Goal: Task Accomplishment & Management: Manage account settings

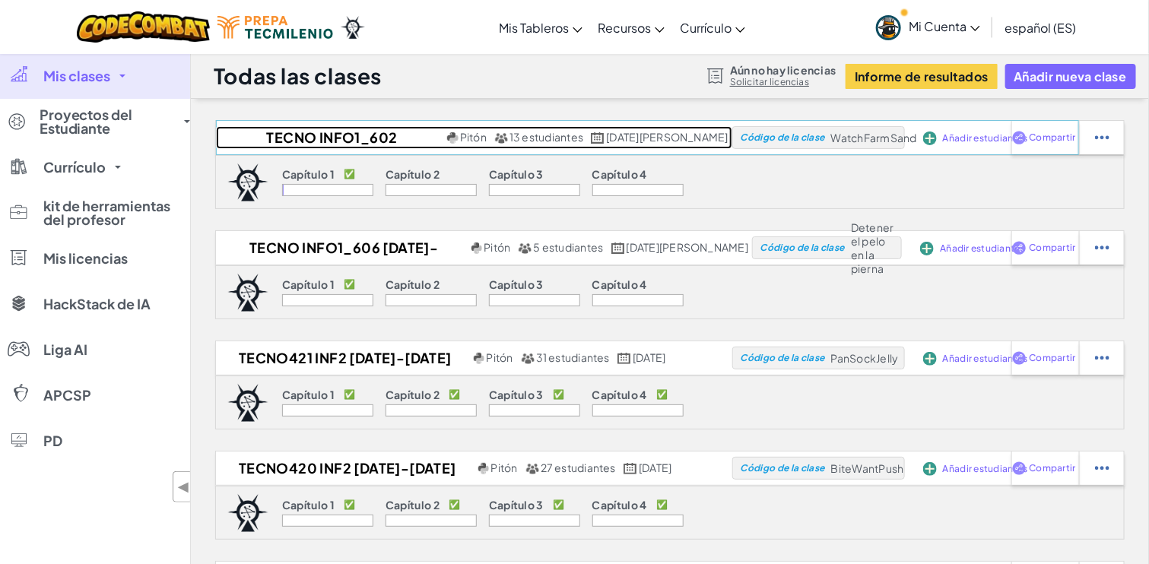
click at [303, 135] on font "TECNO INFO1_602 [DATE]-[DATE]" at bounding box center [332, 148] width 131 height 40
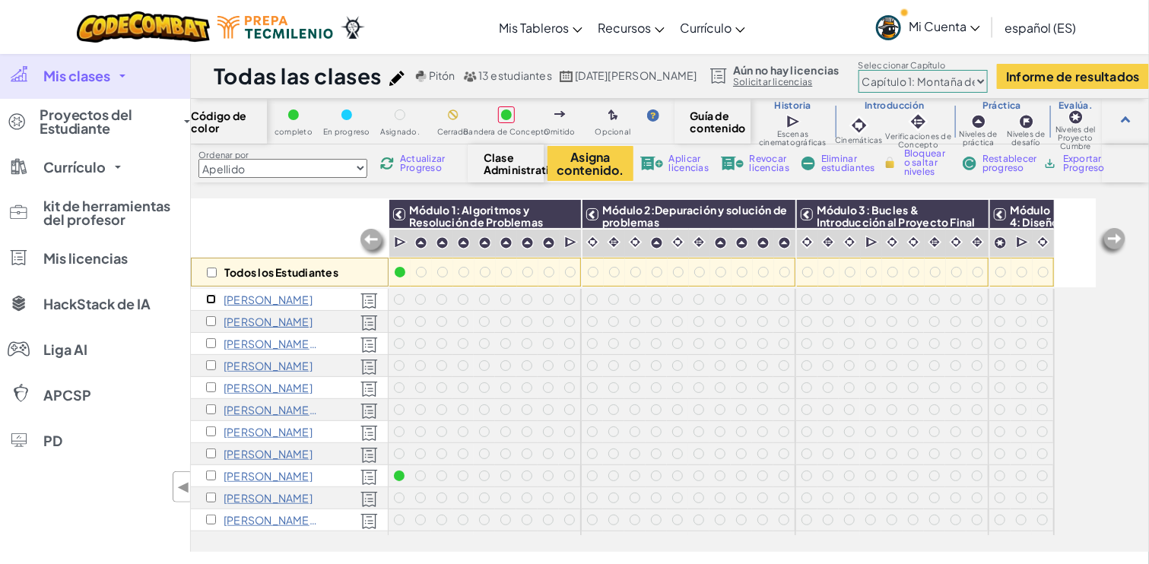
click at [210, 298] on input "checkbox" at bounding box center [211, 299] width 10 height 10
checkbox input "true"
click at [214, 321] on input "checkbox" at bounding box center [211, 321] width 10 height 10
checkbox input "true"
click at [211, 342] on input "checkbox" at bounding box center [211, 343] width 10 height 10
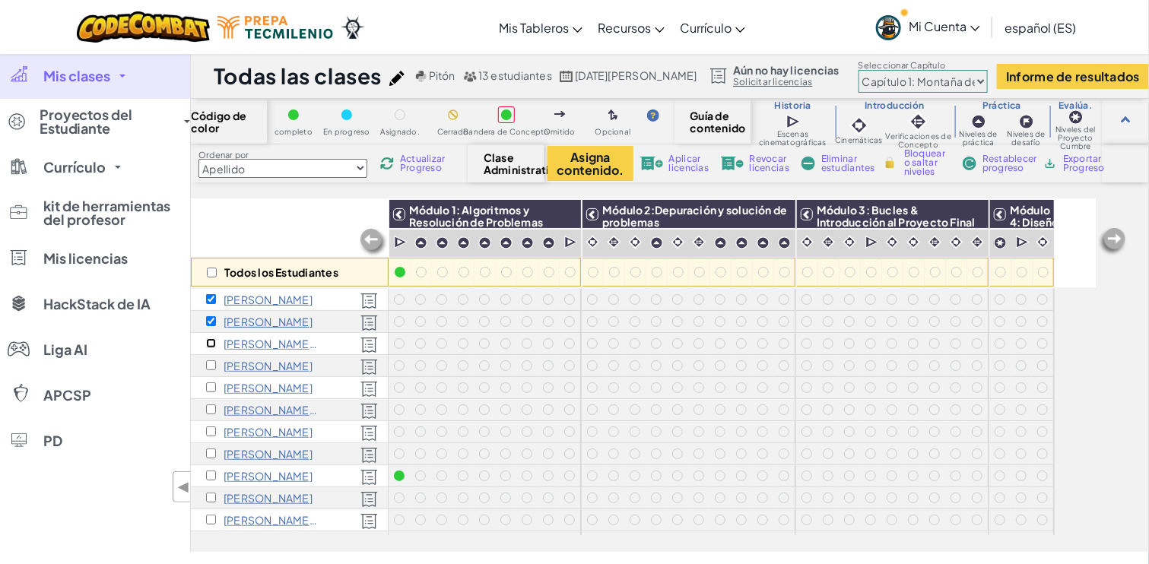
checkbox input "true"
click at [211, 365] on input "checkbox" at bounding box center [211, 365] width 10 height 10
checkbox input "true"
click at [208, 387] on input "checkbox" at bounding box center [211, 387] width 10 height 10
checkbox input "true"
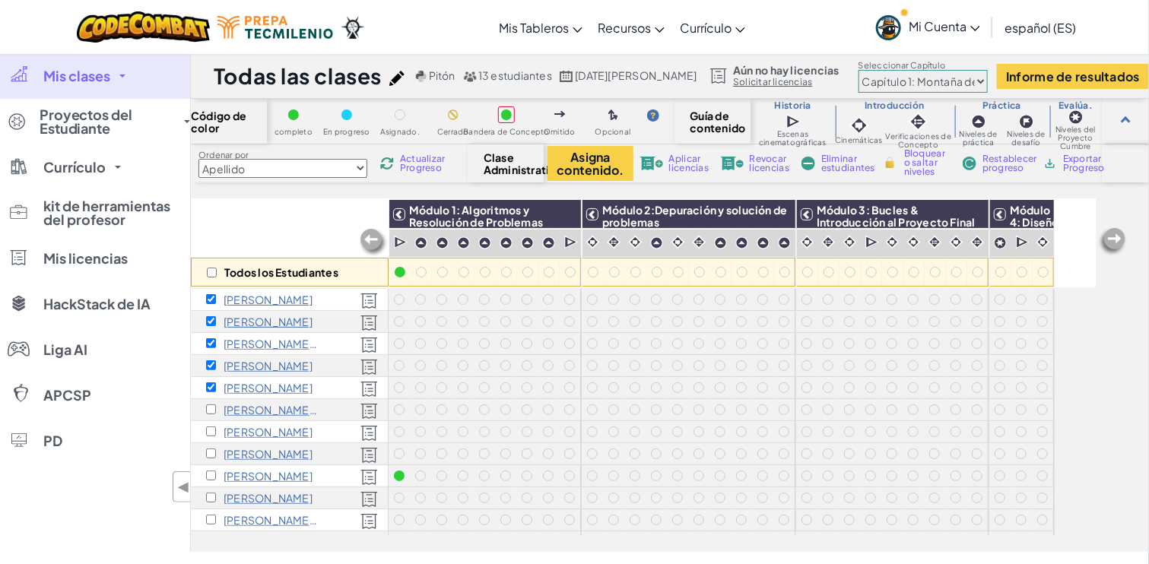
click at [214, 415] on div "[PERSON_NAME] G" at bounding box center [290, 410] width 198 height 22
click at [208, 410] on input "checkbox" at bounding box center [211, 409] width 10 height 10
checkbox input "true"
click at [208, 429] on input "checkbox" at bounding box center [211, 431] width 10 height 10
checkbox input "true"
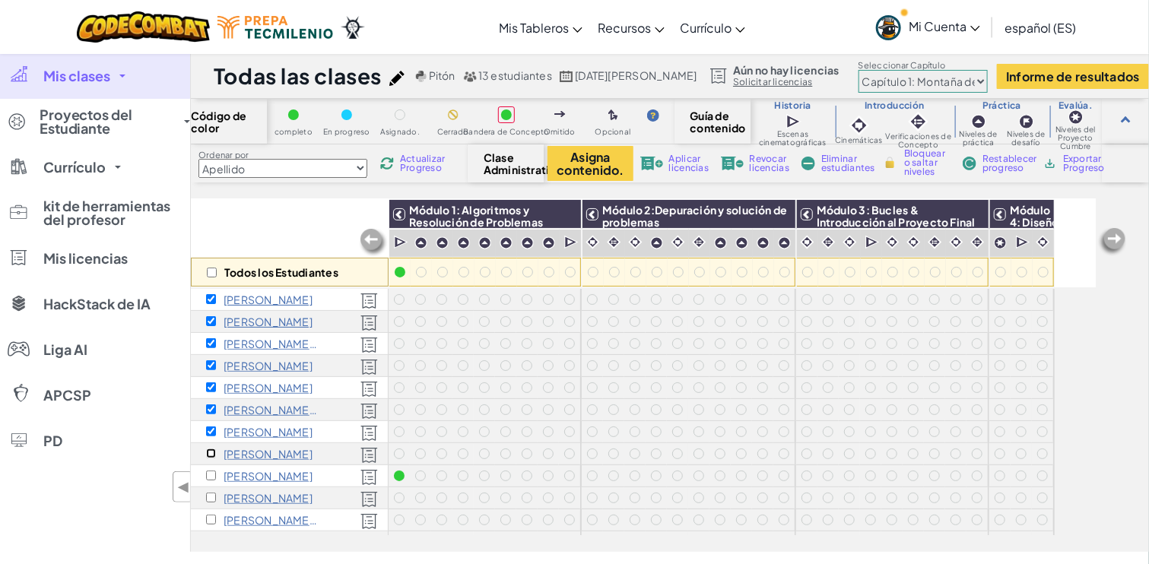
click at [208, 454] on input "checkbox" at bounding box center [211, 453] width 10 height 10
checkbox input "true"
drag, startPoint x: 208, startPoint y: 471, endPoint x: 227, endPoint y: 483, distance: 22.2
click at [211, 472] on input "checkbox" at bounding box center [211, 476] width 10 height 10
checkbox input "true"
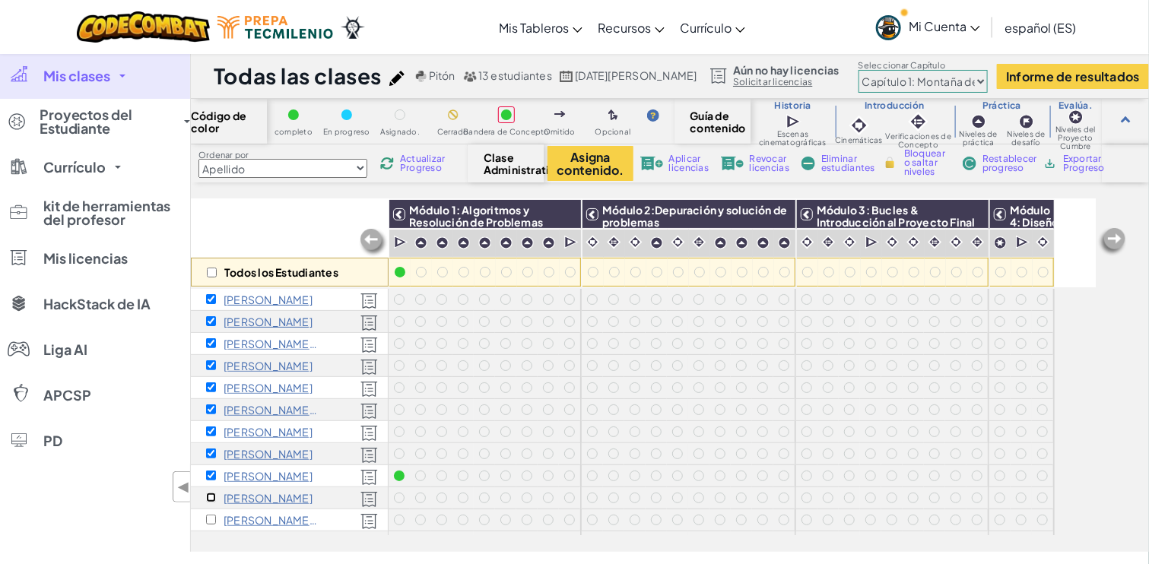
drag, startPoint x: 210, startPoint y: 500, endPoint x: 328, endPoint y: 515, distance: 118.7
click at [211, 500] on input "checkbox" at bounding box center [211, 498] width 10 height 10
checkbox input "true"
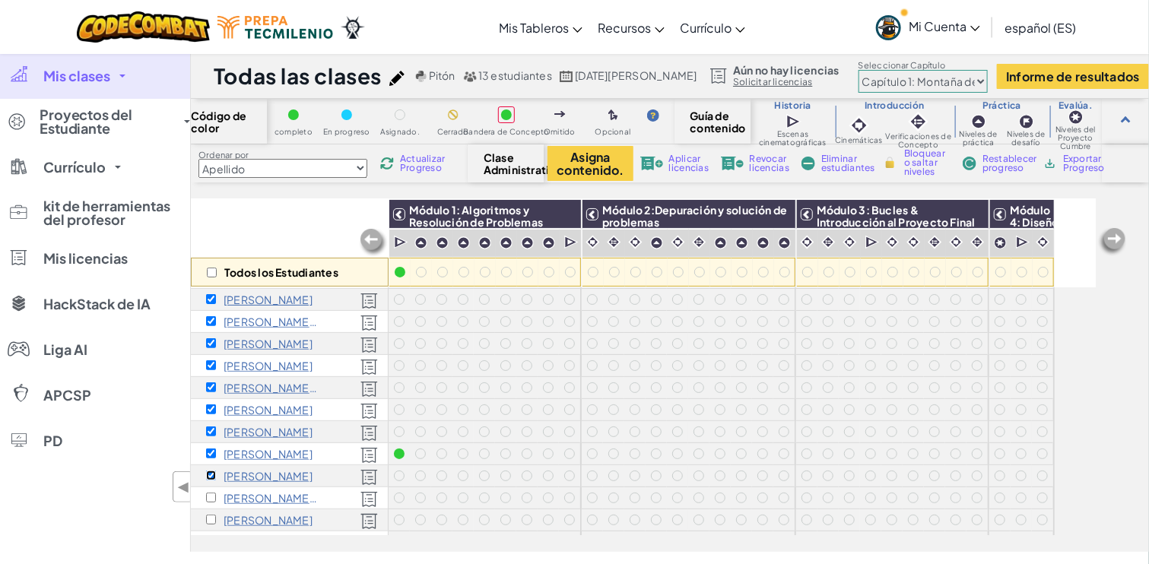
scroll to position [53, 0]
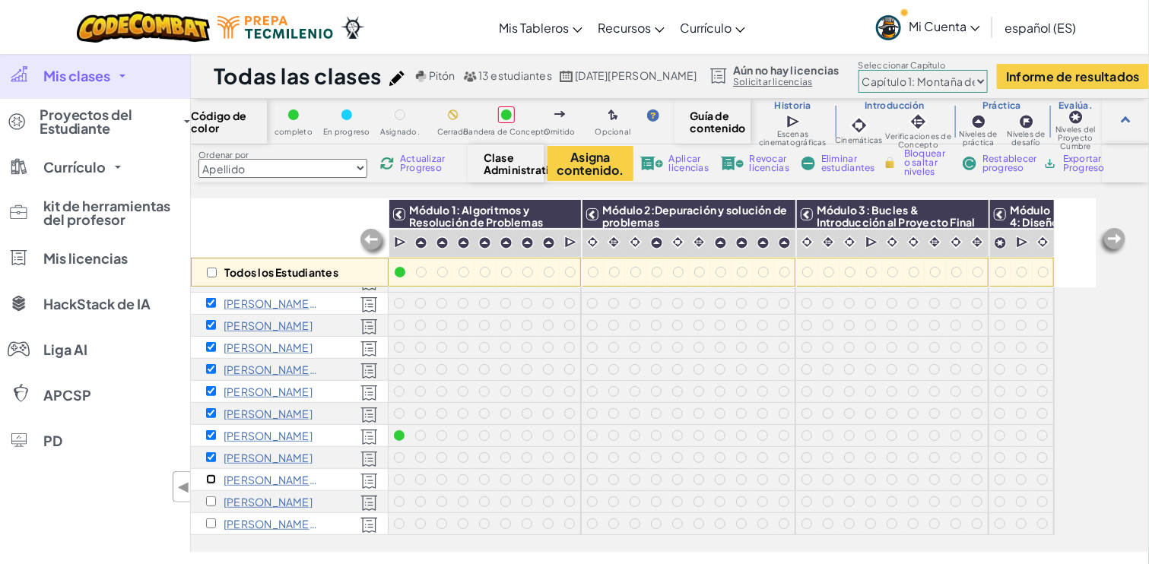
click at [208, 474] on input "checkbox" at bounding box center [211, 479] width 10 height 10
checkbox input "true"
click at [208, 496] on input "checkbox" at bounding box center [211, 501] width 10 height 10
checkbox input "true"
click at [210, 518] on input "checkbox" at bounding box center [211, 523] width 10 height 10
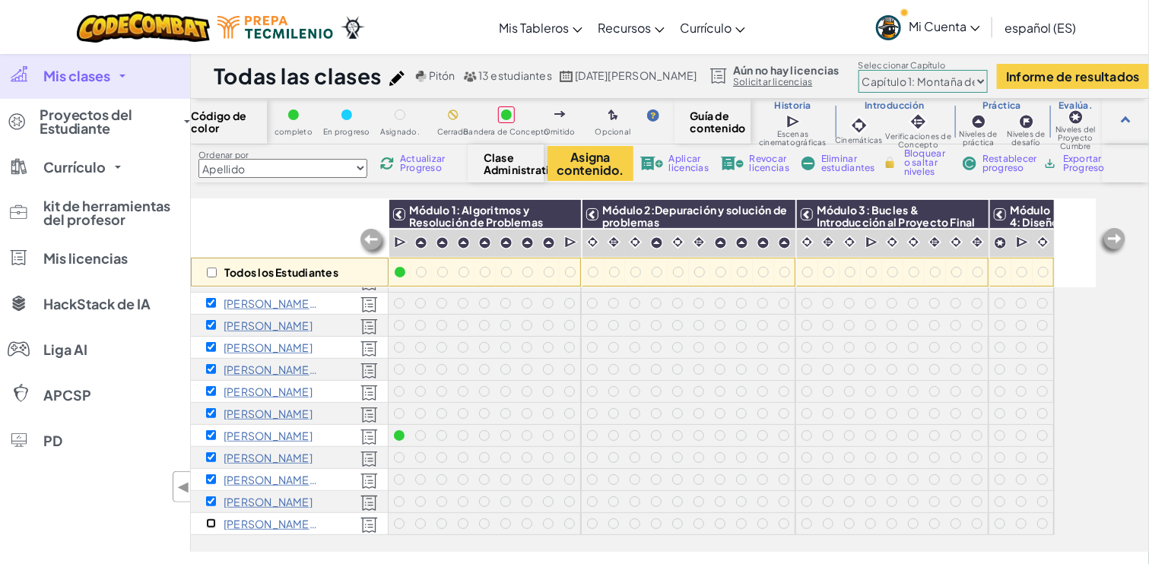
checkbox input "true"
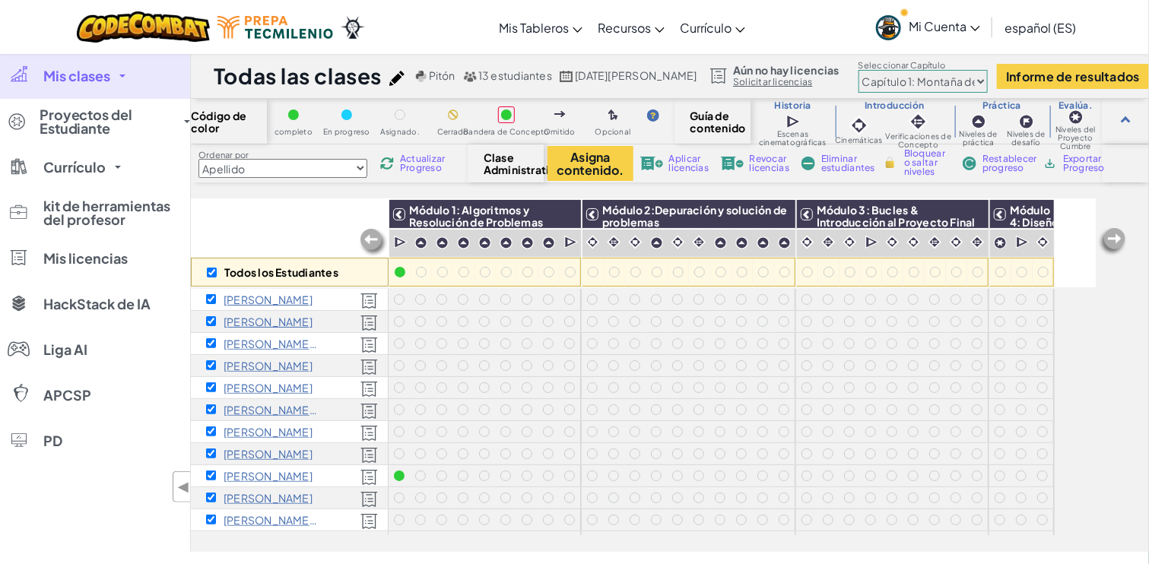
click at [74, 83] on font "Mis clases" at bounding box center [76, 75] width 67 height 17
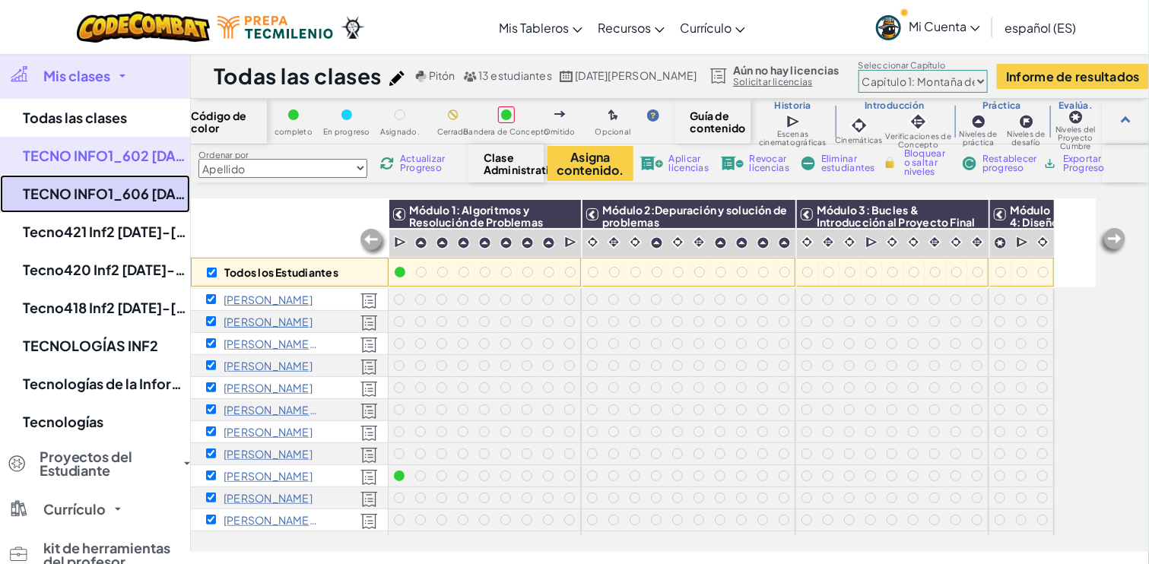
click at [128, 200] on font "TECNO INFO1_606 [DATE]-[DATE]" at bounding box center [136, 193] width 227 height 17
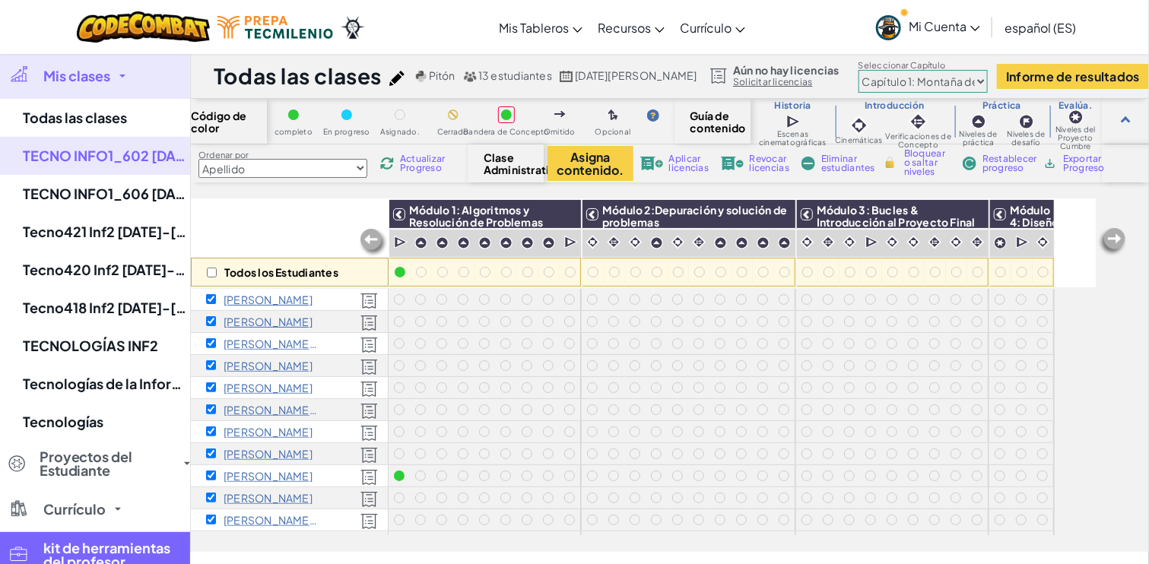
checkbox input "false"
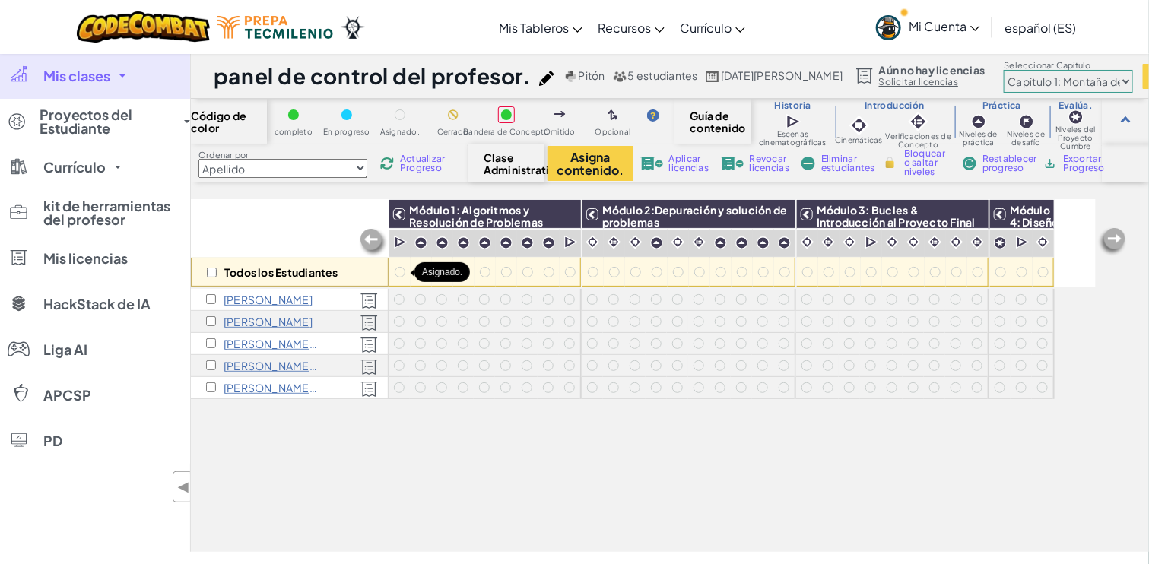
click at [398, 270] on div at bounding box center [399, 272] width 11 height 11
click at [398, 273] on div at bounding box center [399, 272] width 11 height 11
click at [208, 273] on input "checkbox" at bounding box center [212, 273] width 10 height 10
checkbox input "true"
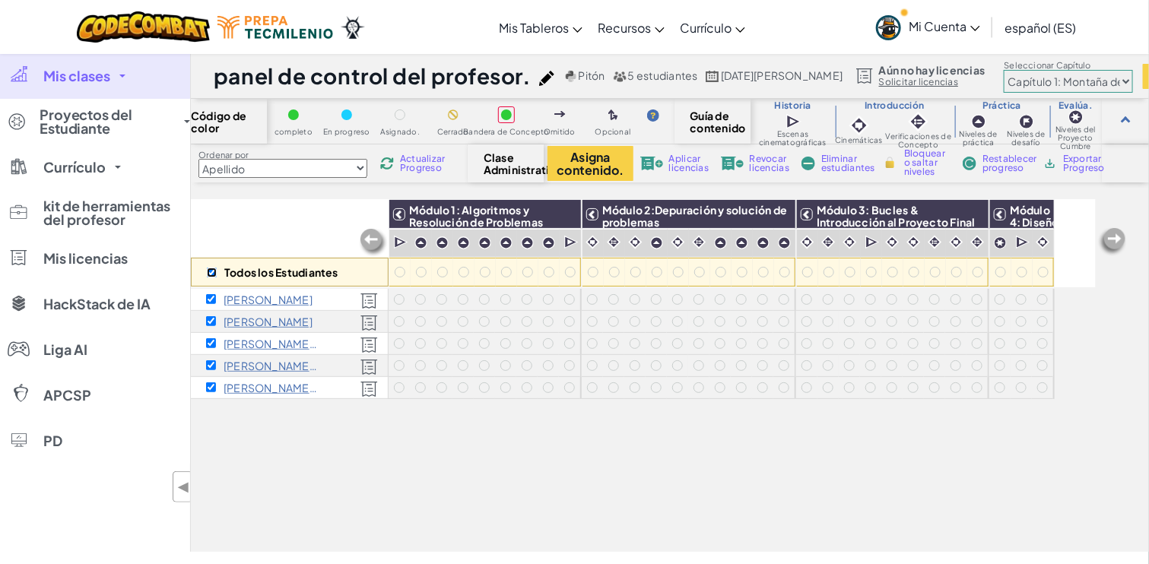
checkbox input "true"
click at [397, 273] on div at bounding box center [399, 272] width 11 height 11
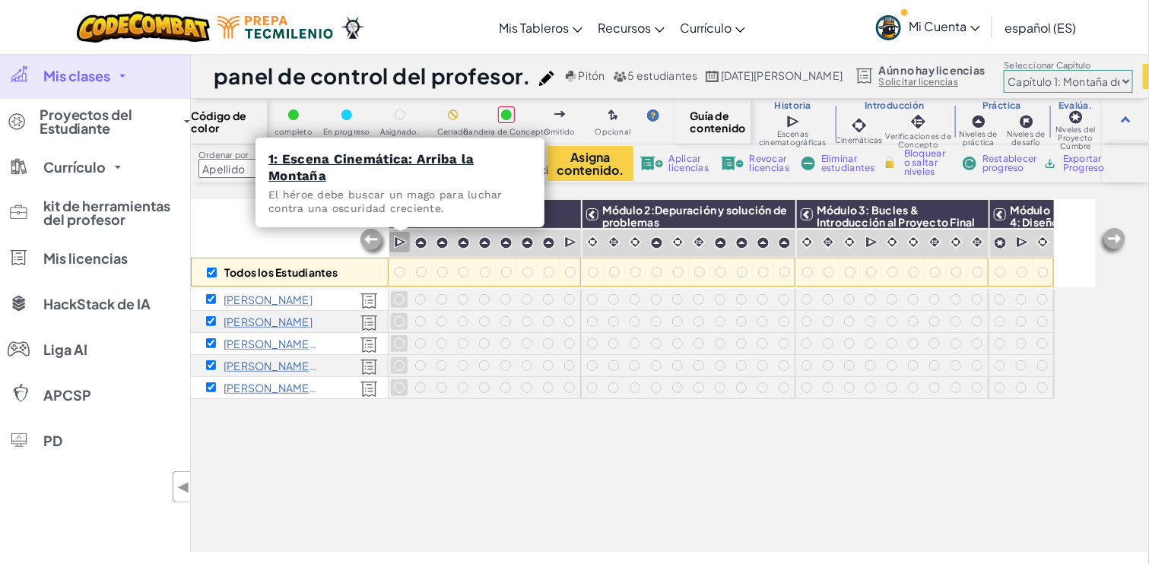
click at [391, 238] on div at bounding box center [399, 242] width 21 height 21
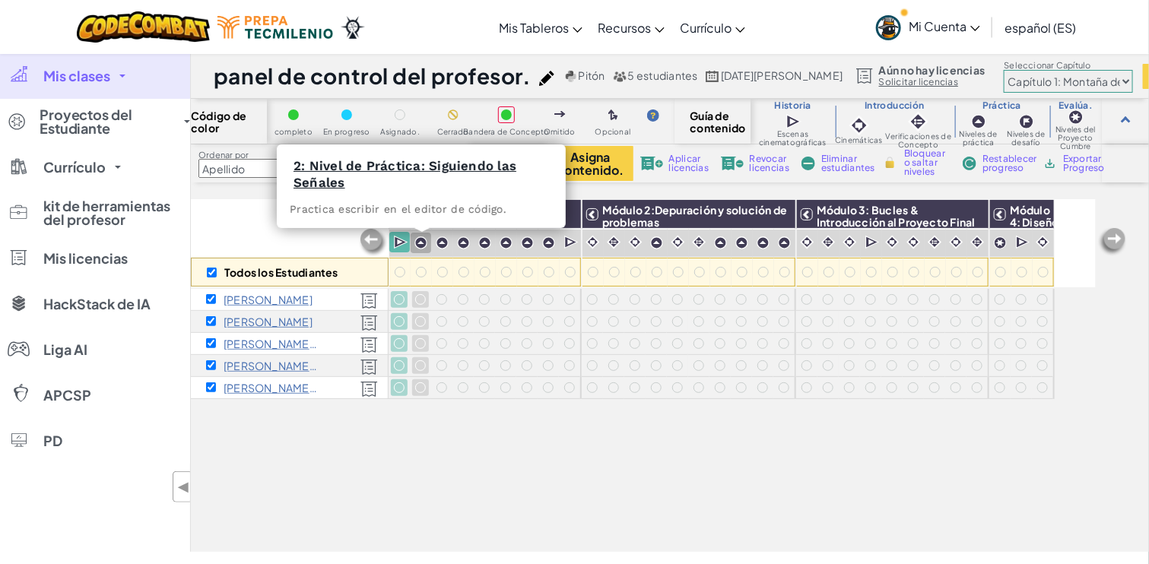
click at [416, 242] on img at bounding box center [420, 242] width 13 height 13
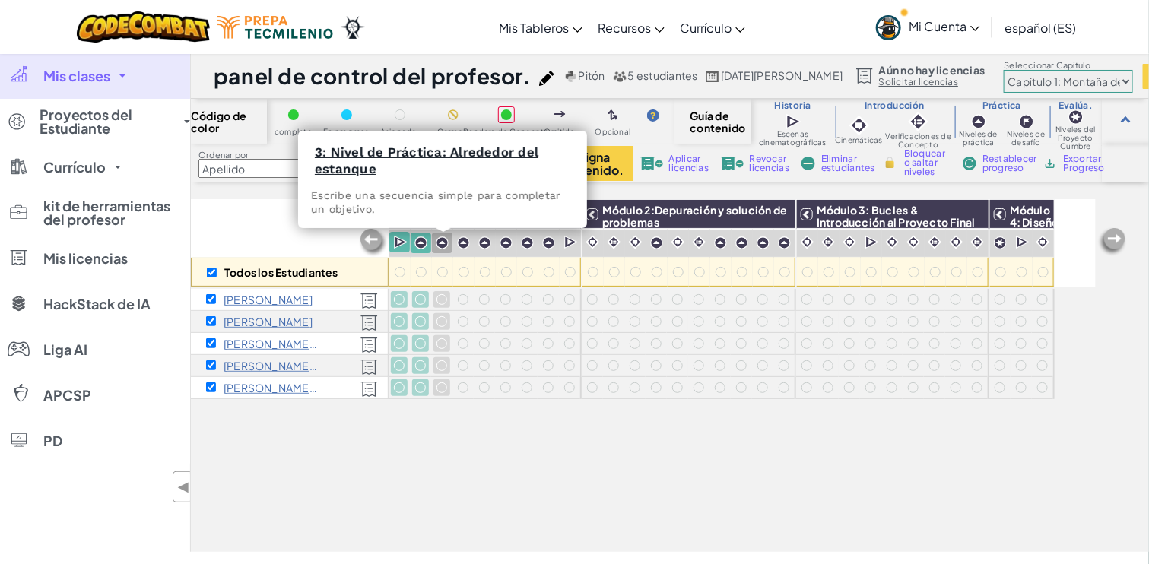
click at [442, 245] on img at bounding box center [442, 242] width 13 height 13
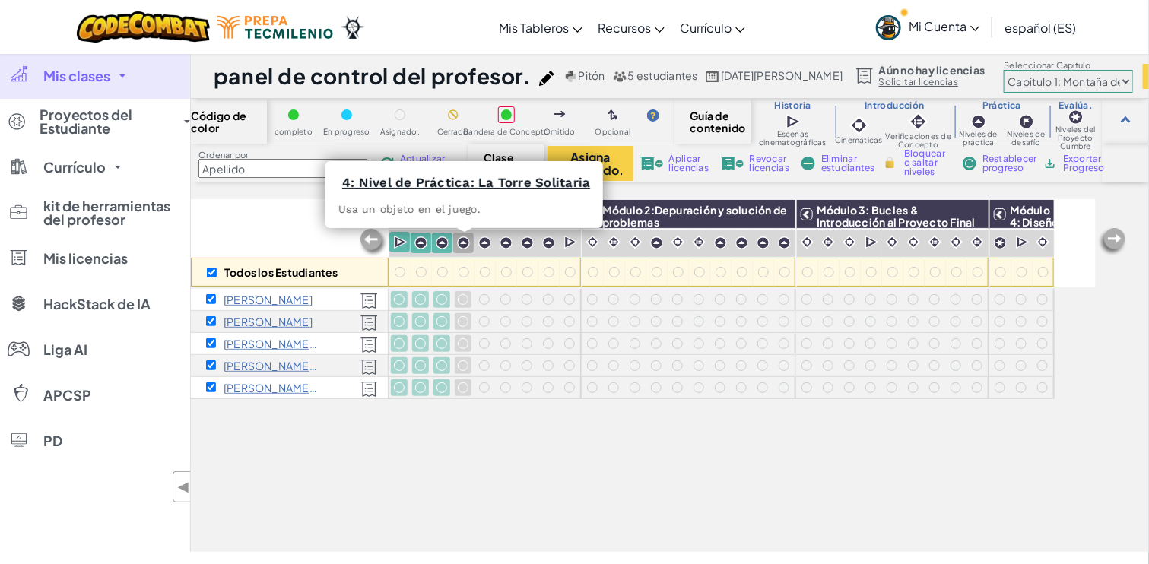
click at [465, 243] on img at bounding box center [463, 242] width 13 height 13
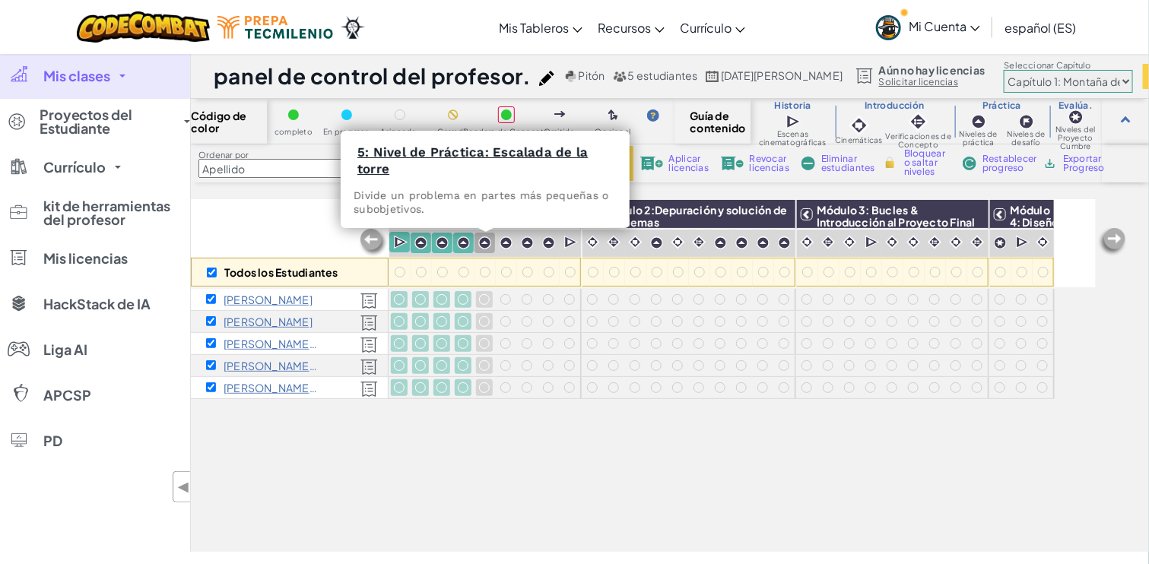
click at [481, 243] on img at bounding box center [484, 242] width 13 height 13
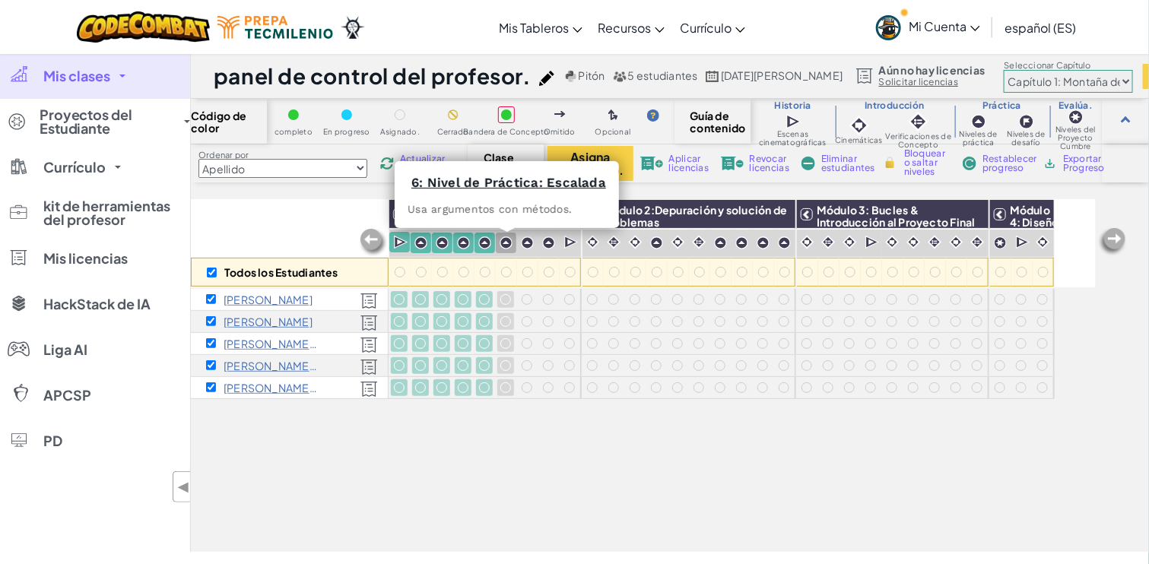
click at [501, 242] on img at bounding box center [505, 242] width 13 height 13
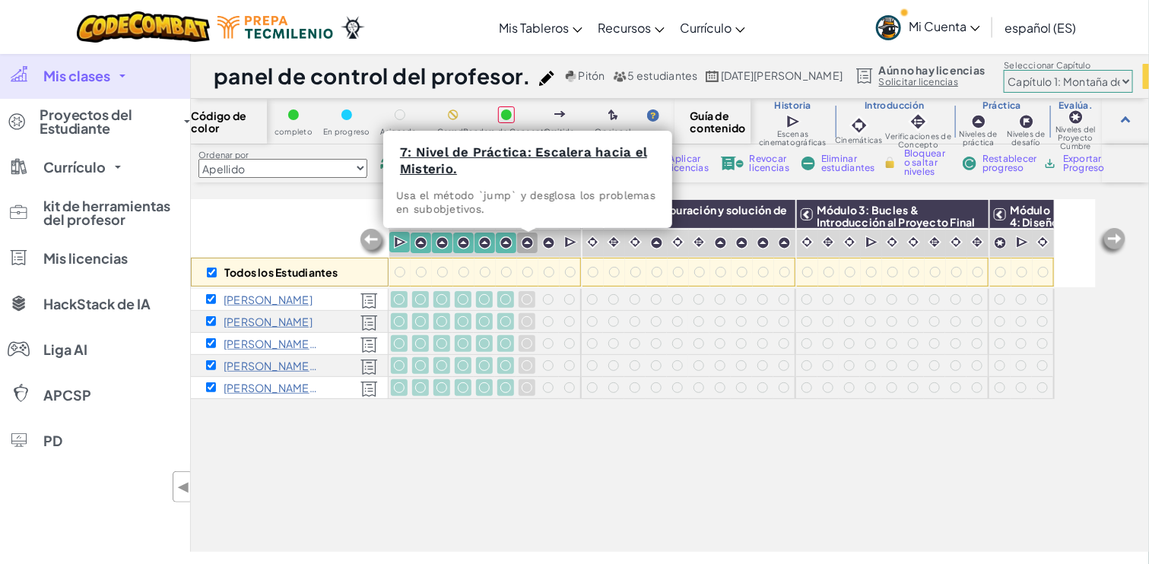
click at [525, 248] on img at bounding box center [527, 242] width 13 height 13
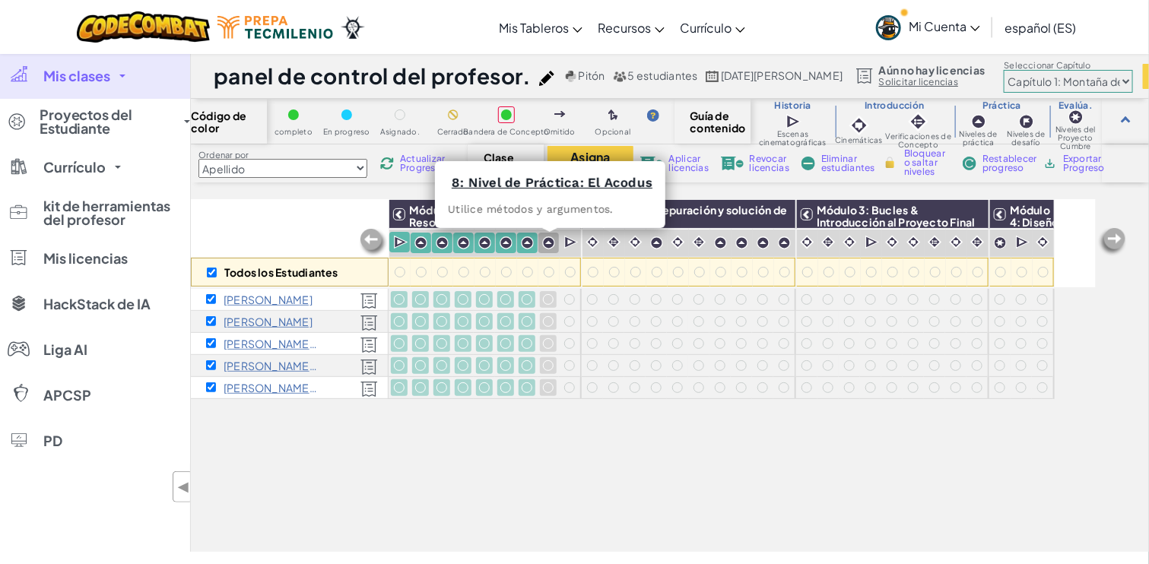
click at [547, 247] on img at bounding box center [548, 242] width 13 height 13
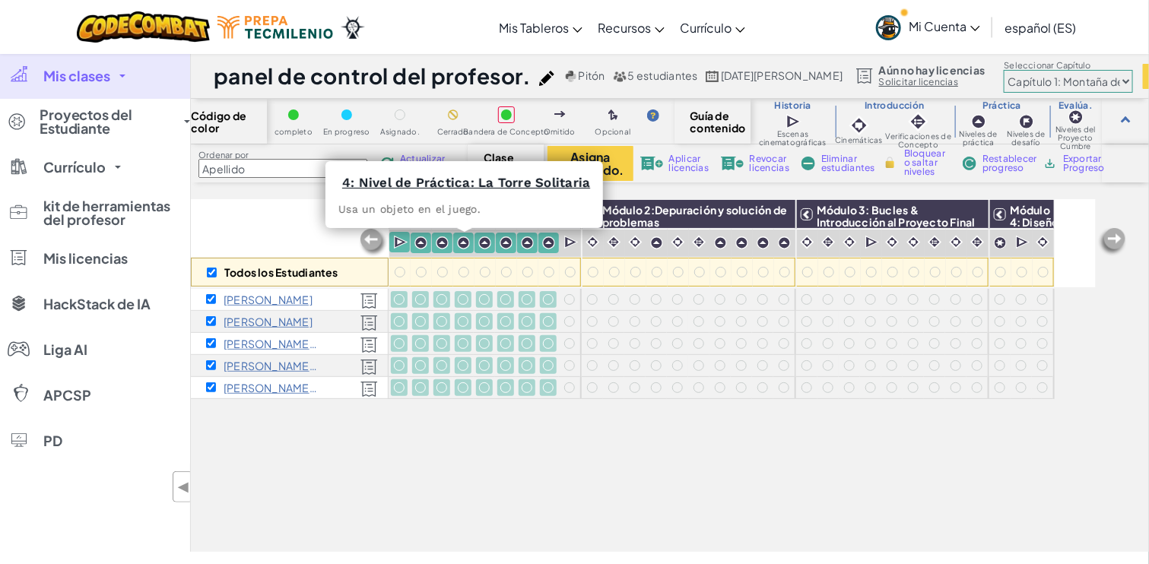
click at [465, 241] on img at bounding box center [463, 242] width 13 height 13
click at [464, 241] on img at bounding box center [463, 242] width 13 height 13
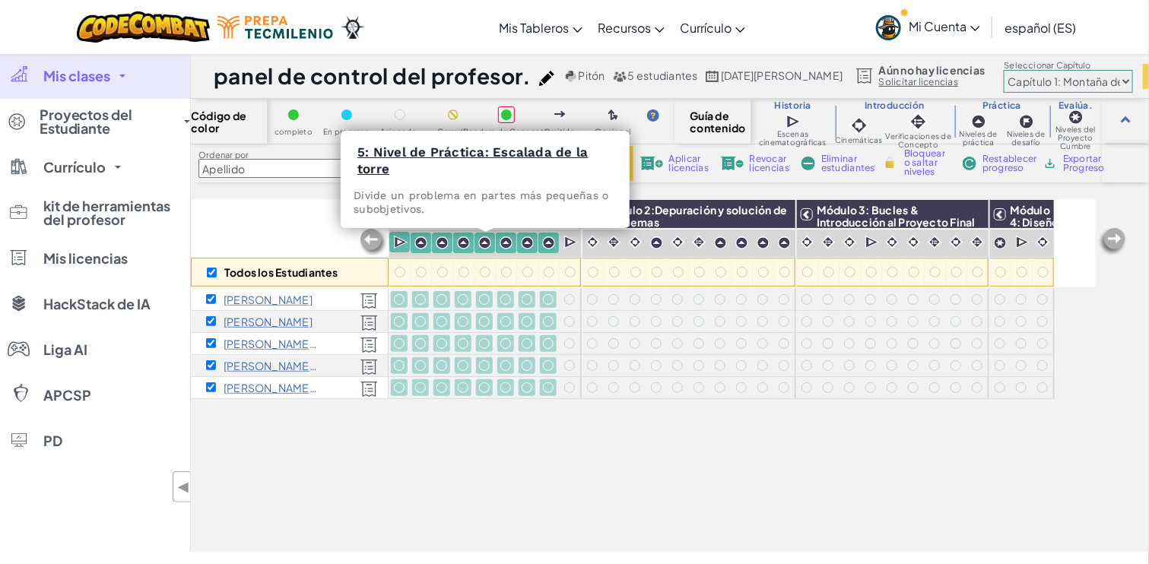
click at [485, 243] on img at bounding box center [484, 242] width 13 height 13
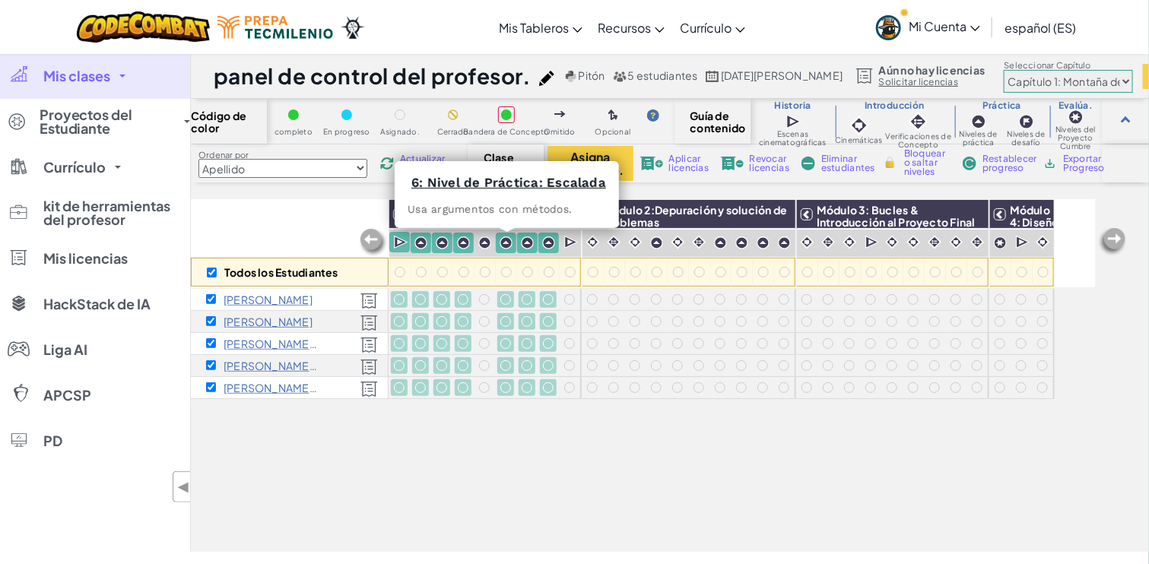
click at [505, 242] on img at bounding box center [505, 242] width 13 height 13
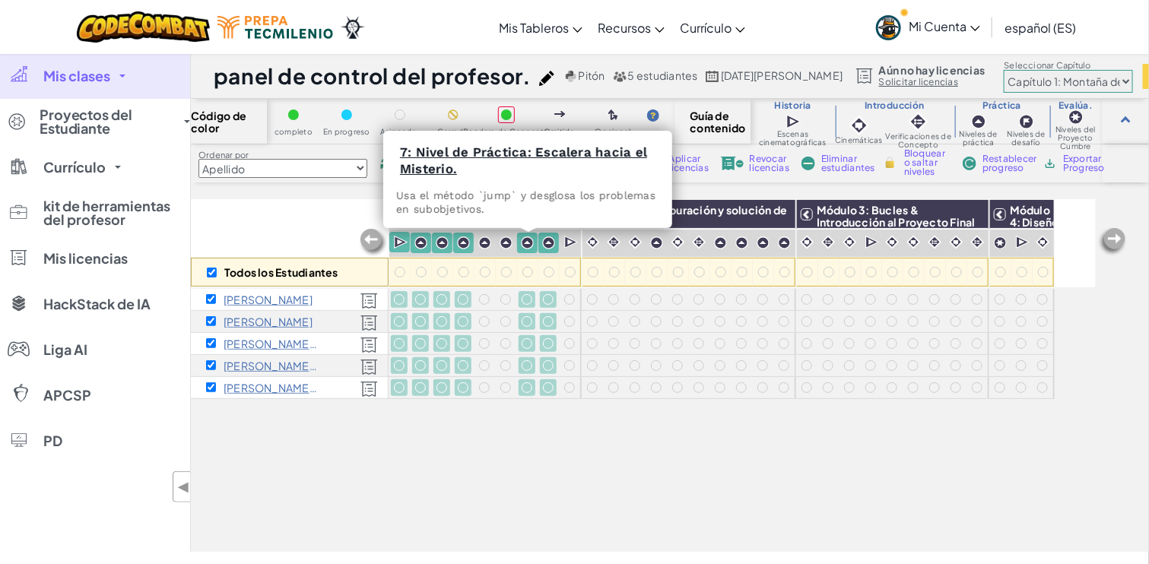
click at [528, 242] on img at bounding box center [527, 242] width 13 height 13
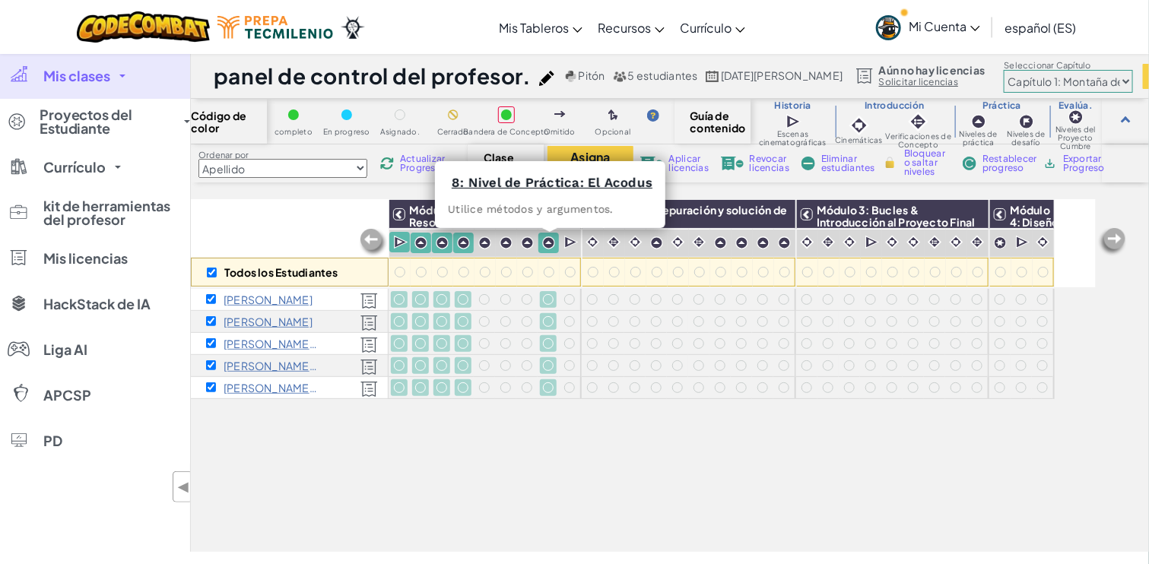
click at [548, 242] on img at bounding box center [548, 242] width 13 height 13
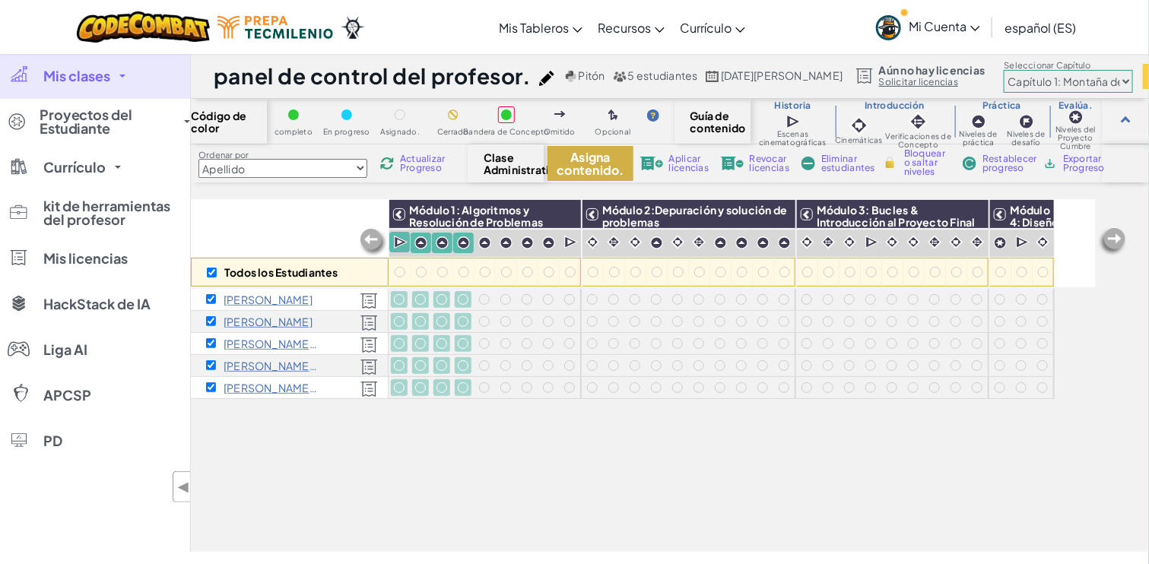
click at [596, 163] on font "Asigna contenido." at bounding box center [590, 163] width 68 height 29
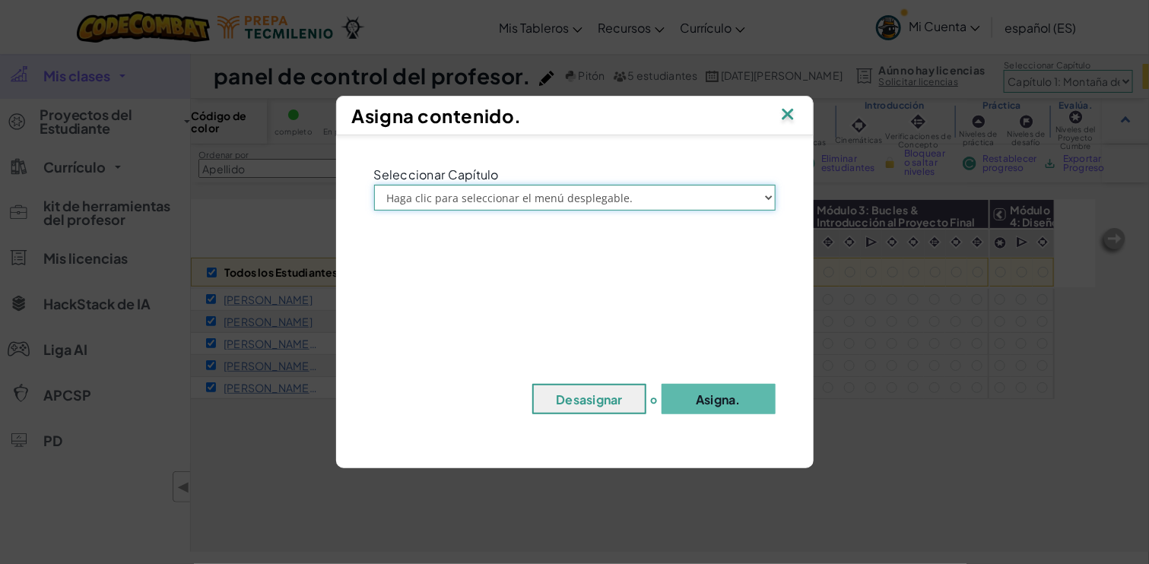
click at [764, 193] on select "Haga clic para seleccionar el menú desplegable. Capítulo 1: Montaña del Cielo C…" at bounding box center [574, 198] width 401 height 26
select select "Chapter 1: Sky Mountain"
click at [374, 185] on select "Haga clic para seleccionar el menú desplegable. Capítulo 1: Montaña del Cielo C…" at bounding box center [574, 198] width 401 height 26
click at [724, 398] on font "Asigna." at bounding box center [718, 399] width 45 height 16
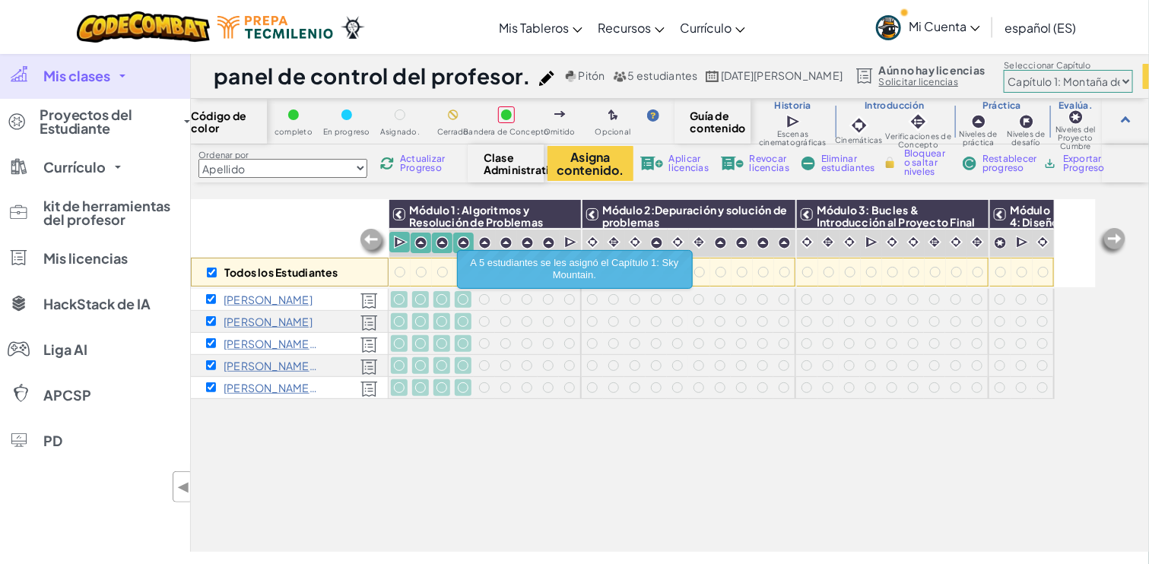
click at [724, 402] on div "Todos los Estudiantes Módulo 1: Algoritmos y Resolución de Problemas Módulo 2:D…" at bounding box center [643, 291] width 905 height 488
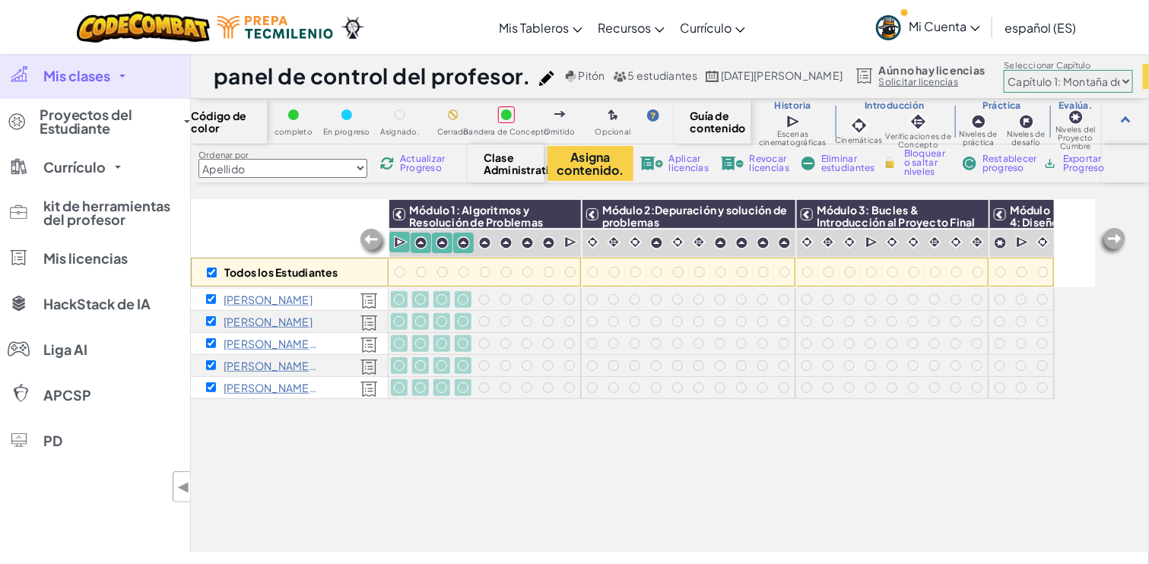
click at [534, 457] on div "Todos los Estudiantes Módulo 1: Algoritmos y Resolución de Problemas Módulo 2:D…" at bounding box center [643, 291] width 905 height 488
click at [341, 480] on div "Todos los Estudiantes Módulo 1: Algoritmos y Resolución de Problemas Módulo 2:D…" at bounding box center [643, 291] width 905 height 488
click at [534, 433] on div "Todos los Estudiantes Módulo 1: Algoritmos y Resolución de Problemas Módulo 2:D…" at bounding box center [643, 291] width 905 height 488
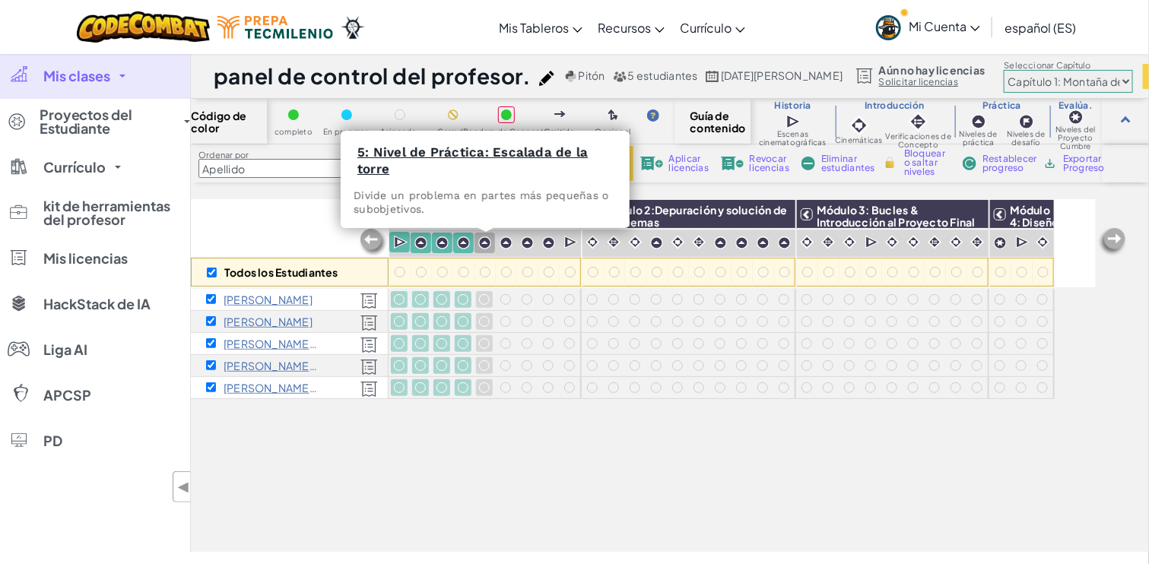
click at [485, 242] on img at bounding box center [484, 242] width 13 height 13
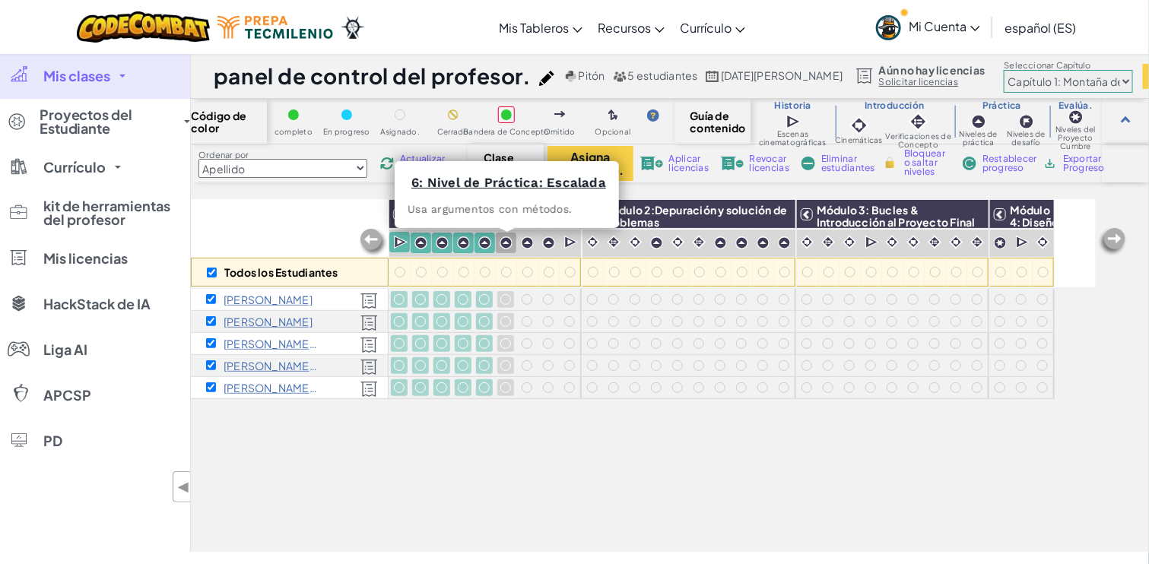
click at [505, 242] on img at bounding box center [505, 242] width 13 height 13
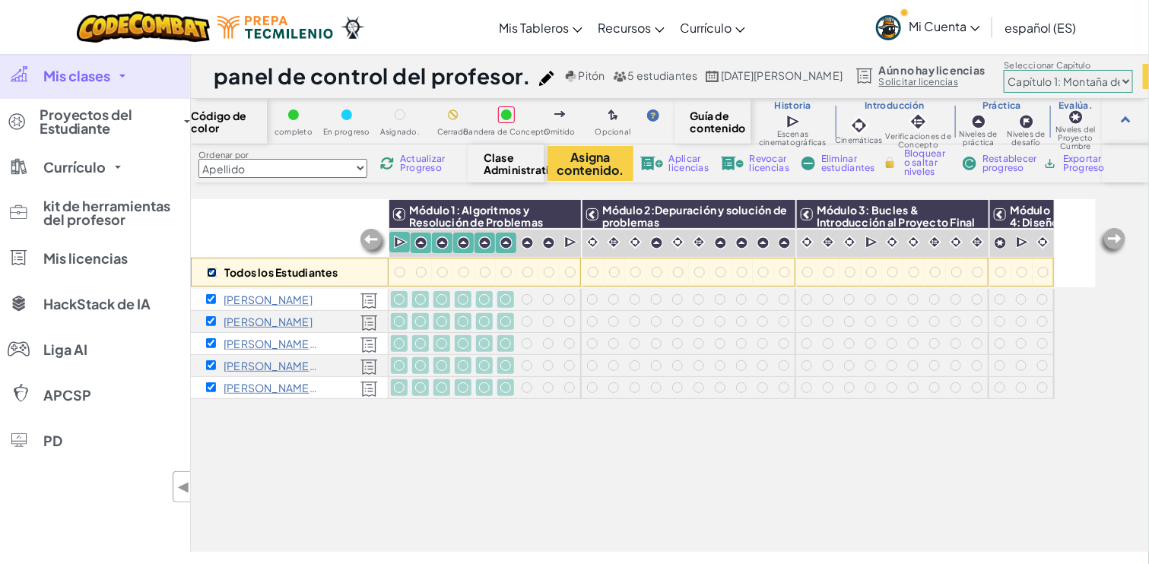
click at [215, 268] on input "checkbox" at bounding box center [212, 273] width 10 height 10
checkbox input "false"
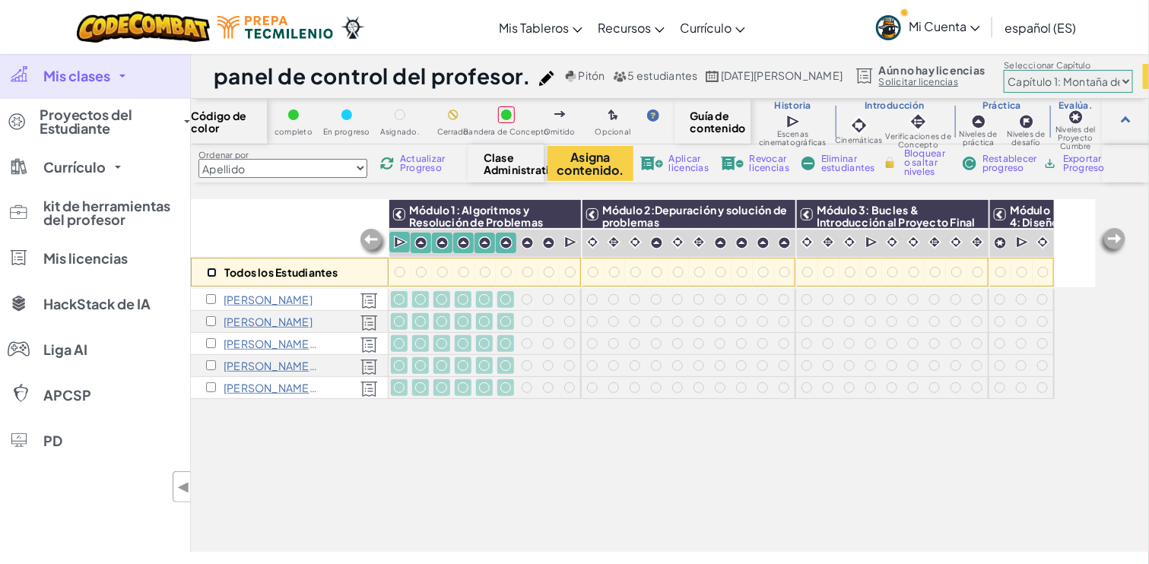
checkbox input "false"
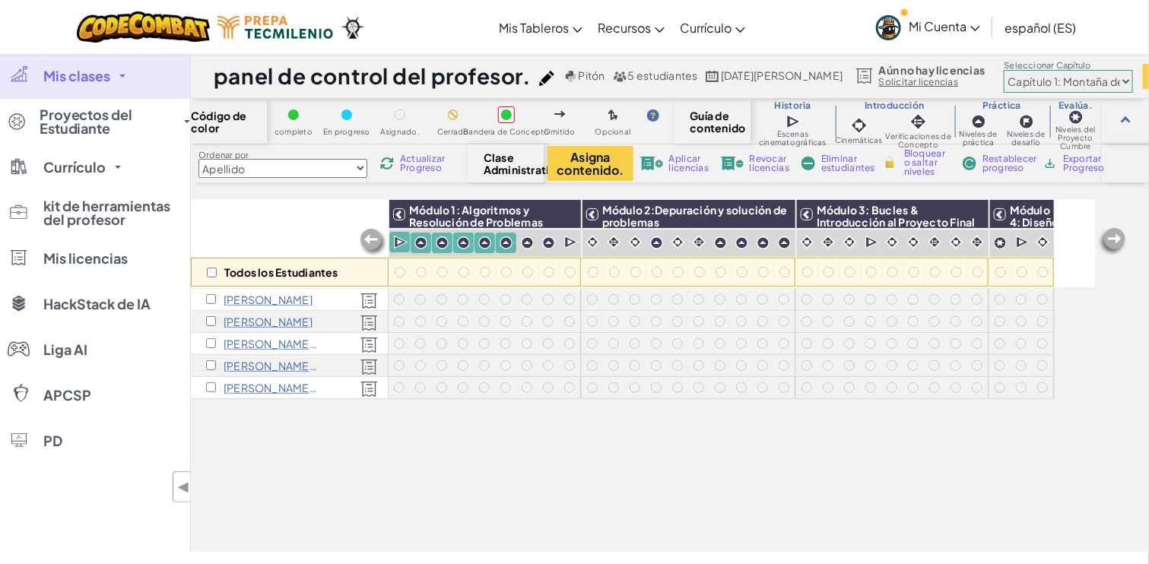
click at [422, 446] on div "Todos los Estudiantes Módulo 1: Algoritmos y Resolución de Problemas Módulo 2:D…" at bounding box center [643, 291] width 905 height 488
click at [511, 337] on div at bounding box center [505, 343] width 17 height 17
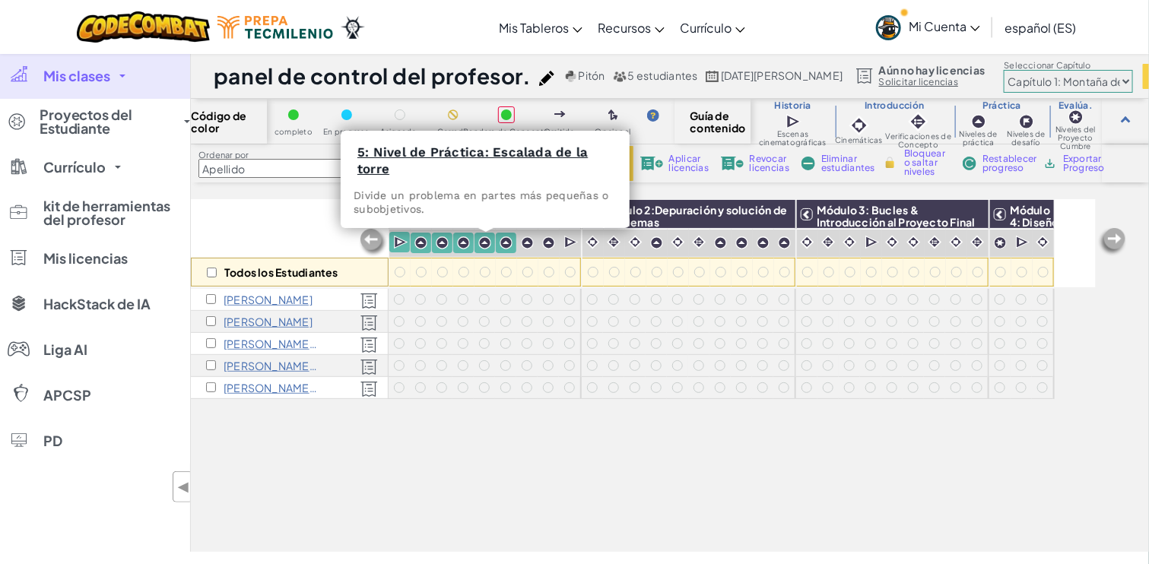
click at [483, 241] on img at bounding box center [484, 242] width 13 height 13
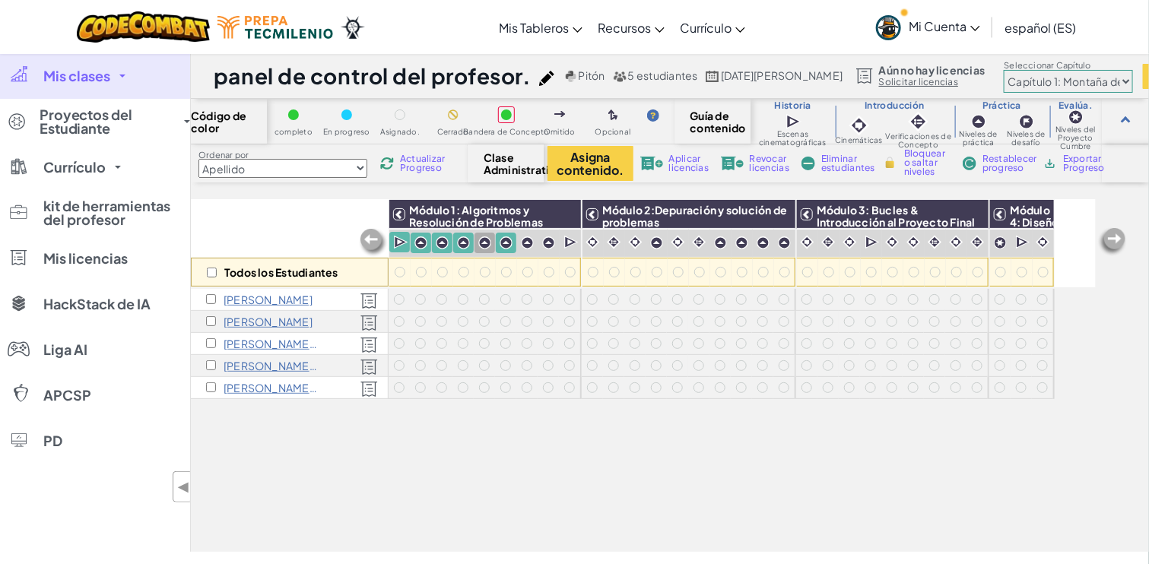
click at [483, 241] on img at bounding box center [484, 242] width 13 height 13
click at [210, 270] on input "checkbox" at bounding box center [212, 273] width 10 height 10
checkbox input "true"
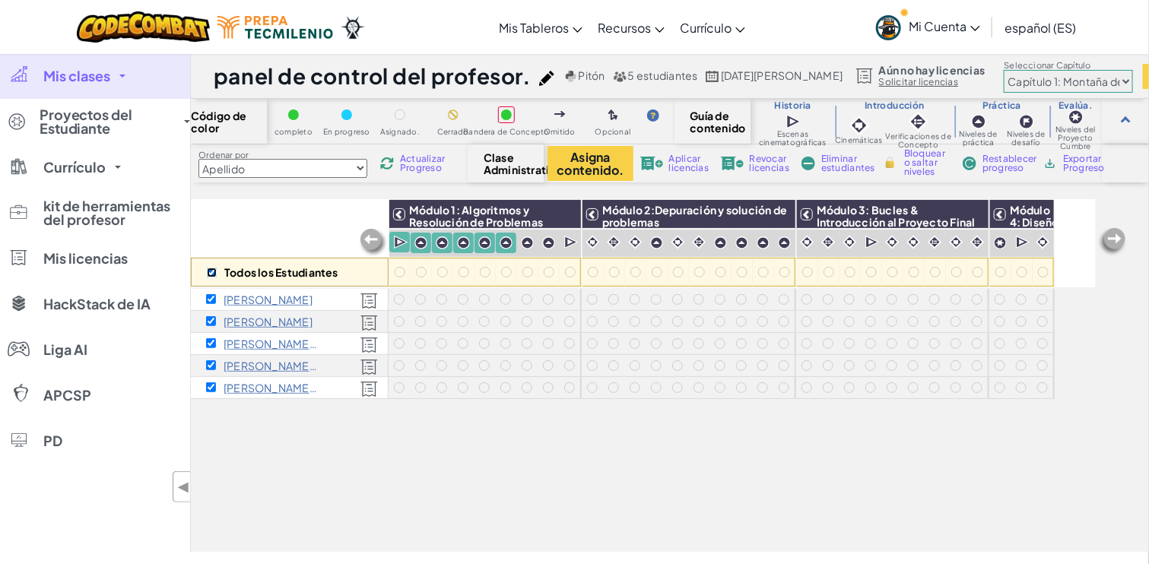
checkbox input "true"
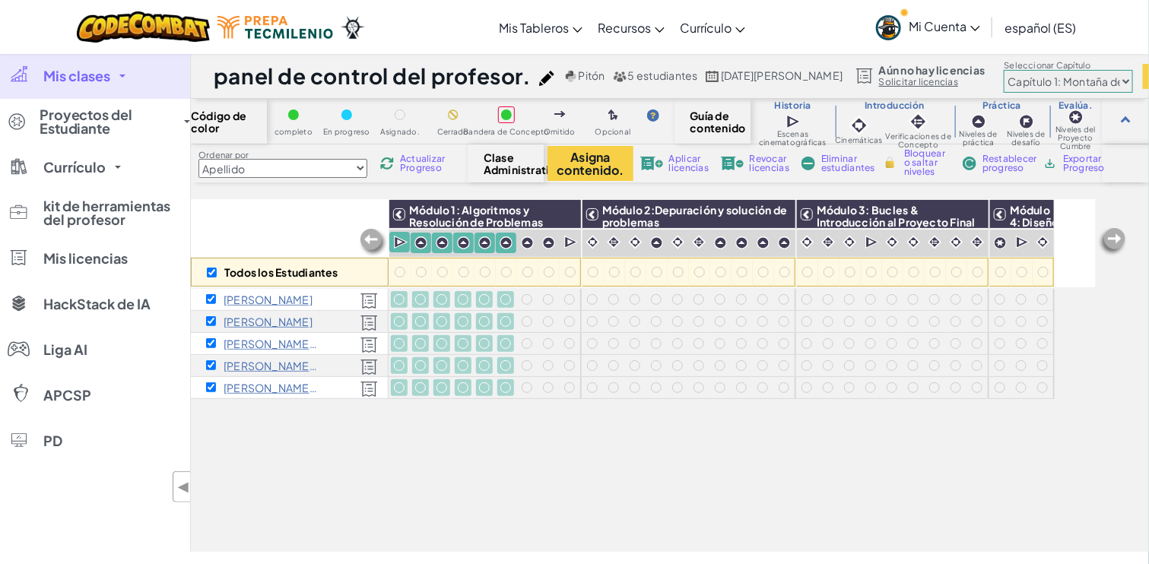
click at [607, 314] on div at bounding box center [613, 321] width 17 height 17
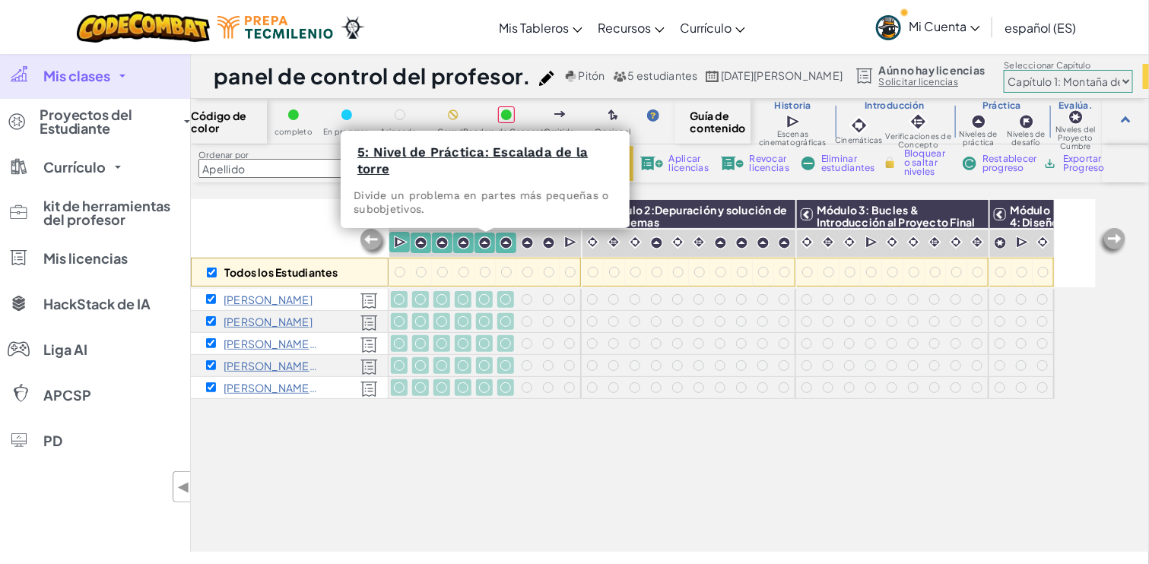
click at [488, 246] on img at bounding box center [484, 242] width 13 height 13
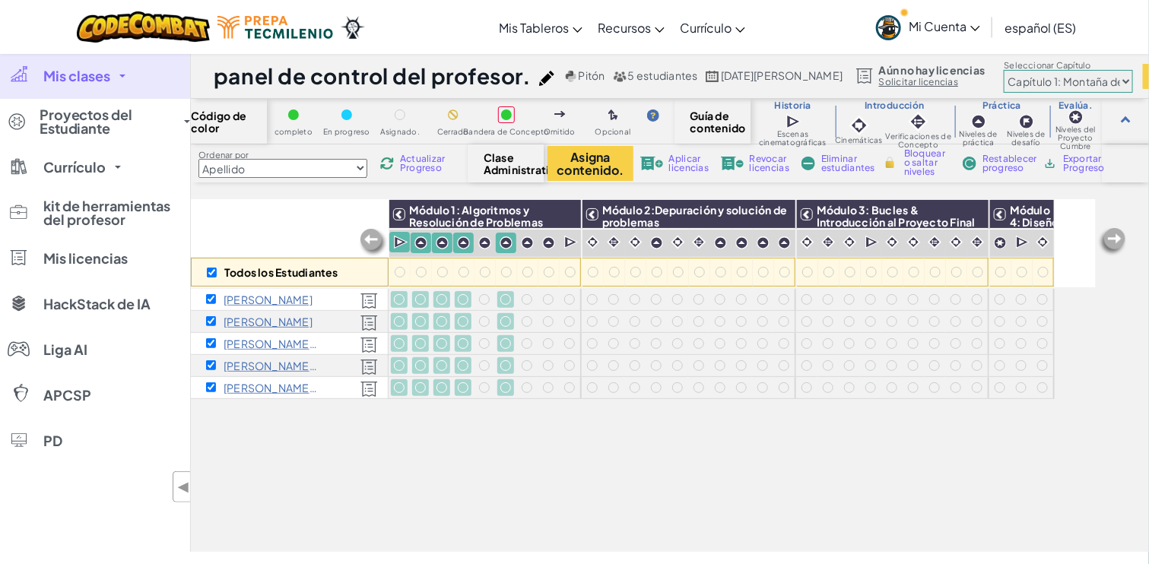
click at [575, 455] on div "Todos los Estudiantes Módulo 1: Algoritmos y Resolución de Problemas Módulo 2:D…" at bounding box center [643, 291] width 905 height 488
click at [207, 273] on input "checkbox" at bounding box center [212, 273] width 10 height 10
checkbox input "false"
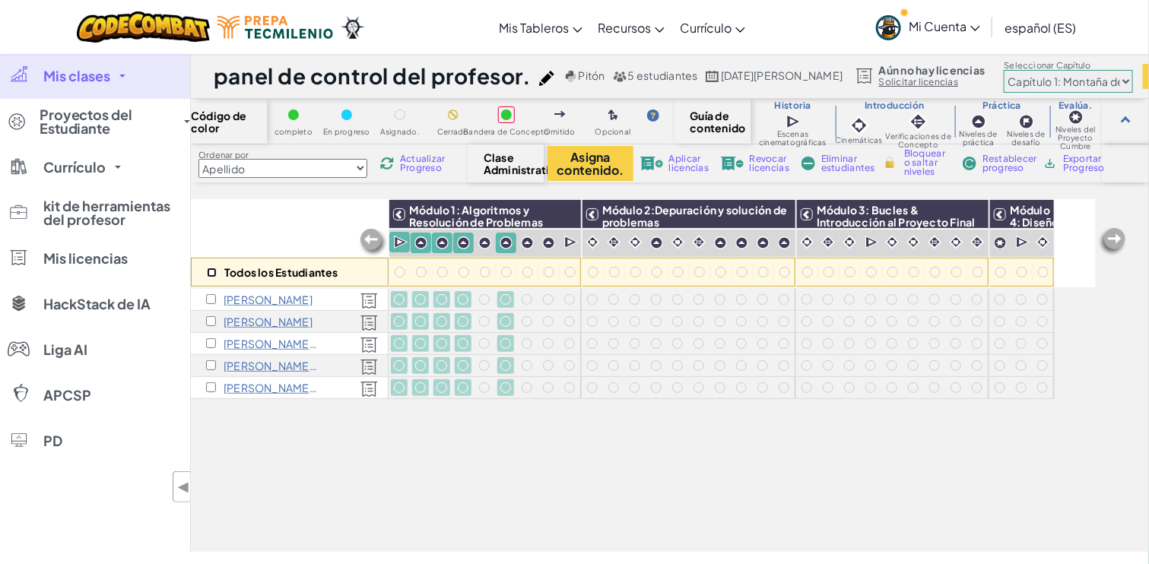
checkbox input "false"
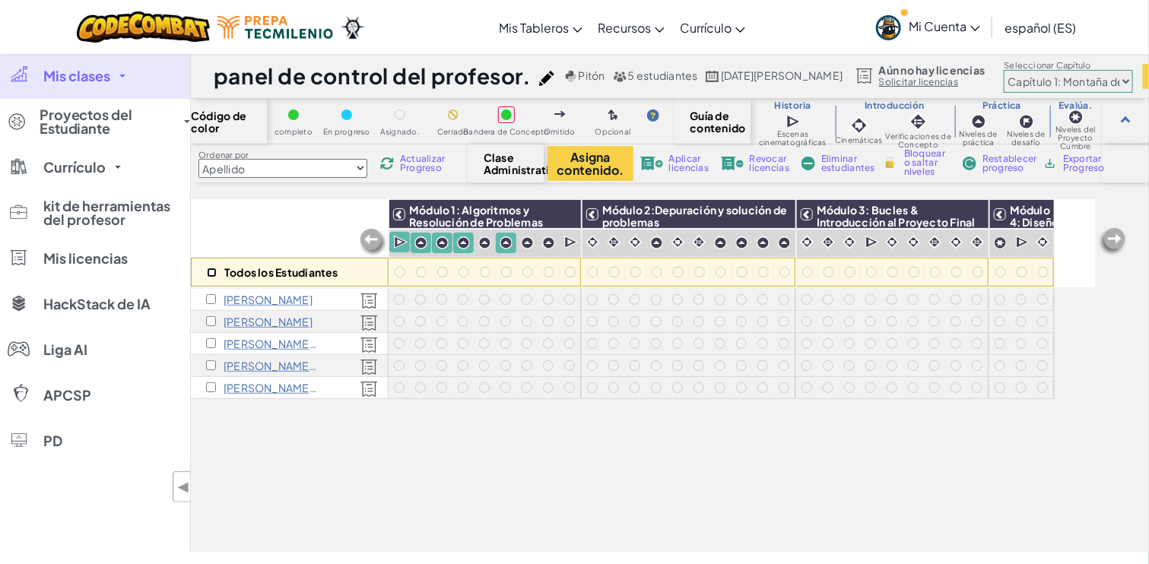
click at [214, 275] on input "checkbox" at bounding box center [212, 273] width 10 height 10
checkbox input "true"
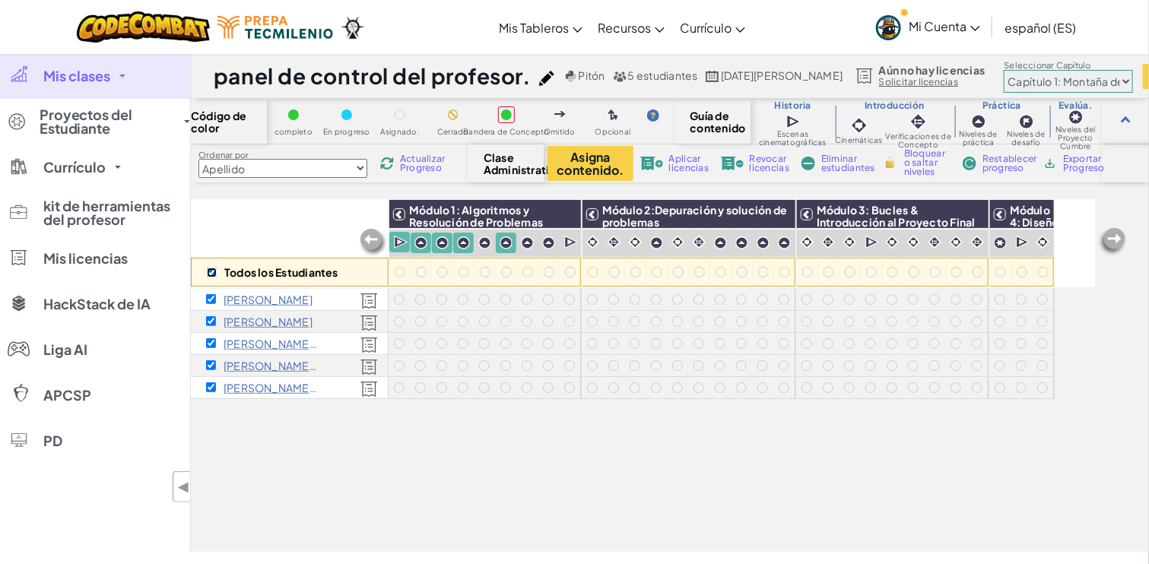
checkbox input "true"
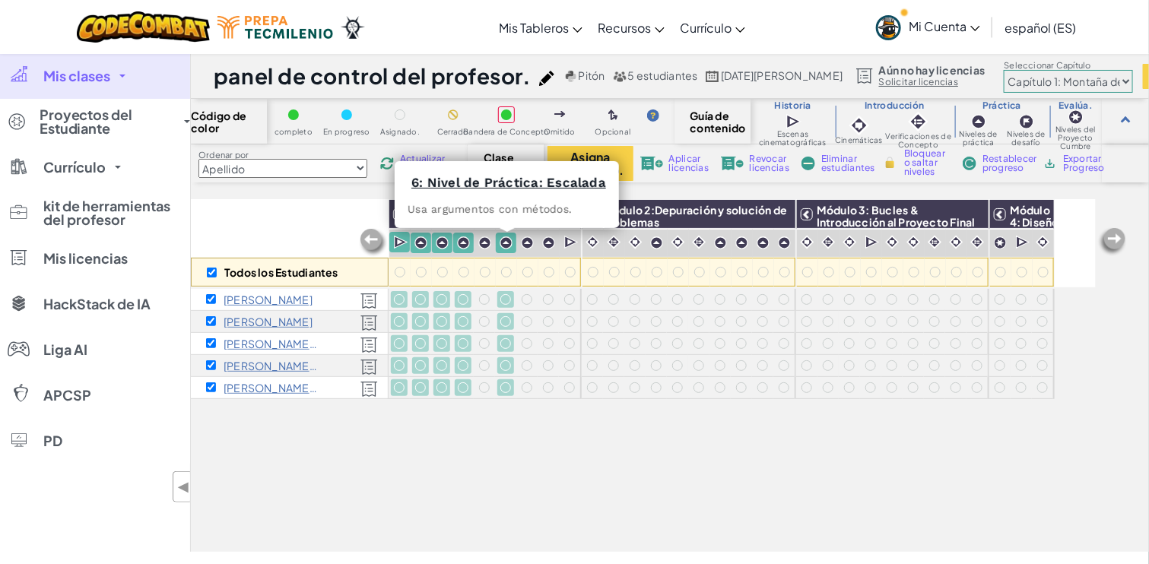
click at [505, 240] on img at bounding box center [505, 242] width 13 height 13
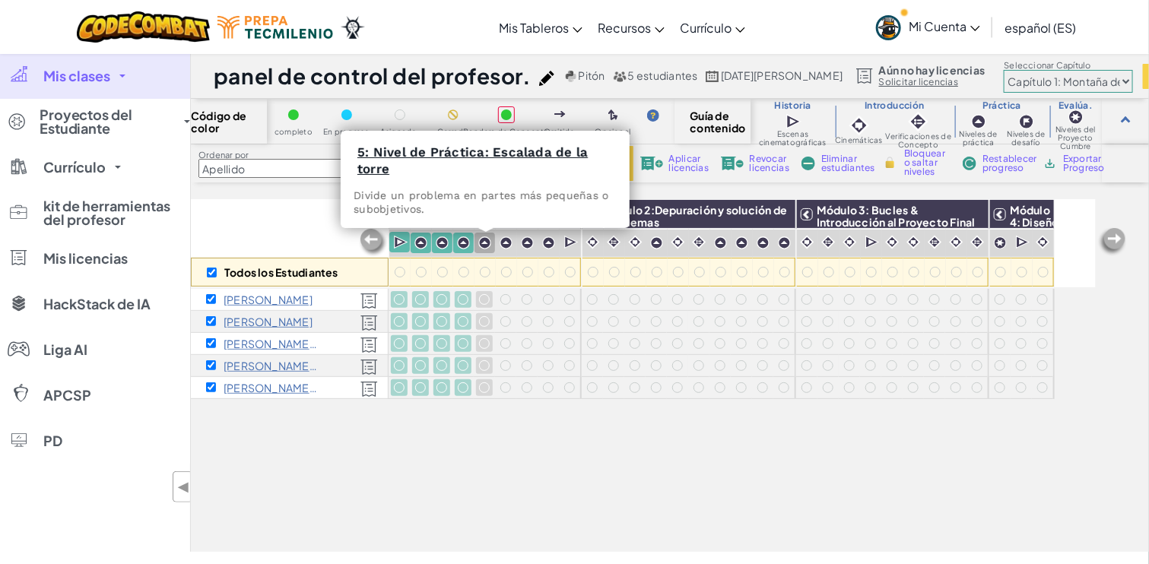
click at [478, 242] on img at bounding box center [484, 242] width 13 height 13
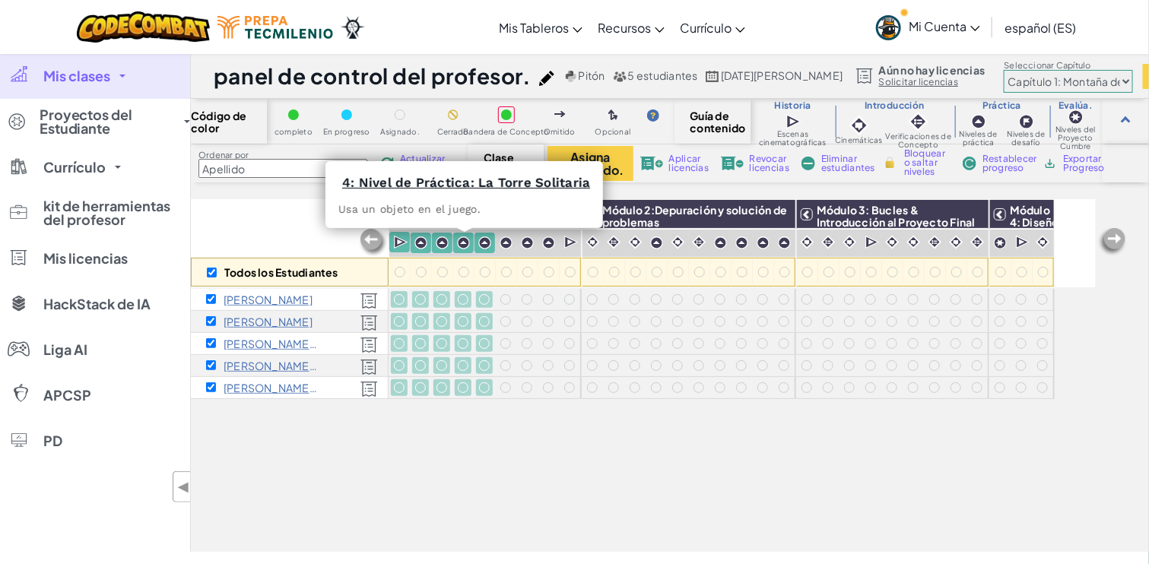
click at [461, 242] on img at bounding box center [463, 242] width 13 height 13
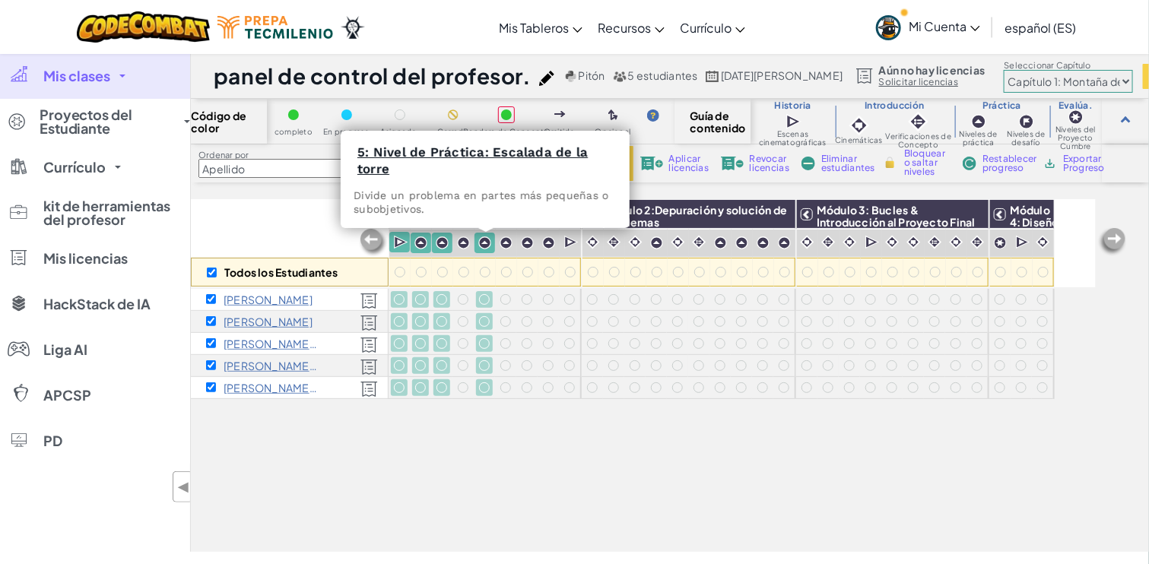
click at [490, 243] on img at bounding box center [484, 242] width 13 height 13
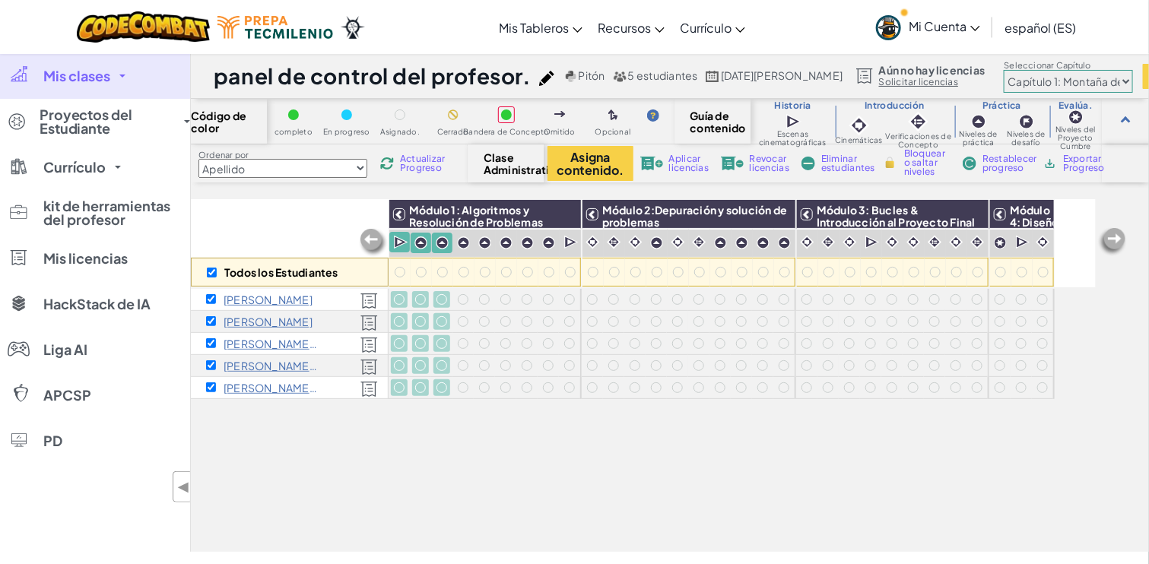
click at [922, 165] on font "Bloquear o saltar niveles" at bounding box center [924, 162] width 41 height 30
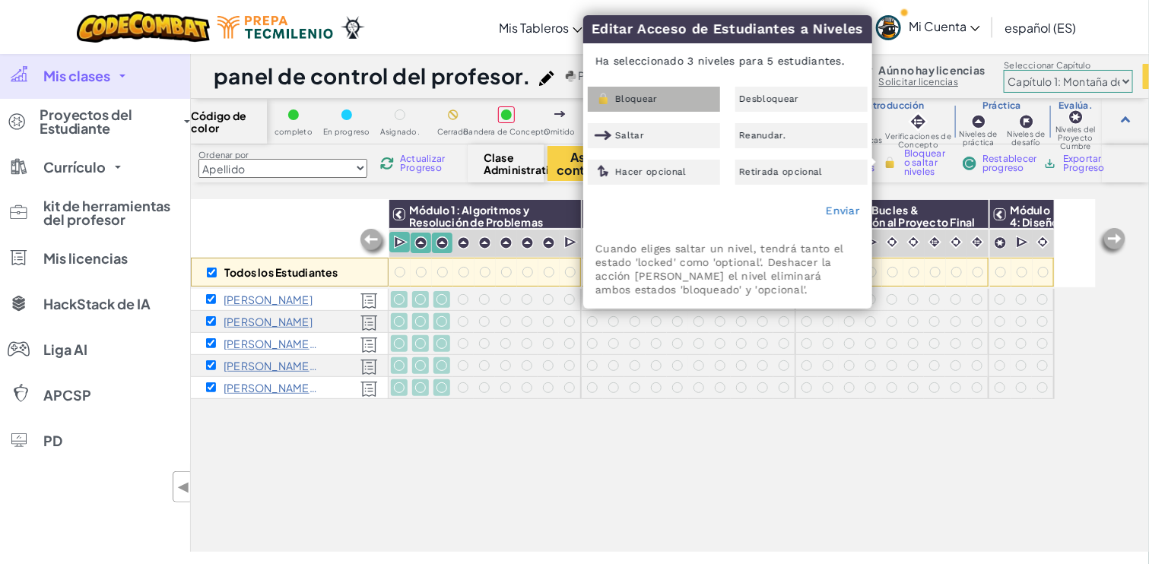
click at [661, 104] on div "Bloquear" at bounding box center [654, 99] width 132 height 25
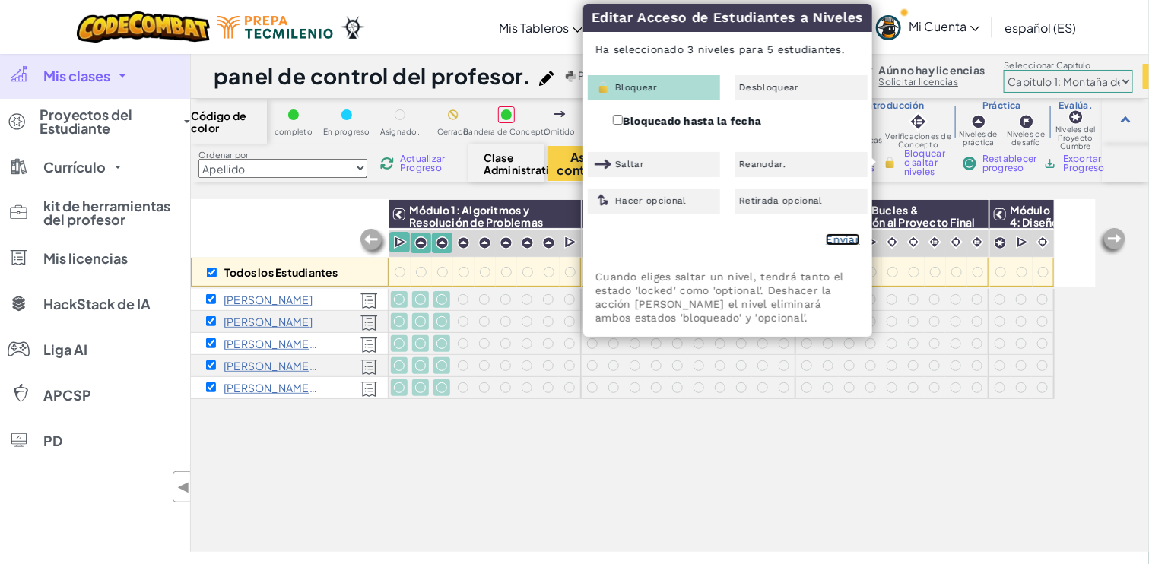
click at [844, 235] on font "Enviar" at bounding box center [842, 239] width 34 height 12
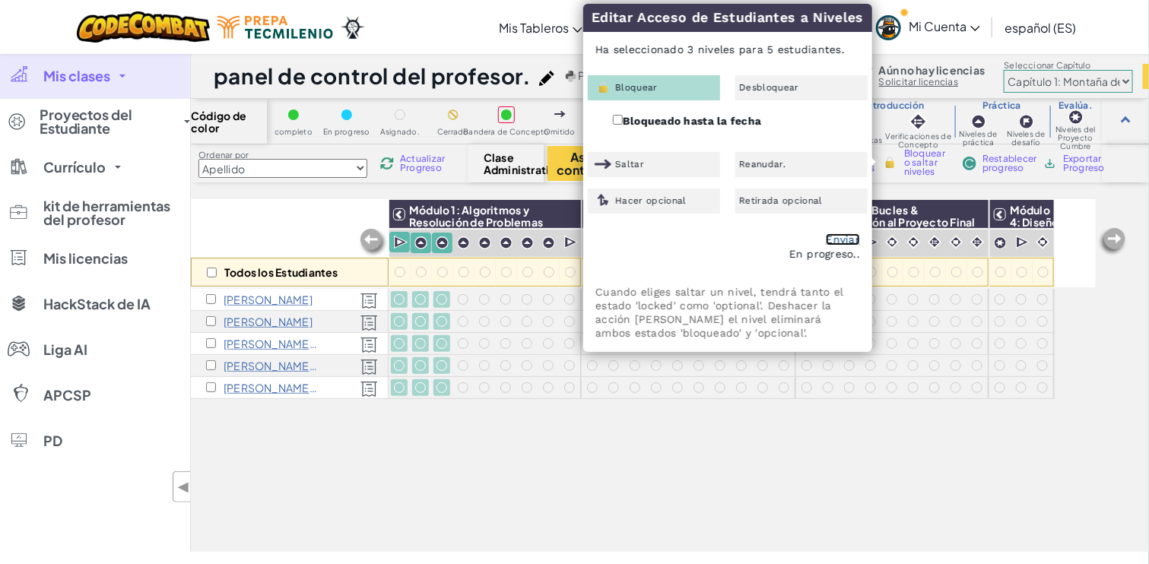
checkbox input "false"
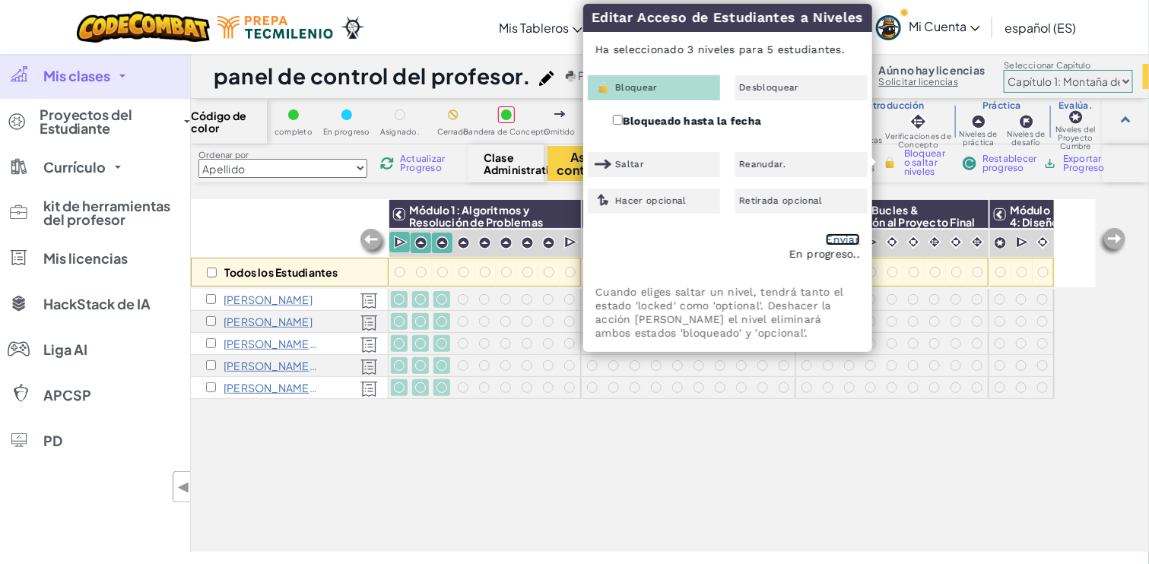
checkbox input "false"
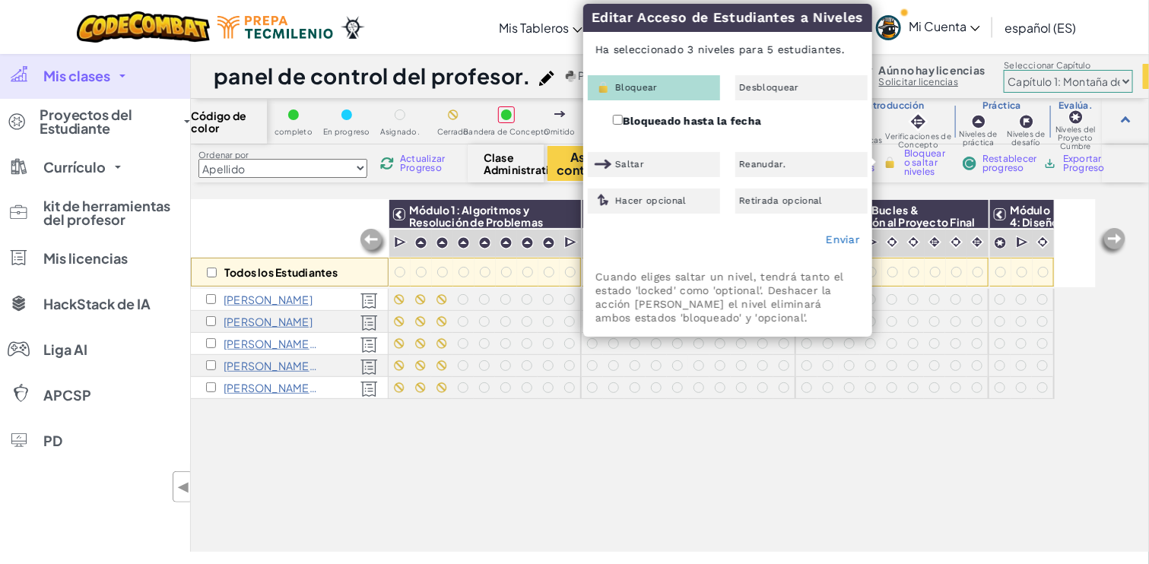
click at [543, 410] on div "Todos los Estudiantes Módulo 1: Algoritmos y Resolución de Problemas Módulo 2:D…" at bounding box center [643, 291] width 905 height 488
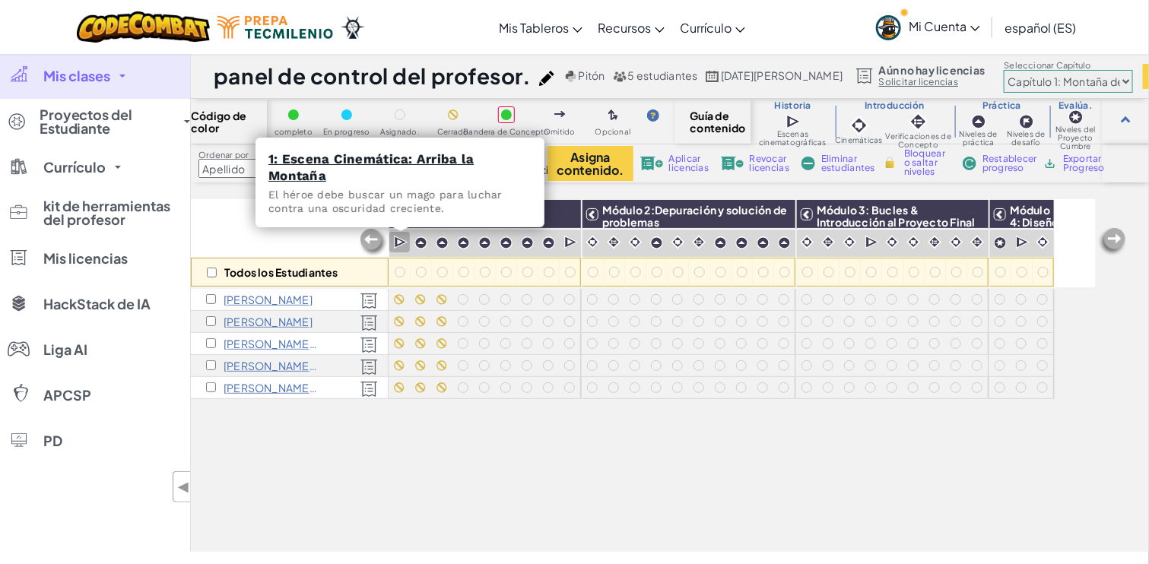
click at [398, 246] on img at bounding box center [401, 242] width 14 height 15
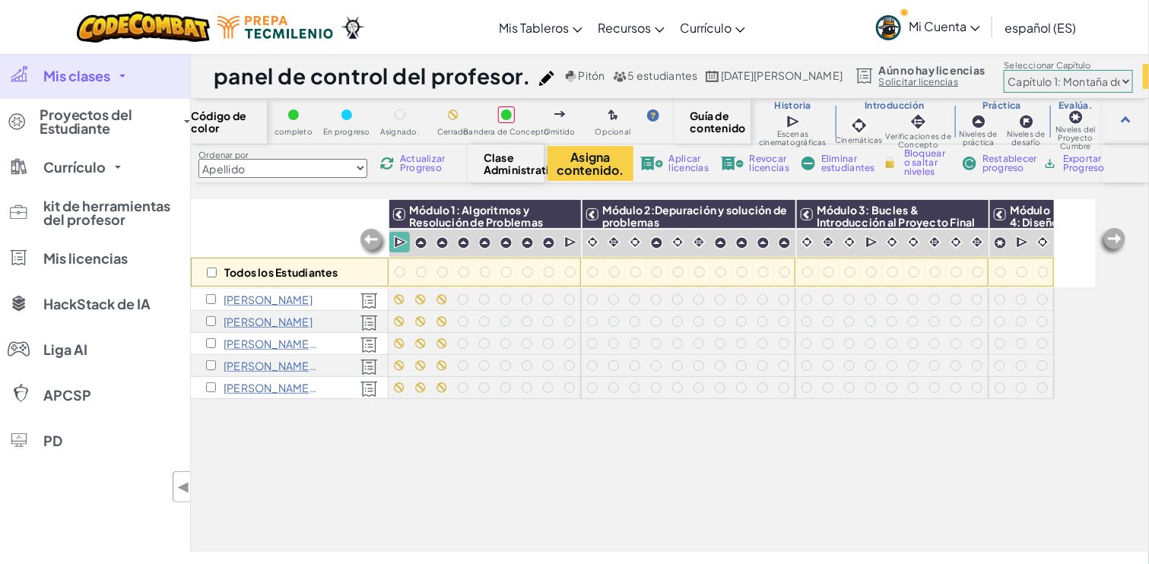
click at [205, 271] on div "Todos los Estudiantes" at bounding box center [290, 272] width 198 height 29
click at [211, 271] on input "checkbox" at bounding box center [212, 273] width 10 height 10
checkbox input "true"
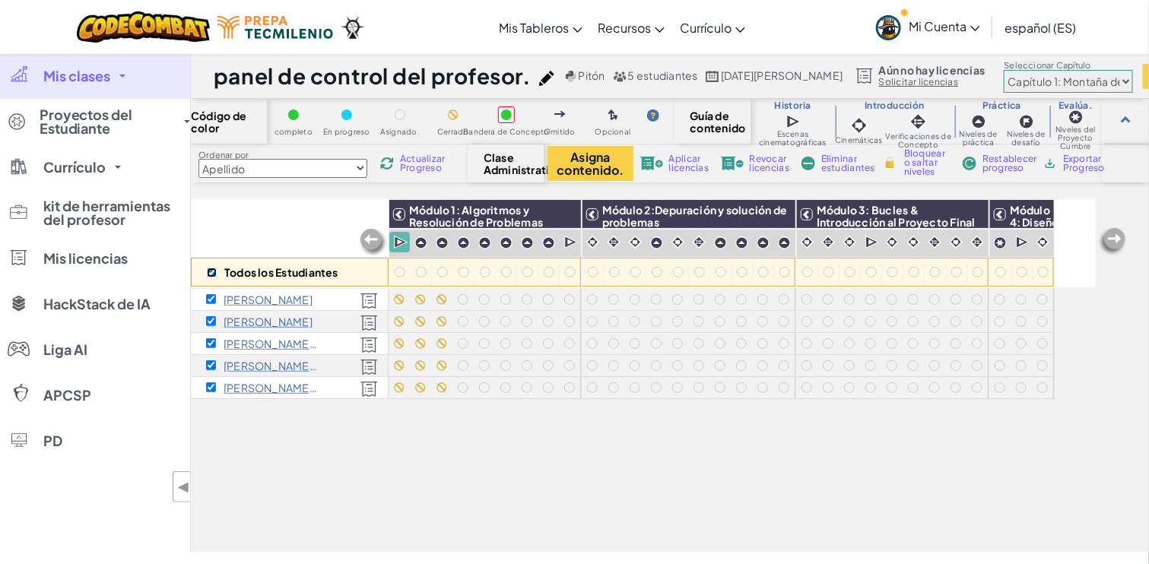
checkbox input "true"
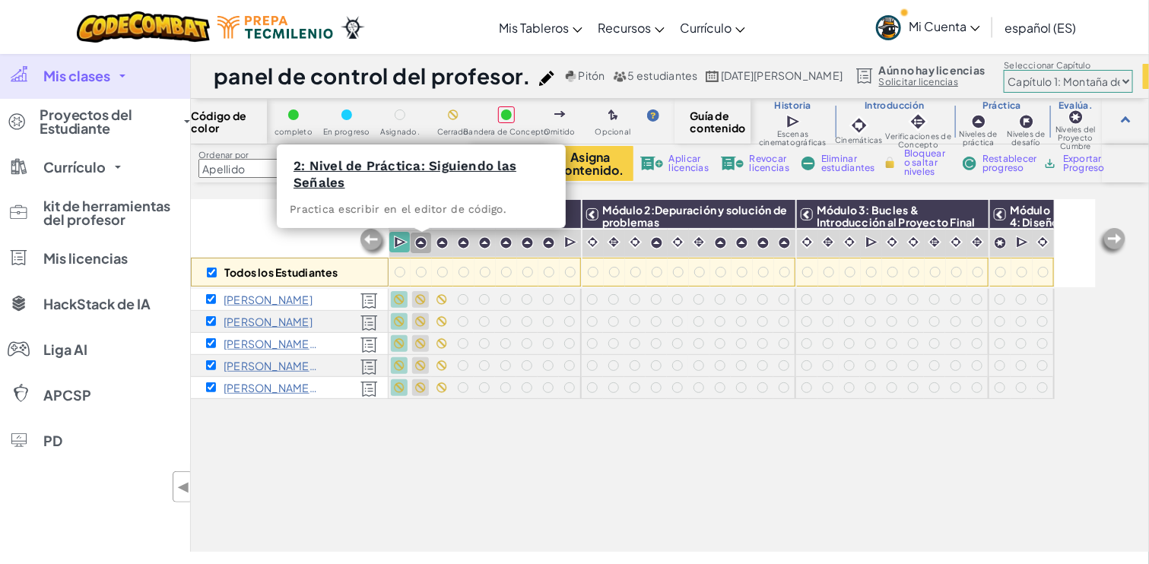
click at [417, 243] on img at bounding box center [420, 242] width 13 height 13
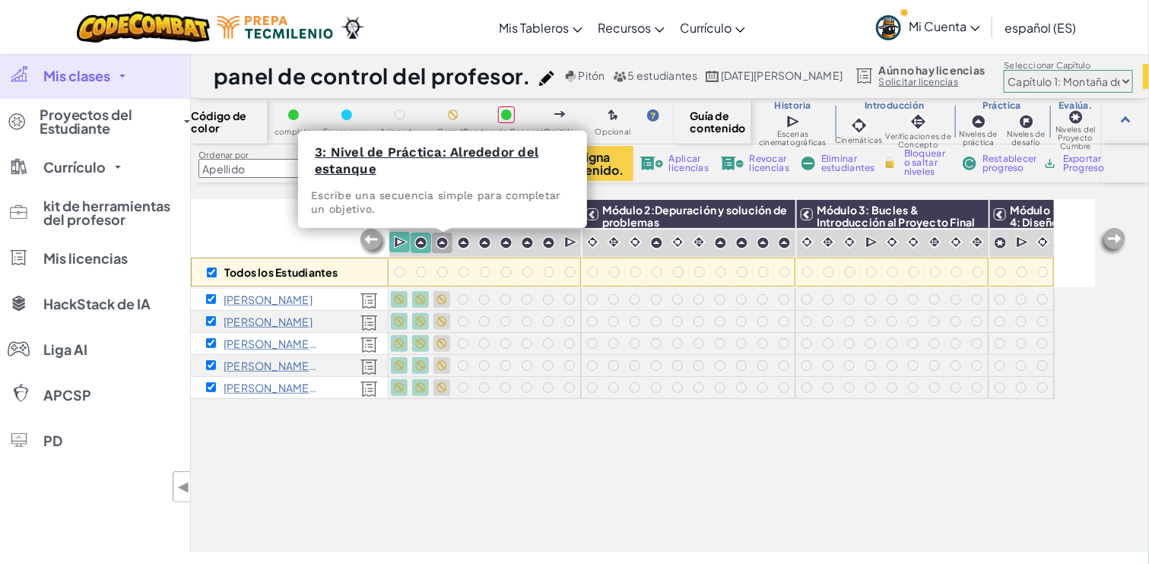
click at [441, 243] on img at bounding box center [442, 242] width 13 height 13
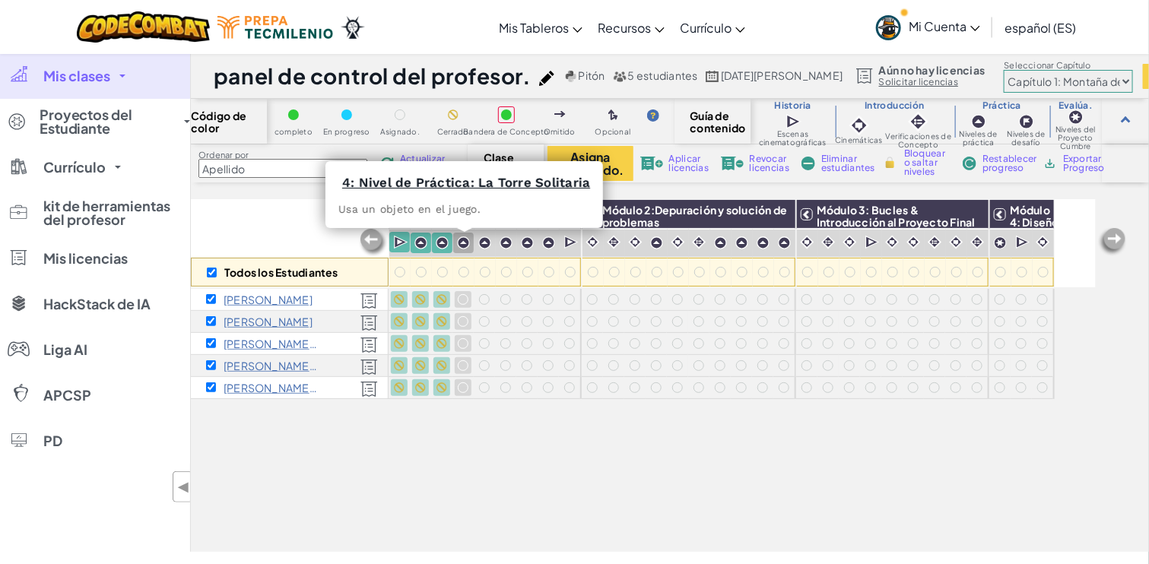
drag, startPoint x: 460, startPoint y: 243, endPoint x: 473, endPoint y: 243, distance: 12.9
click at [461, 243] on img at bounding box center [463, 242] width 13 height 13
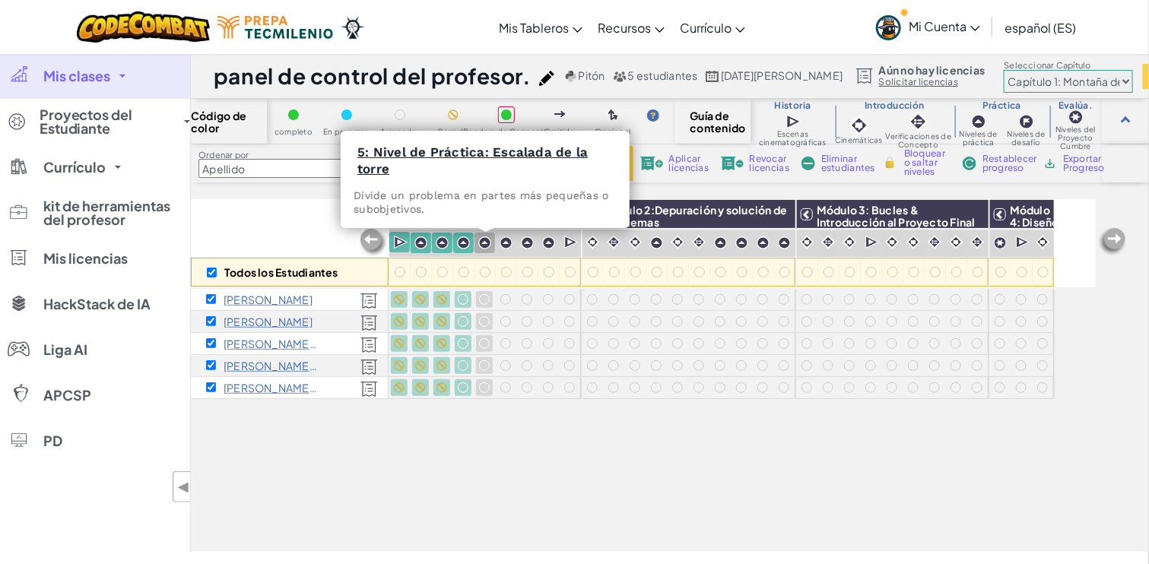
click at [480, 243] on img at bounding box center [484, 242] width 13 height 13
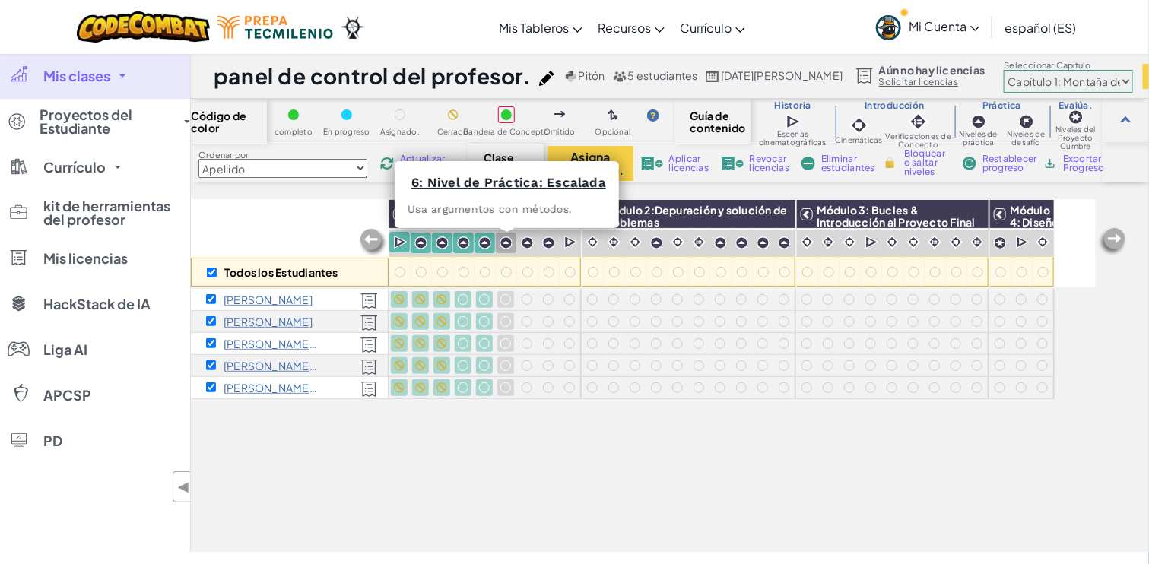
click at [504, 242] on img at bounding box center [505, 242] width 13 height 13
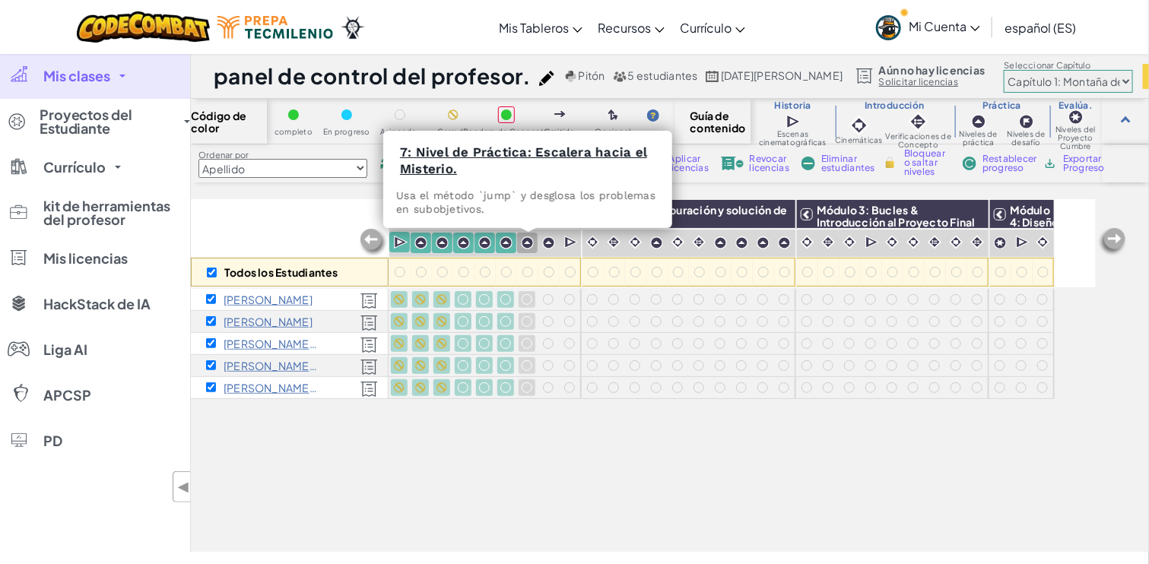
click at [527, 242] on img at bounding box center [527, 242] width 13 height 13
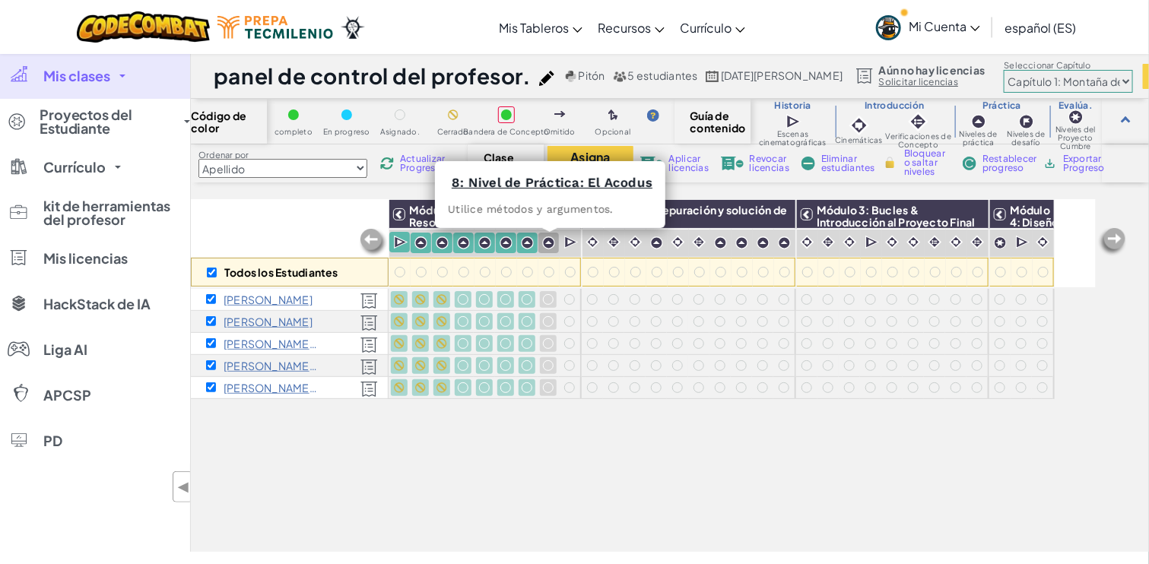
click at [542, 242] on img at bounding box center [548, 242] width 13 height 13
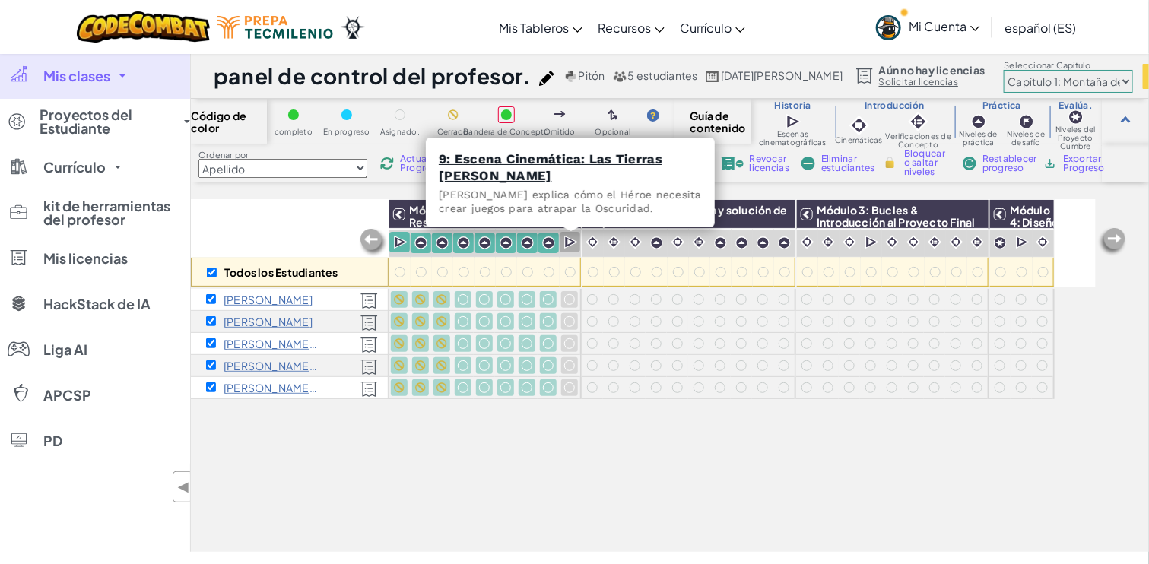
click at [570, 246] on img at bounding box center [571, 242] width 14 height 15
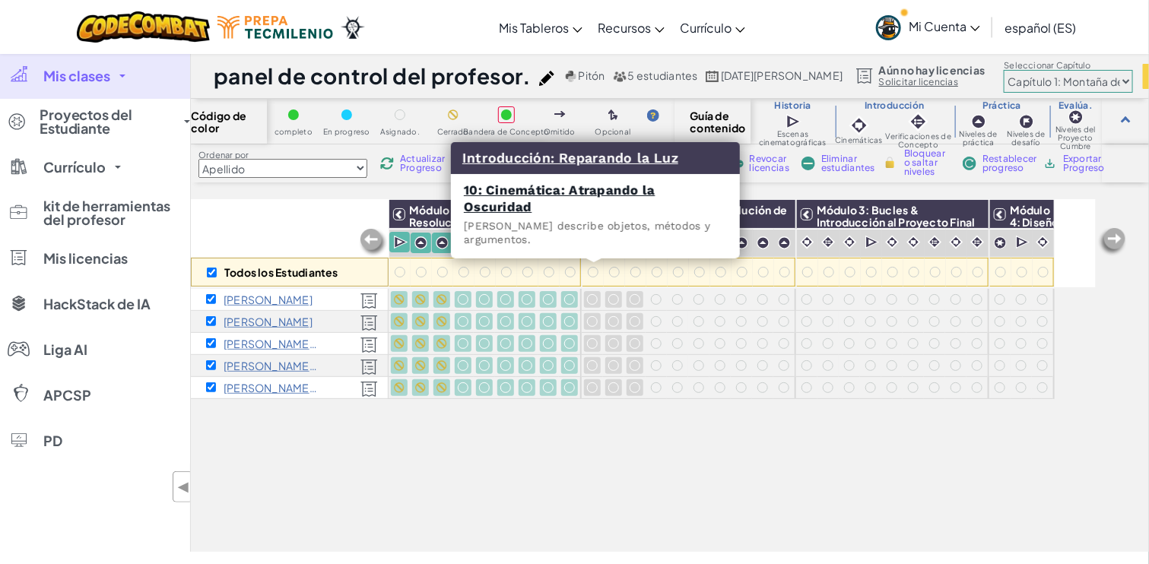
click at [592, 247] on img at bounding box center [592, 242] width 14 height 14
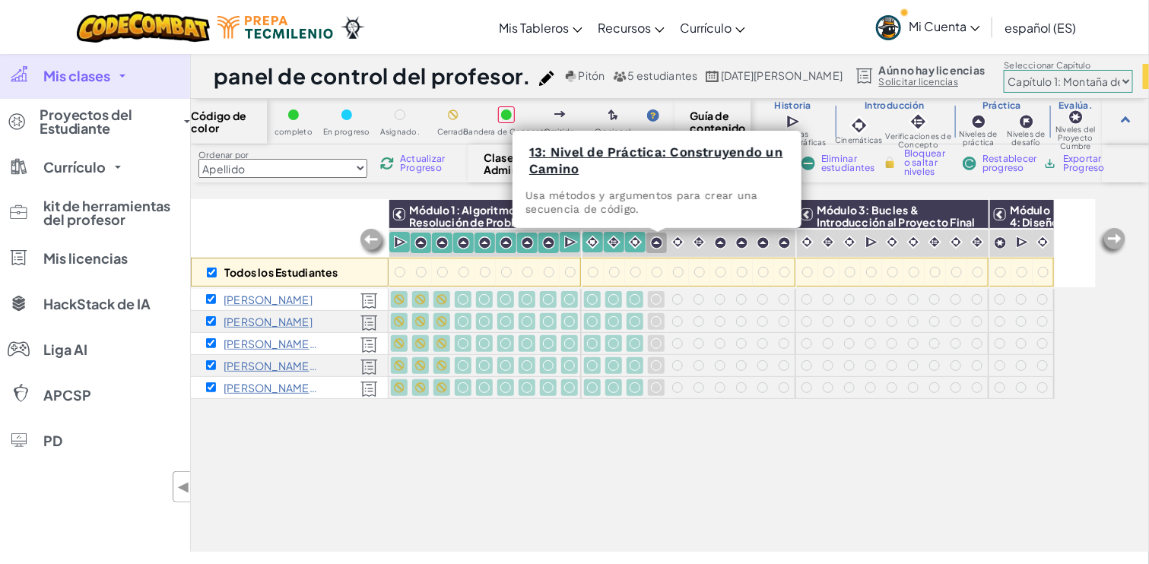
click at [663, 250] on div at bounding box center [656, 243] width 21 height 21
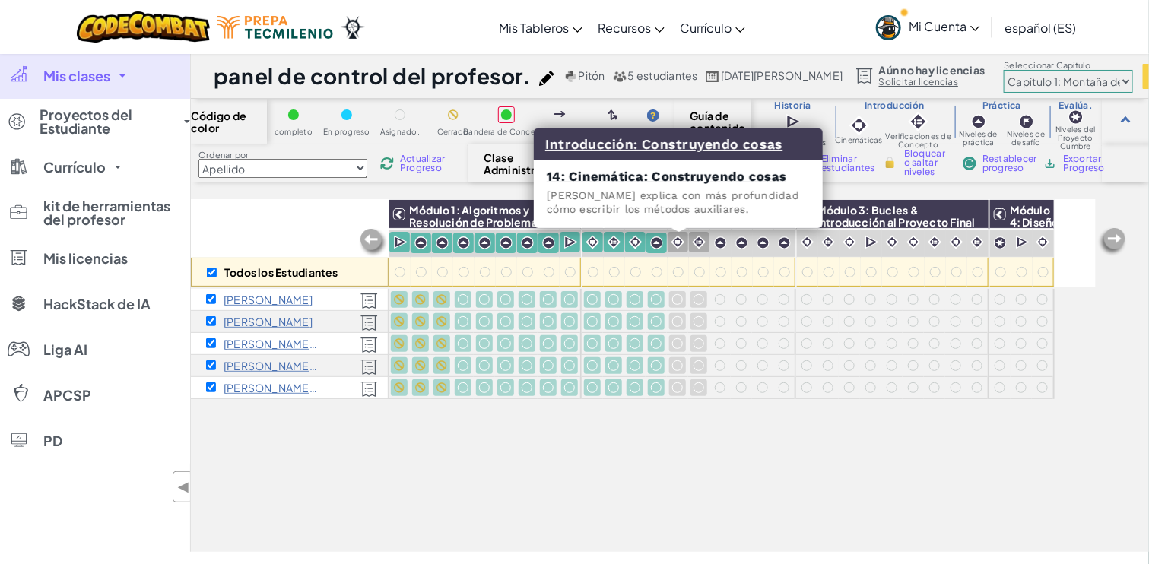
drag, startPoint x: 681, startPoint y: 252, endPoint x: 705, endPoint y: 249, distance: 24.4
click at [682, 252] on div at bounding box center [677, 242] width 21 height 21
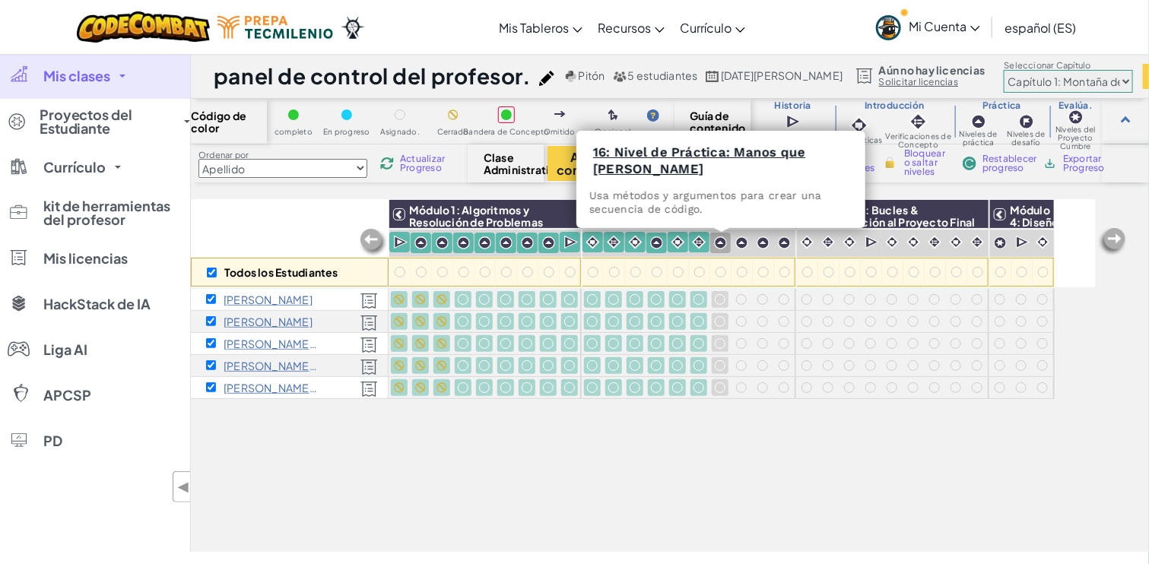
click at [724, 249] on div at bounding box center [720, 243] width 21 height 21
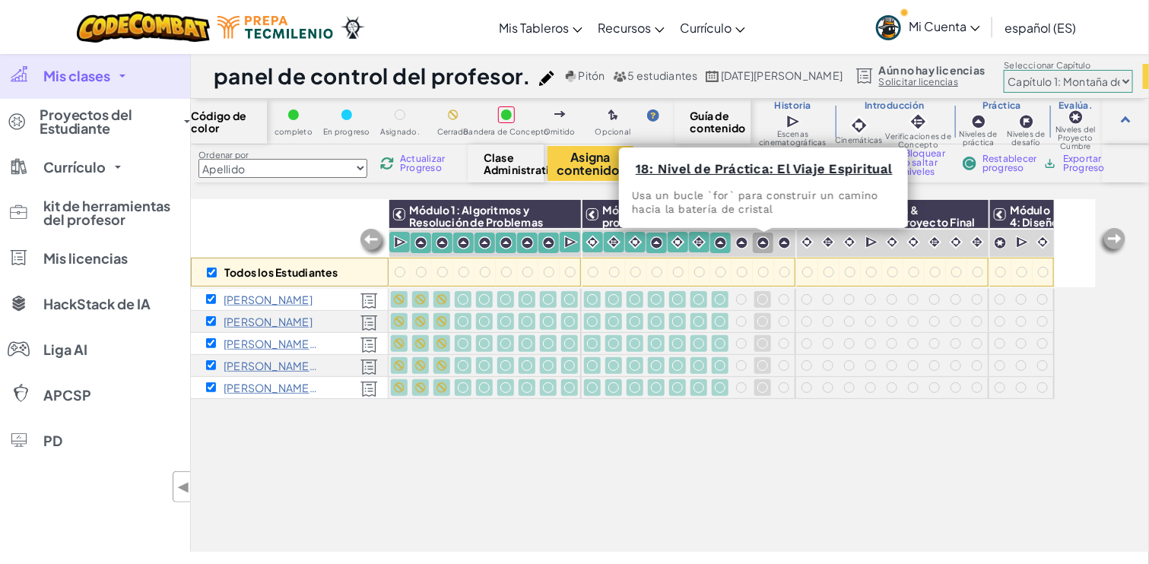
click at [761, 248] on img at bounding box center [762, 242] width 13 height 13
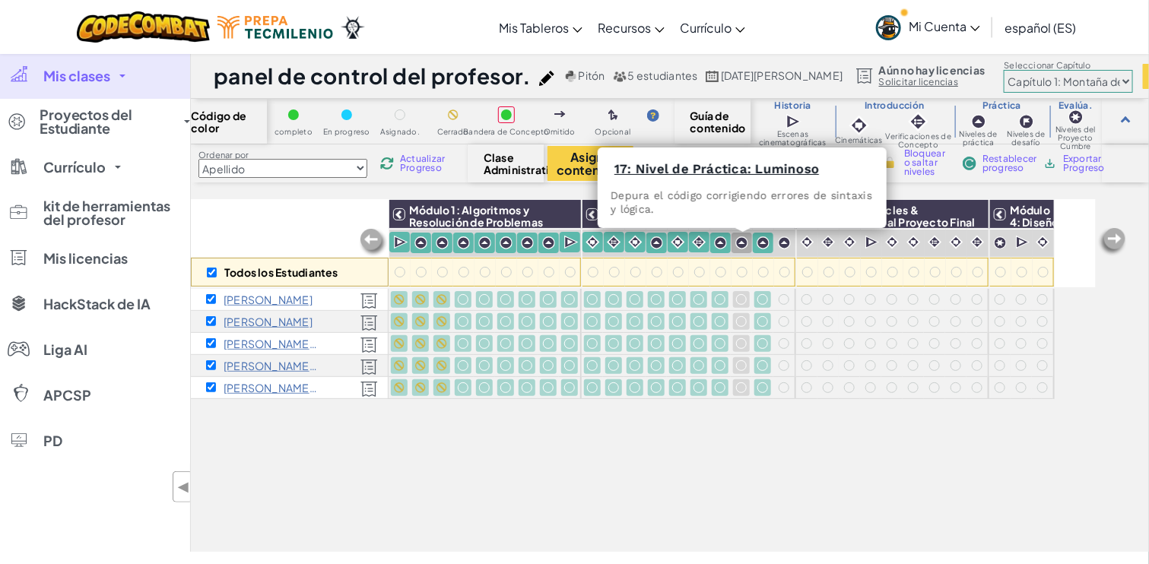
click at [741, 249] on div at bounding box center [741, 243] width 21 height 21
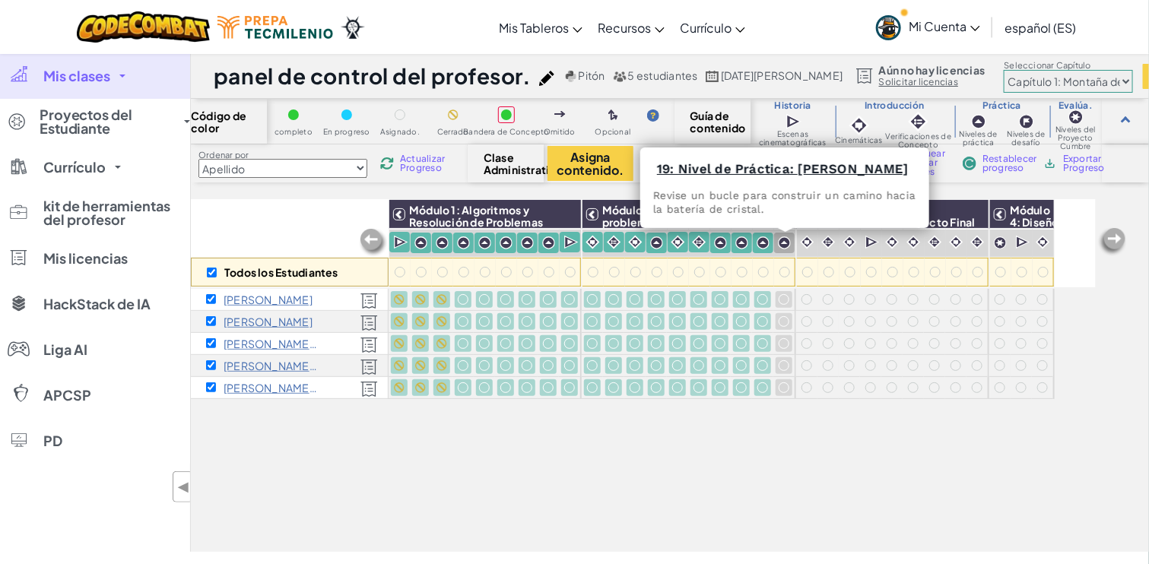
click at [783, 246] on img at bounding box center [784, 242] width 13 height 13
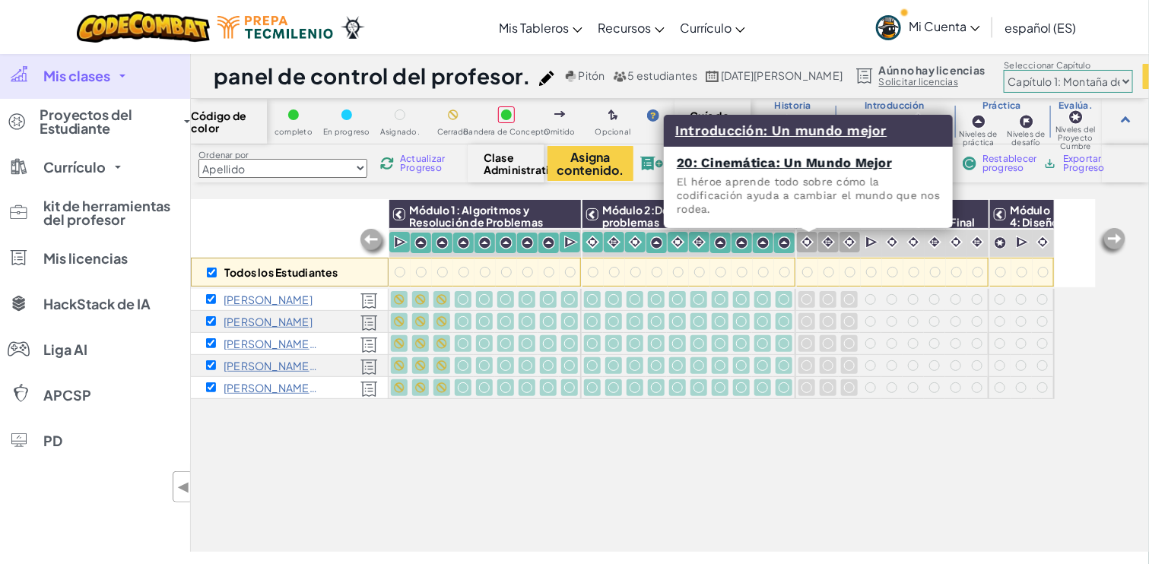
click at [816, 243] on div at bounding box center [807, 242] width 21 height 21
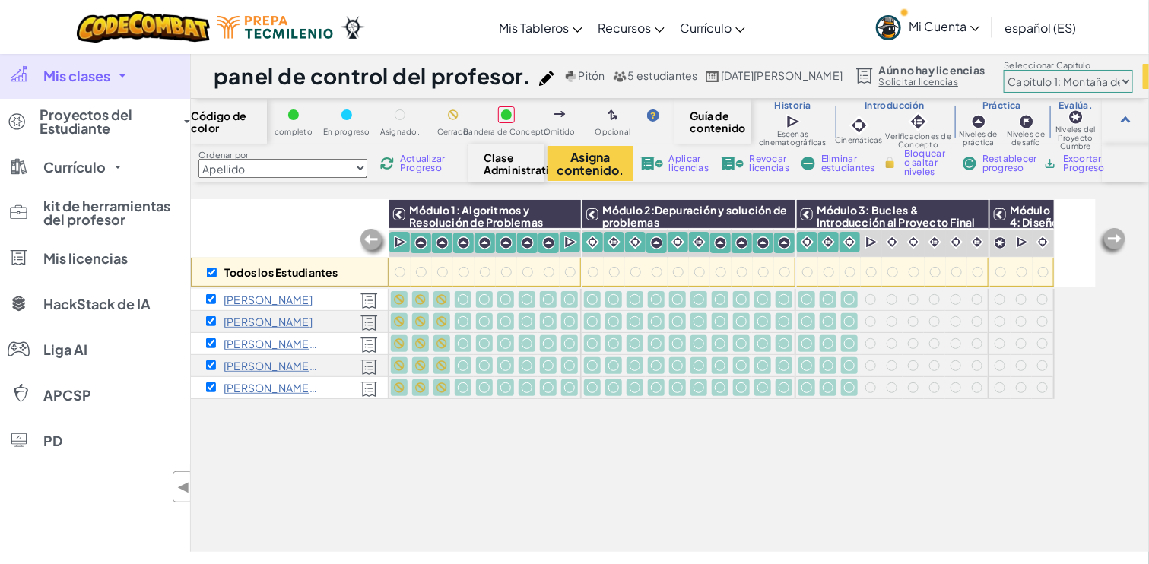
click at [914, 163] on font "Bloquear o saltar niveles" at bounding box center [924, 162] width 41 height 30
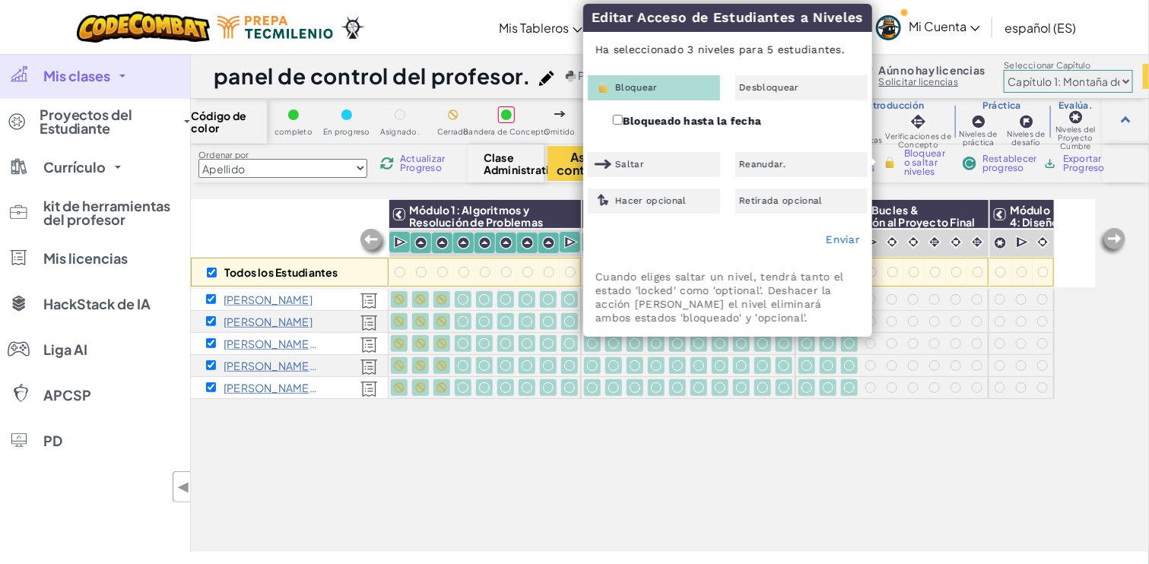
click at [653, 86] on font "Bloquear" at bounding box center [636, 87] width 43 height 11
click at [850, 239] on font "Enviar" at bounding box center [842, 239] width 34 height 12
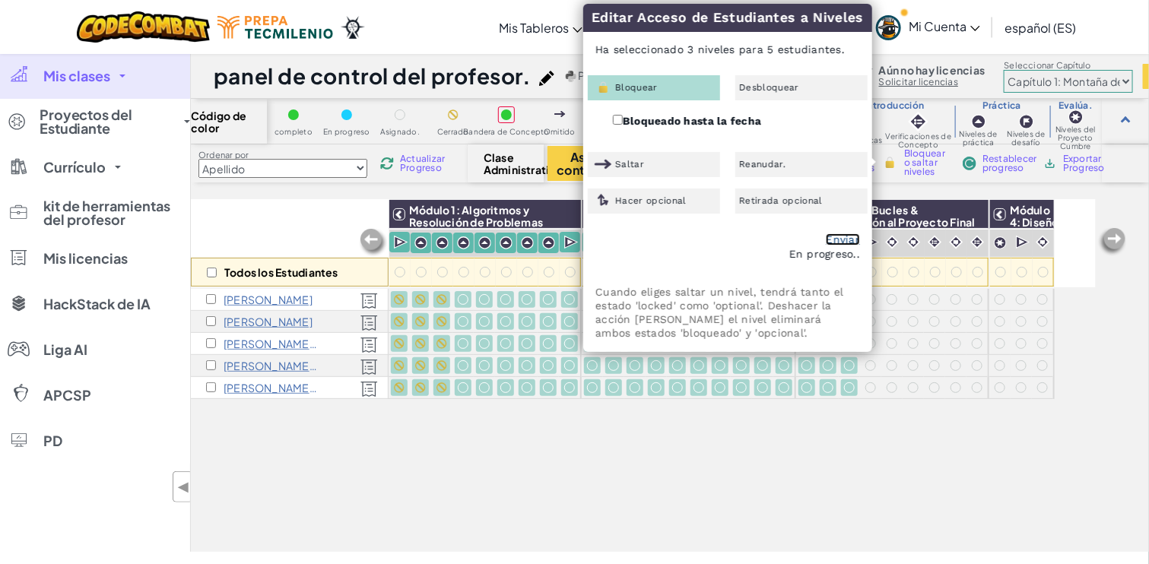
checkbox input "false"
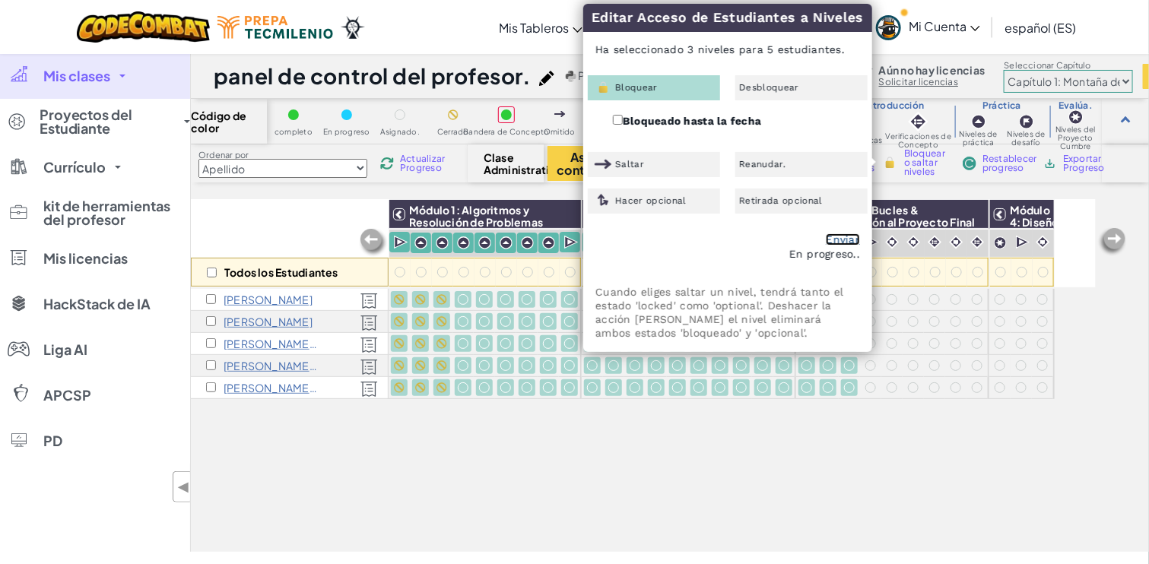
checkbox input "false"
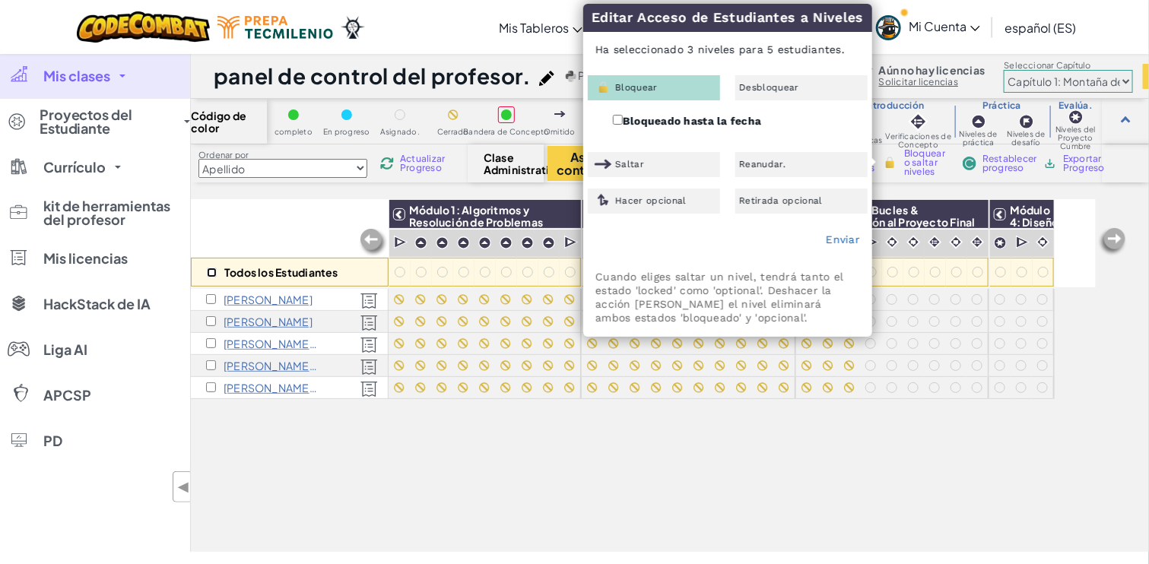
click at [208, 271] on input "checkbox" at bounding box center [212, 273] width 10 height 10
checkbox input "true"
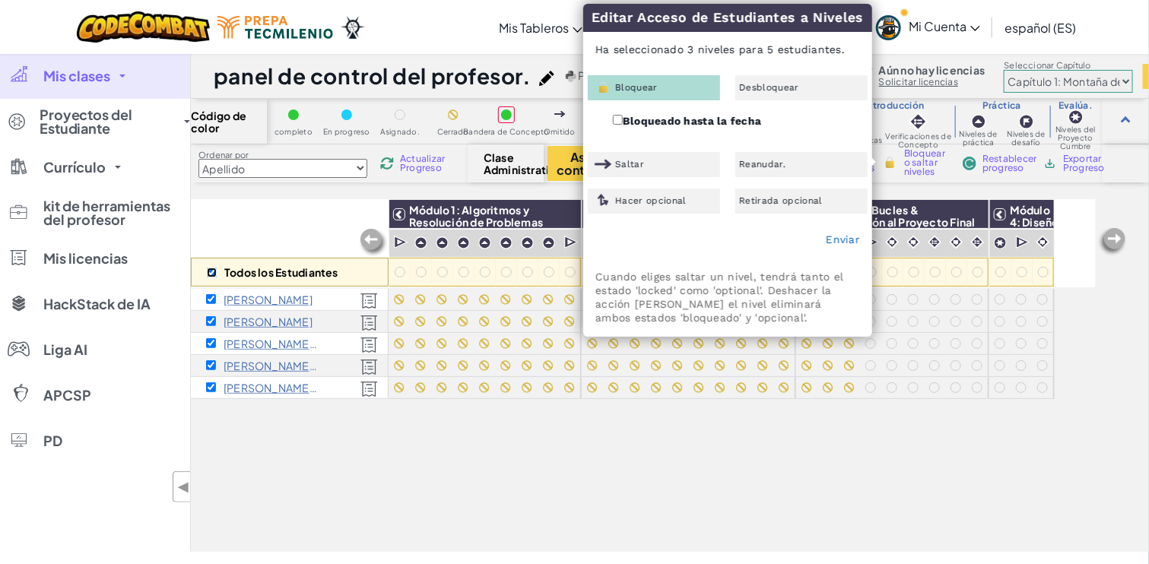
checkbox input "true"
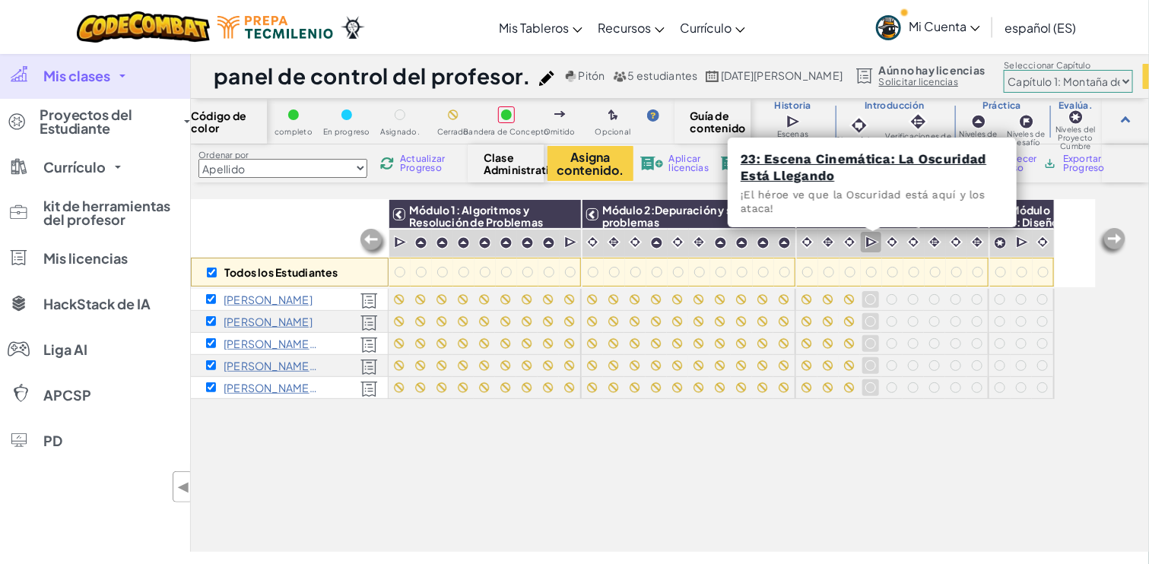
click at [865, 241] on div at bounding box center [870, 242] width 21 height 21
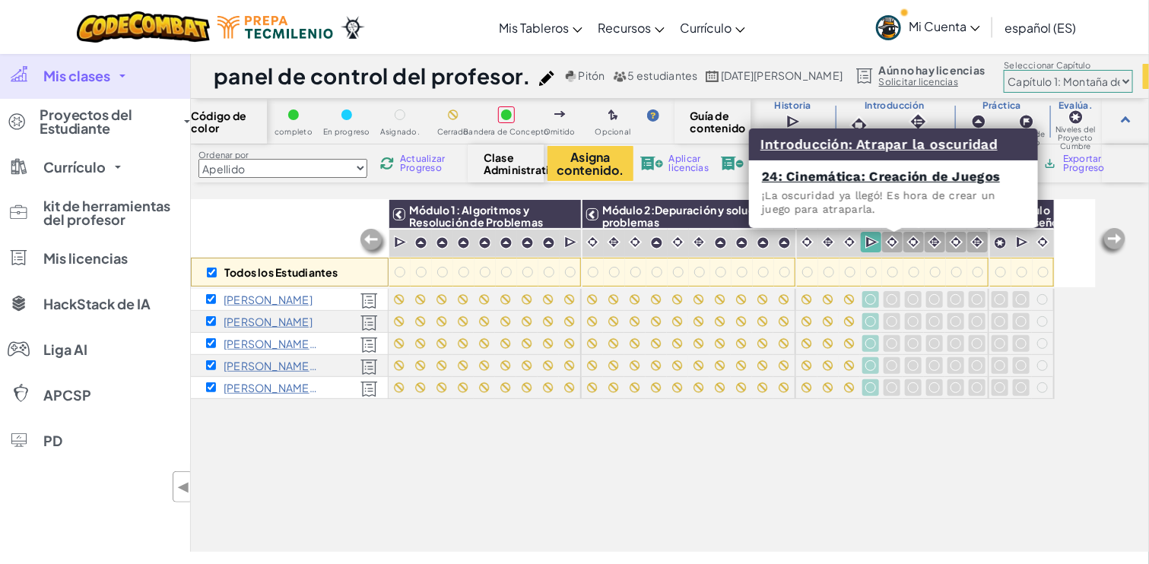
click at [886, 246] on img at bounding box center [892, 242] width 14 height 14
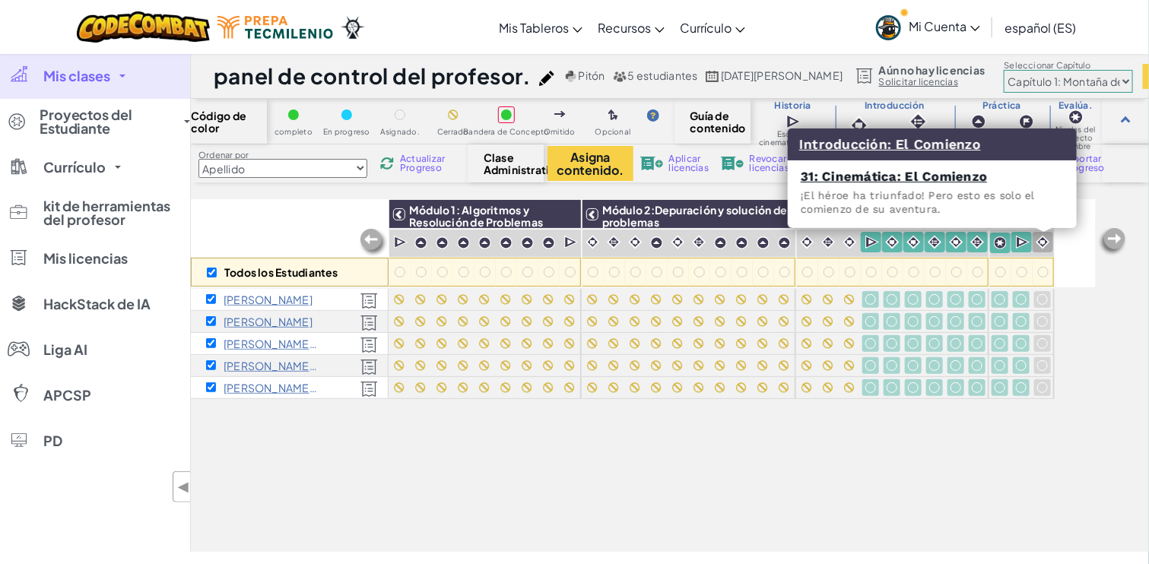
click at [1037, 240] on img at bounding box center [1042, 242] width 14 height 14
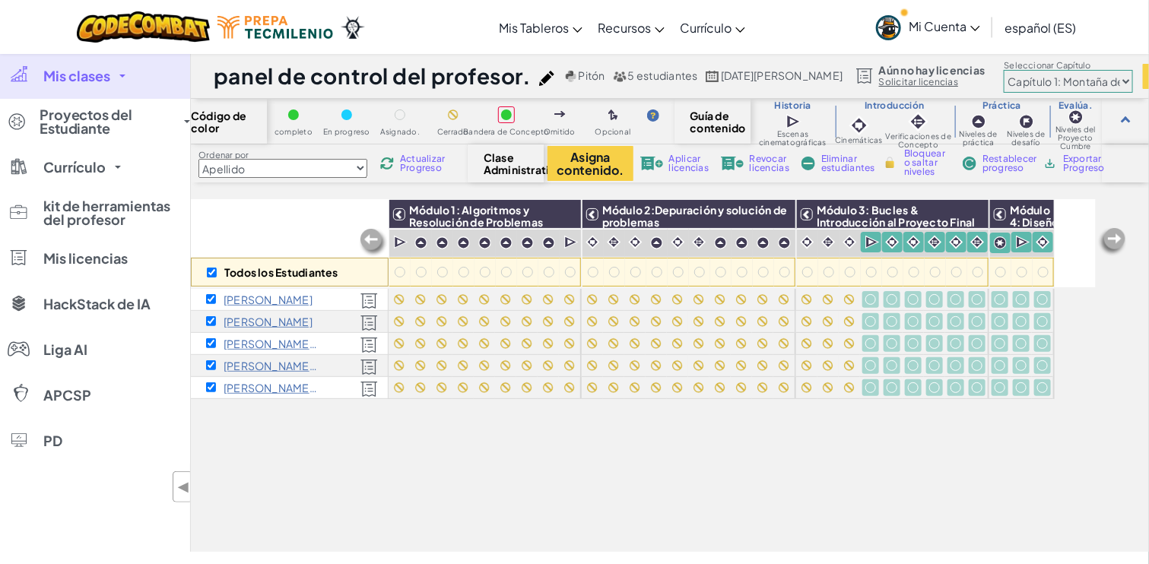
click at [921, 167] on font "Bloquear o saltar niveles" at bounding box center [924, 162] width 41 height 30
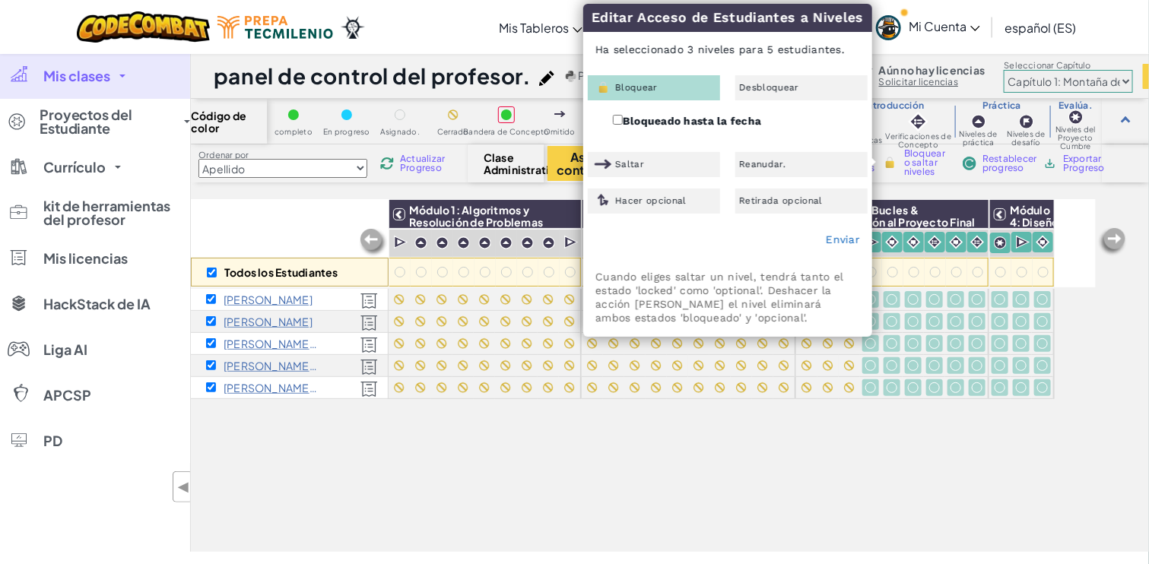
click at [641, 84] on font "Bloquear" at bounding box center [636, 87] width 43 height 11
click at [839, 238] on font "Enviar" at bounding box center [842, 239] width 34 height 12
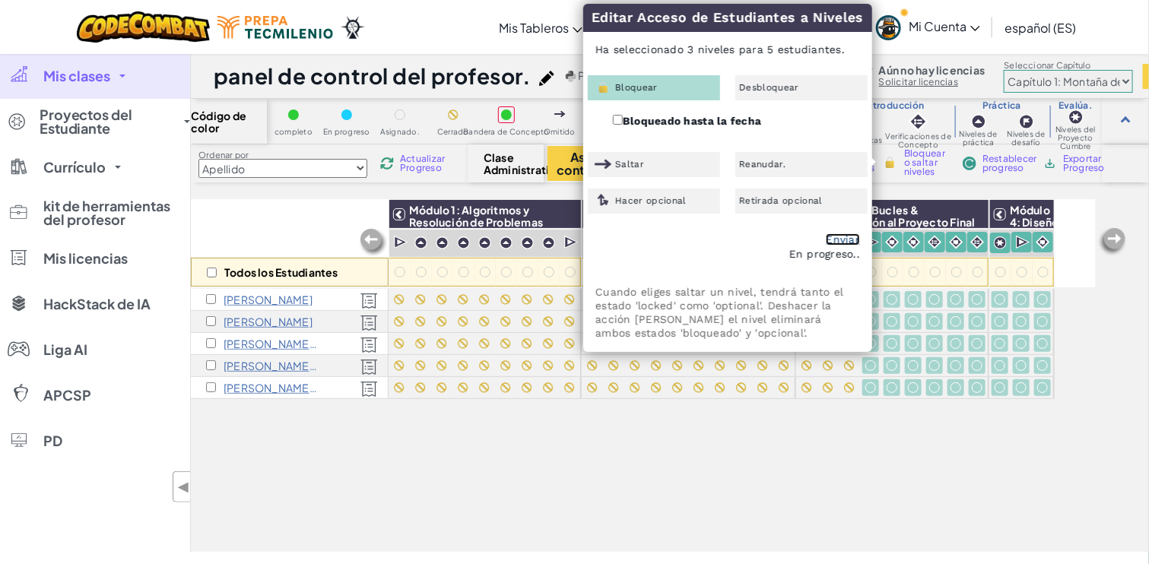
checkbox input "false"
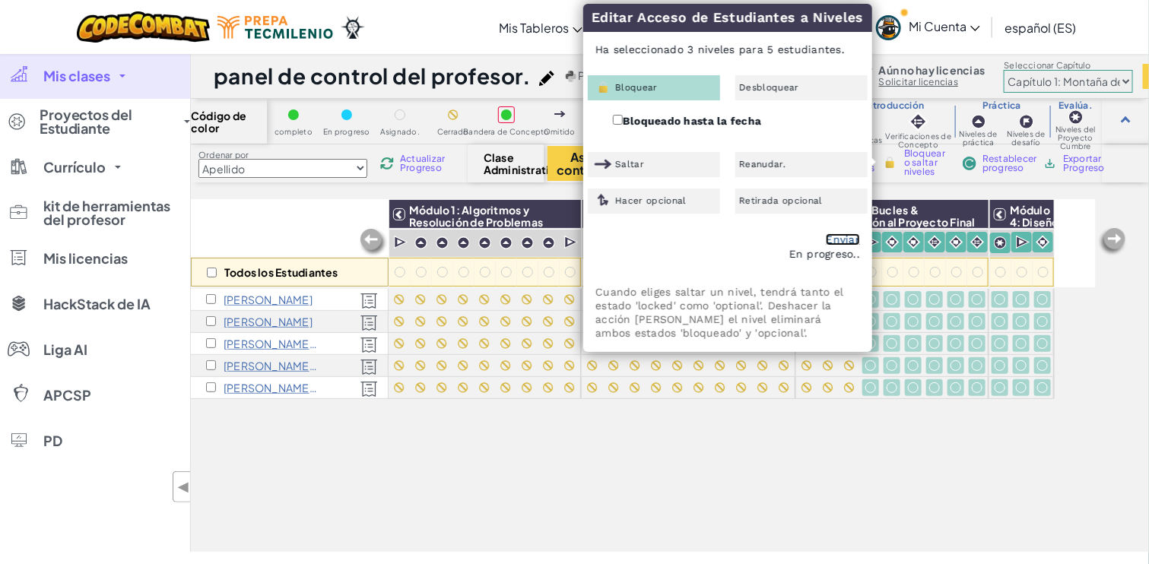
checkbox input "false"
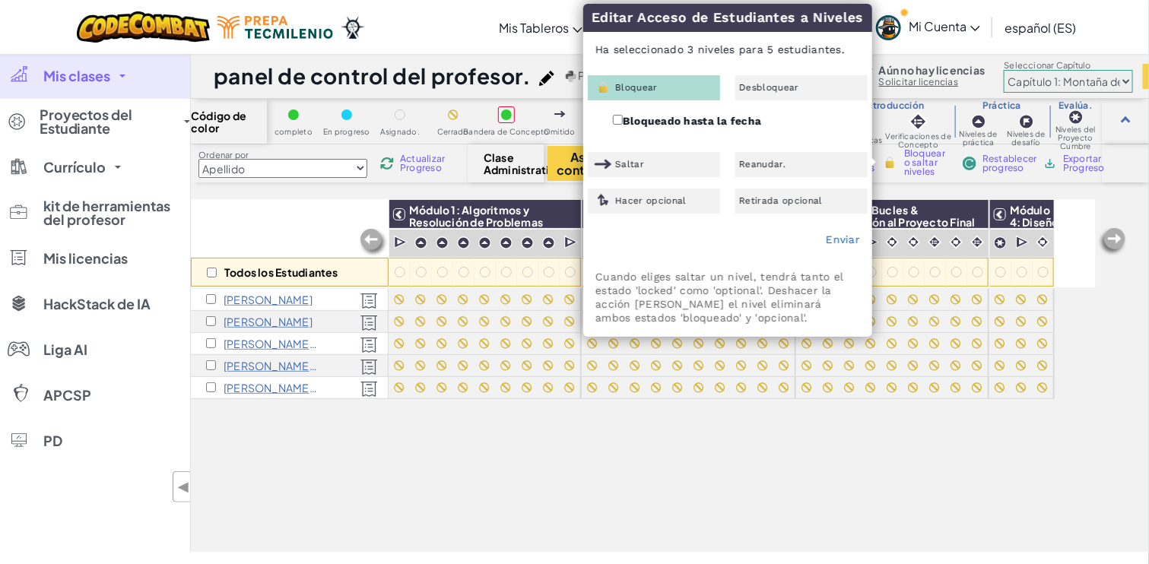
click at [90, 78] on font "Mis clases" at bounding box center [76, 75] width 67 height 17
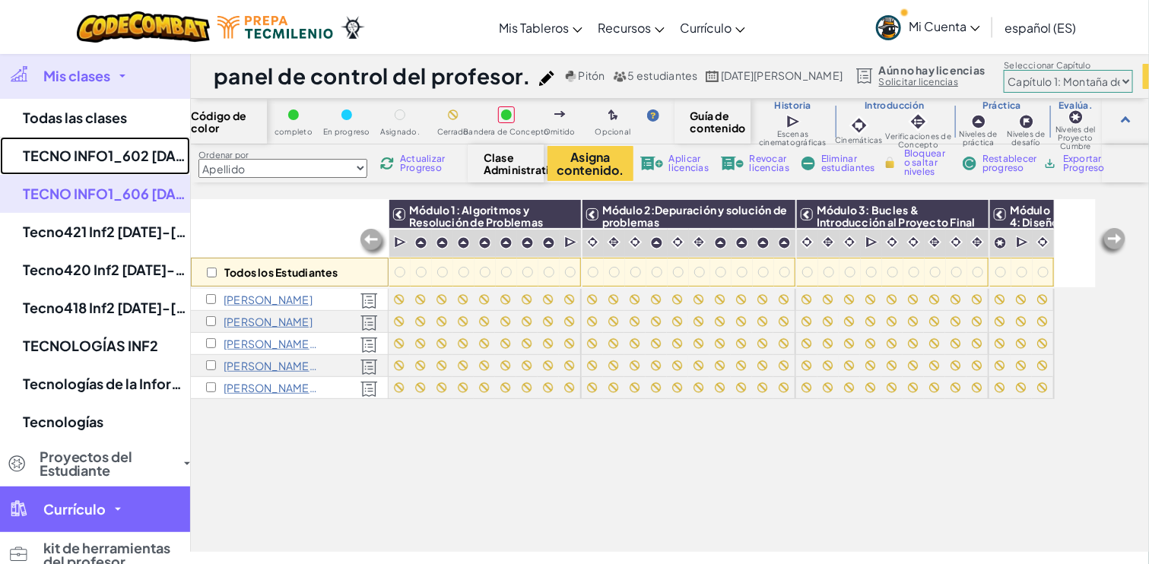
click at [100, 156] on font "TECNO INFO1_602 [DATE]-[DATE]" at bounding box center [136, 155] width 227 height 17
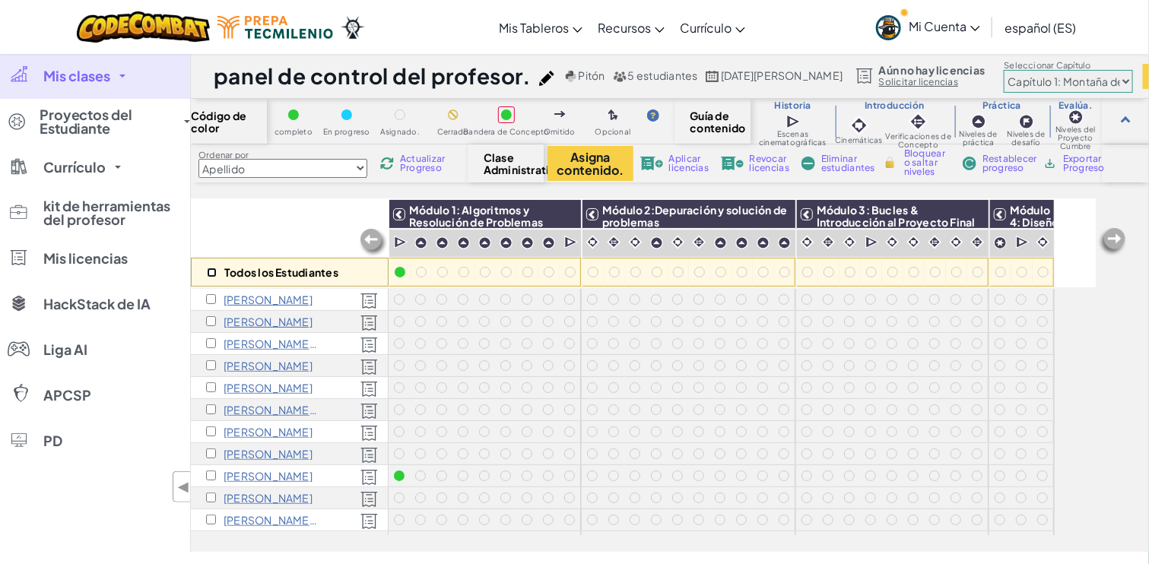
click at [214, 268] on input "checkbox" at bounding box center [212, 273] width 10 height 10
checkbox input "true"
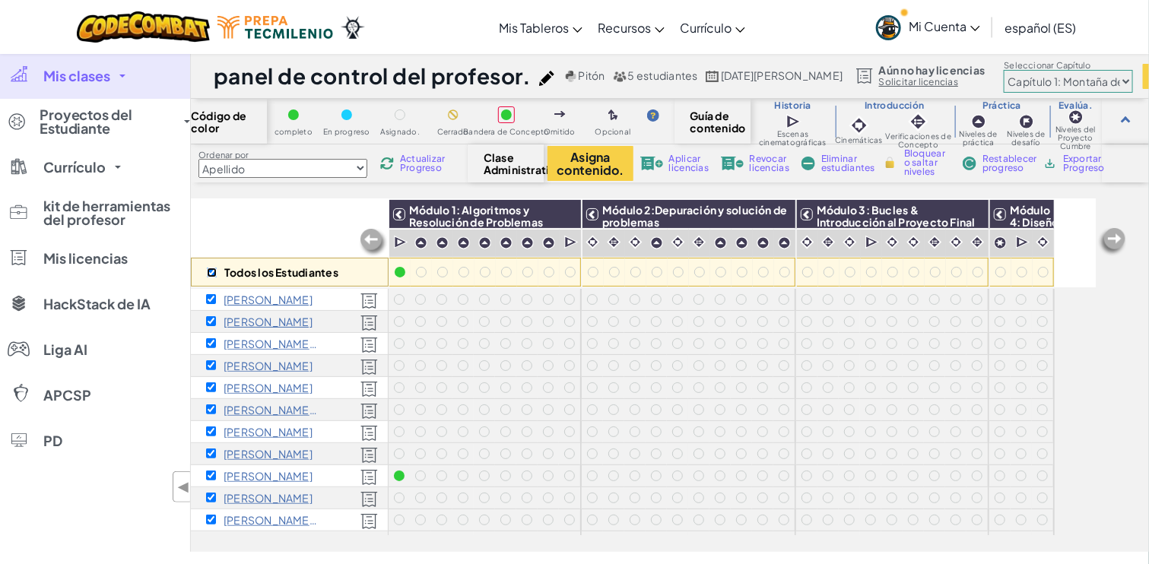
checkbox input "true"
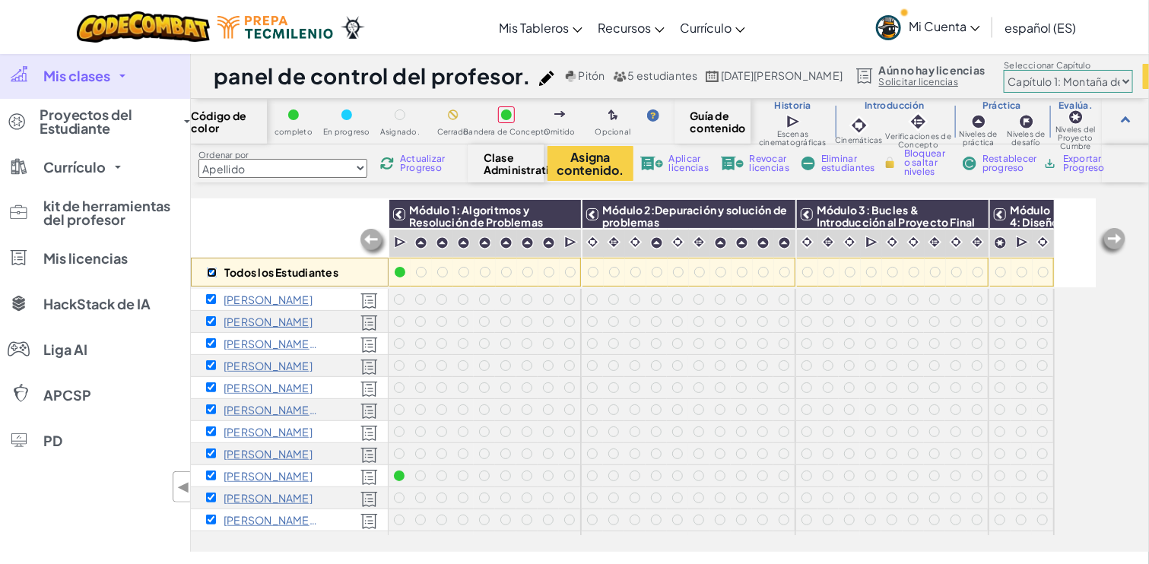
checkbox input "true"
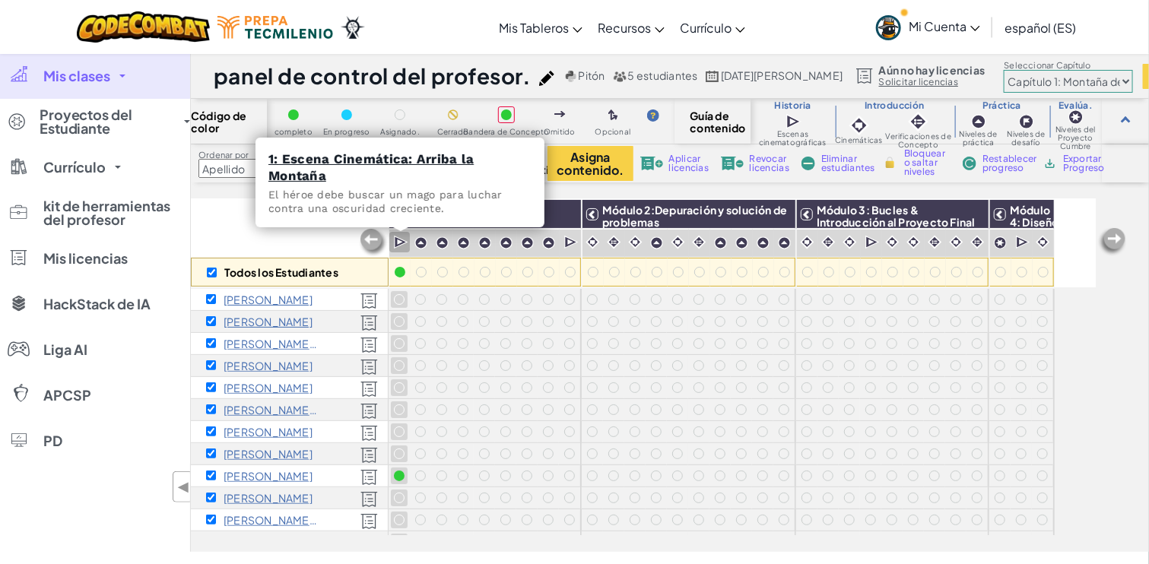
click at [400, 246] on img at bounding box center [401, 242] width 14 height 15
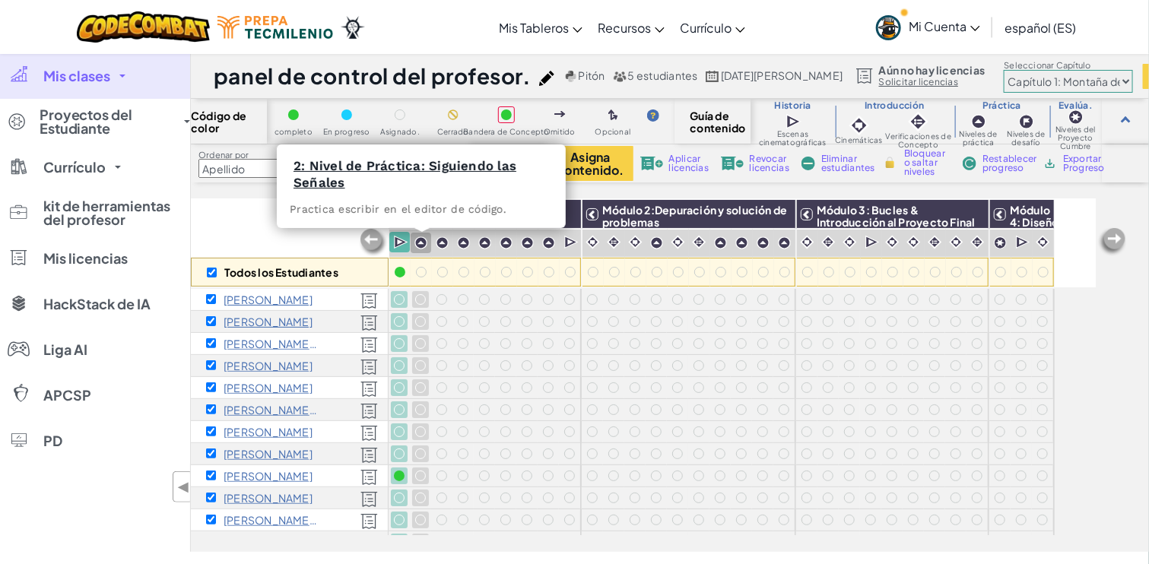
click at [418, 242] on img at bounding box center [420, 242] width 13 height 13
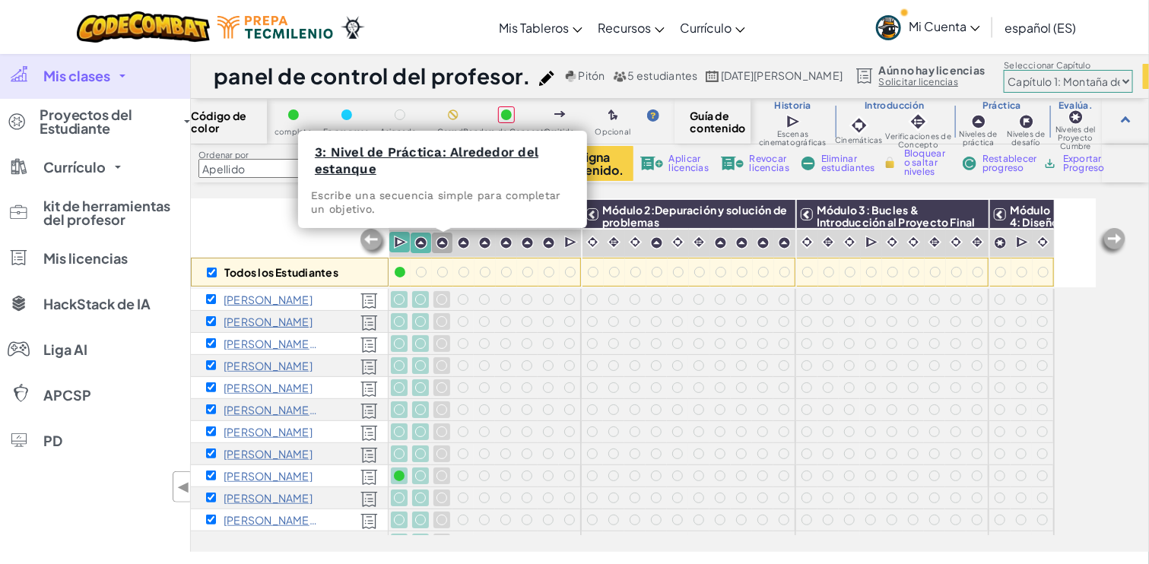
click at [449, 242] on div at bounding box center [442, 243] width 21 height 21
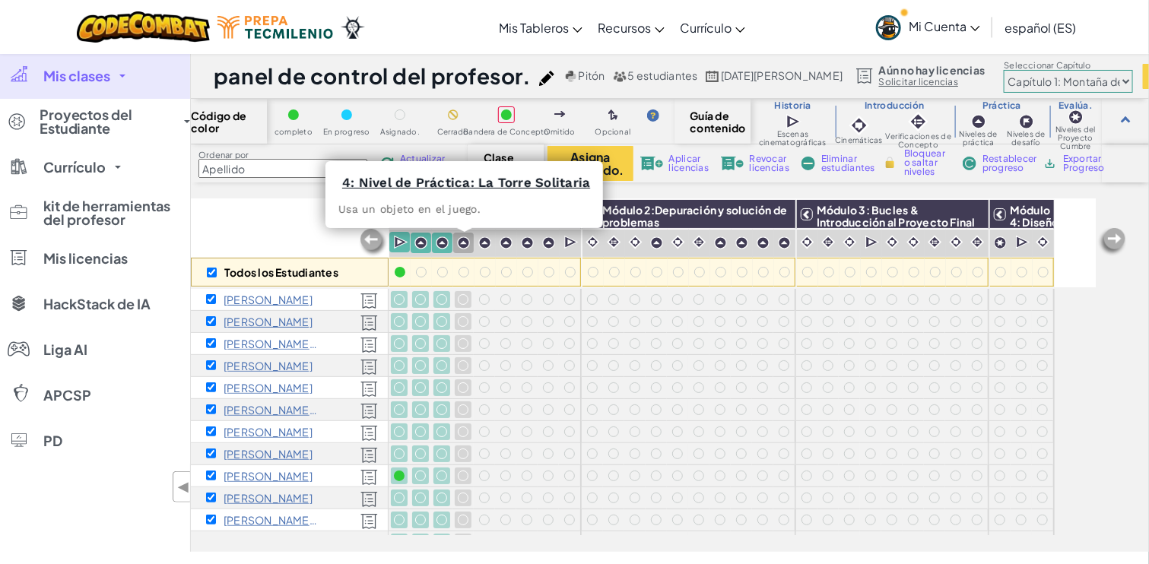
drag, startPoint x: 473, startPoint y: 242, endPoint x: 493, endPoint y: 239, distance: 20.0
click at [474, 242] on div "Módulo 1: Algoritmos y Resolución de Problemas" at bounding box center [484, 243] width 193 height 88
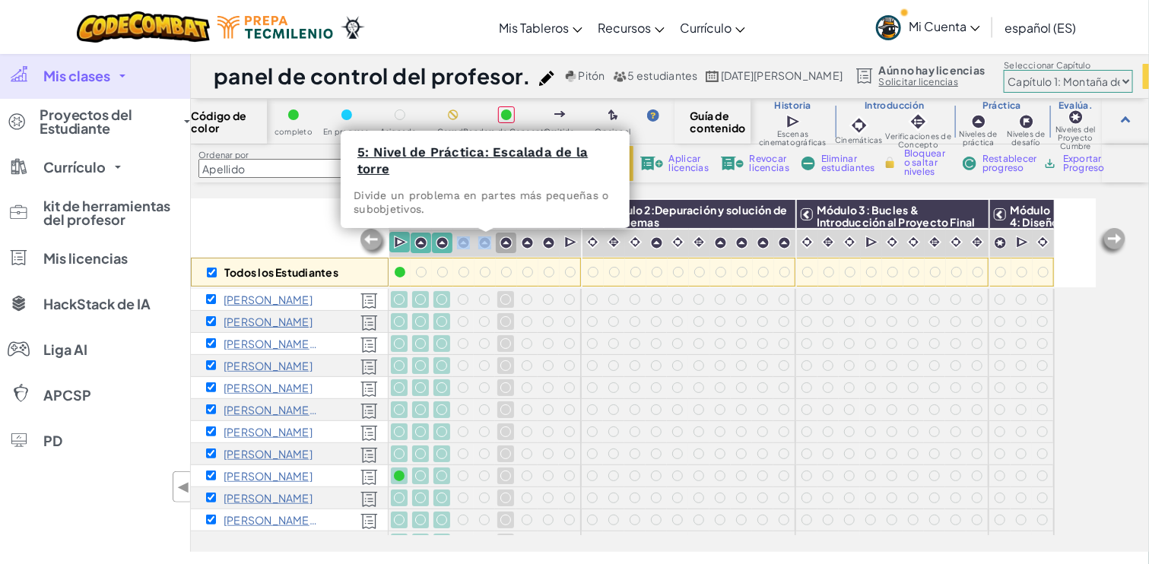
click at [499, 239] on img at bounding box center [505, 242] width 13 height 13
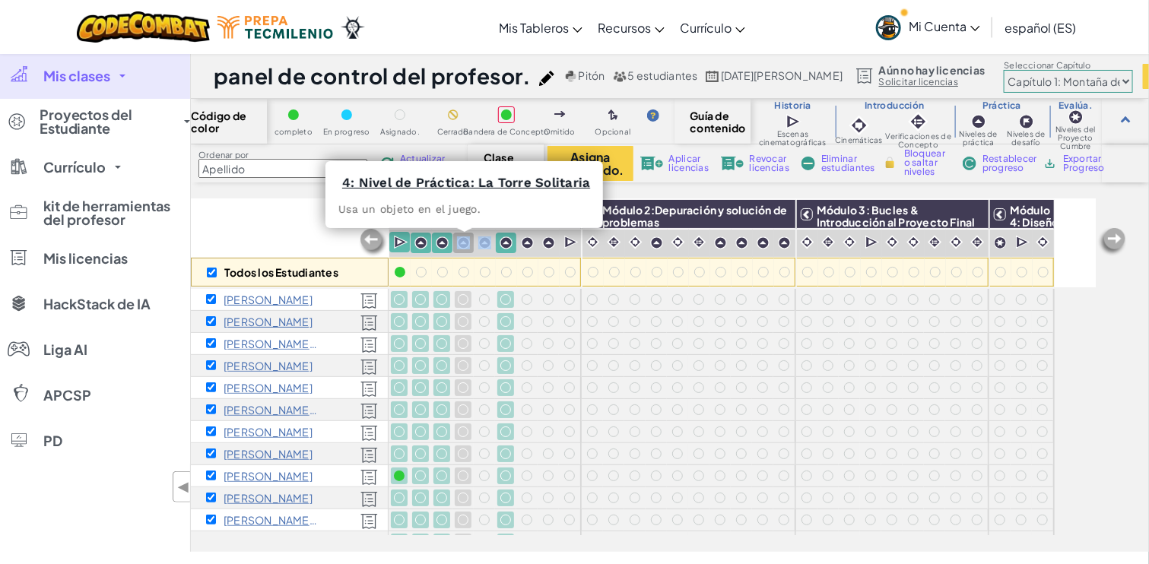
click at [467, 243] on img at bounding box center [463, 242] width 13 height 13
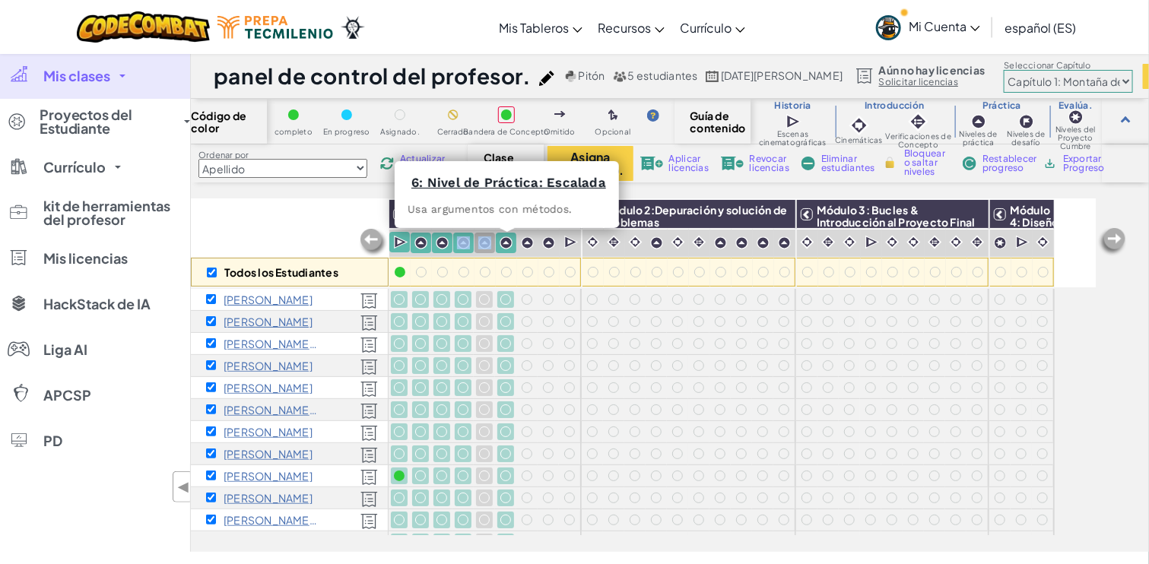
click at [488, 246] on img at bounding box center [484, 242] width 13 height 13
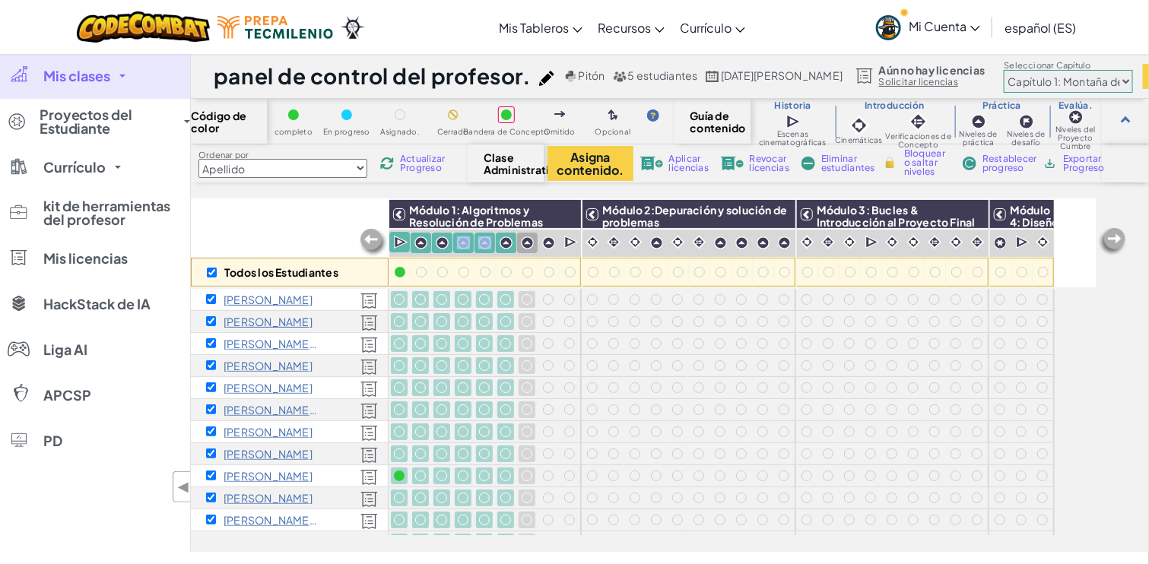
click at [526, 241] on img at bounding box center [527, 242] width 13 height 13
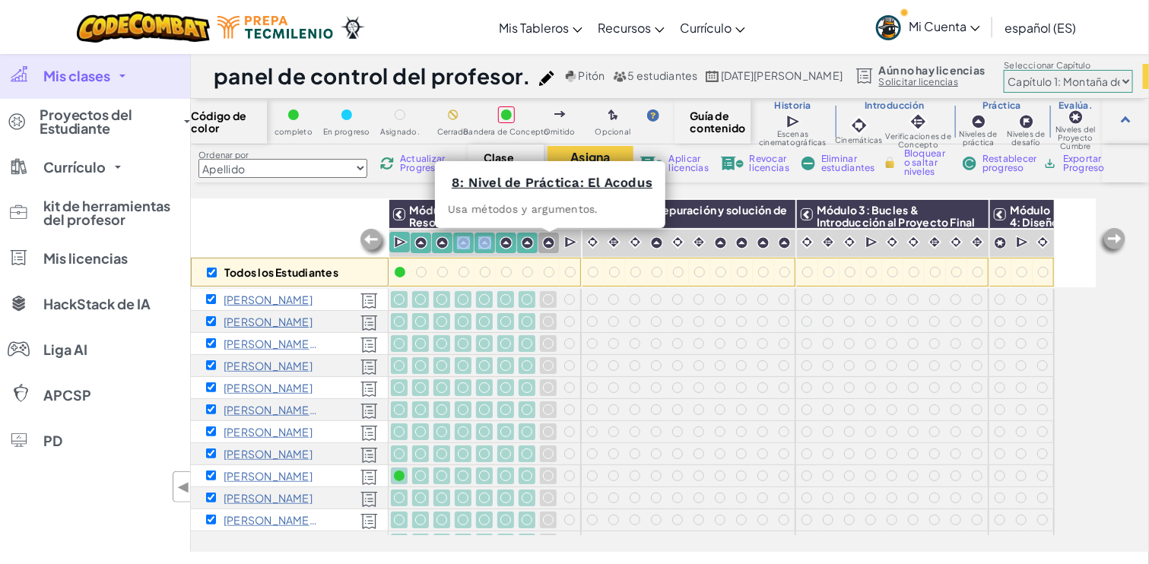
click at [547, 239] on img at bounding box center [548, 242] width 13 height 13
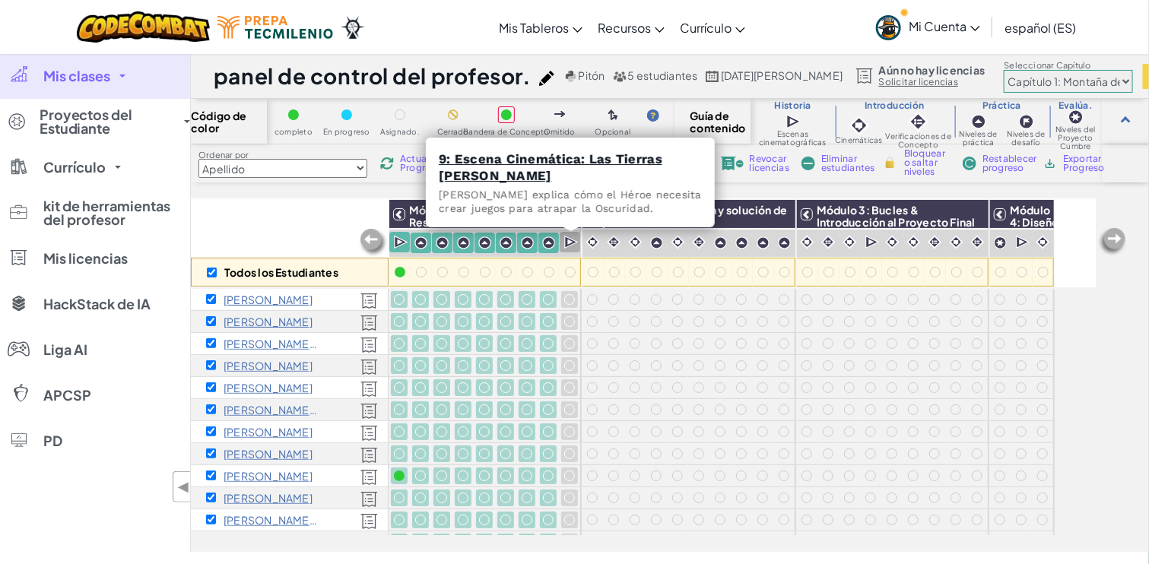
click at [578, 240] on div at bounding box center [569, 242] width 21 height 21
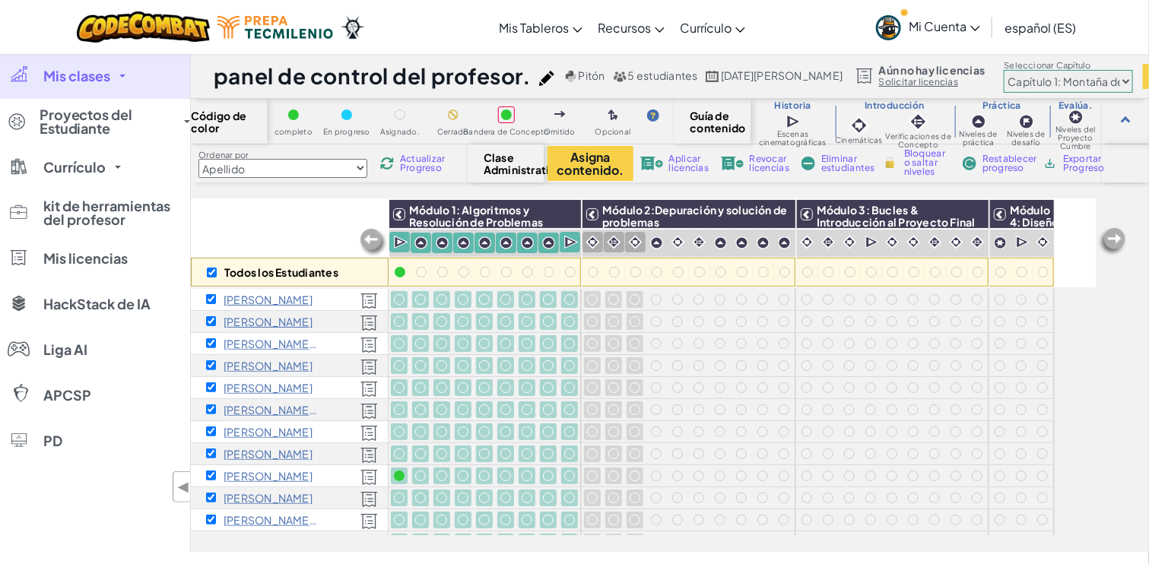
click at [596, 246] on img at bounding box center [592, 242] width 14 height 14
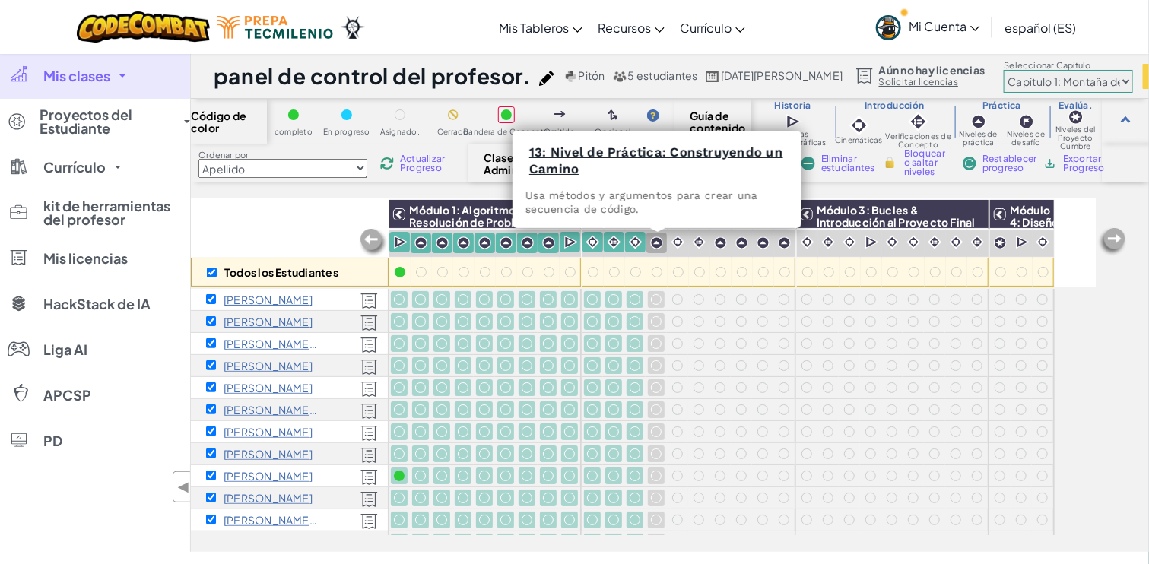
click at [655, 241] on img at bounding box center [656, 242] width 13 height 13
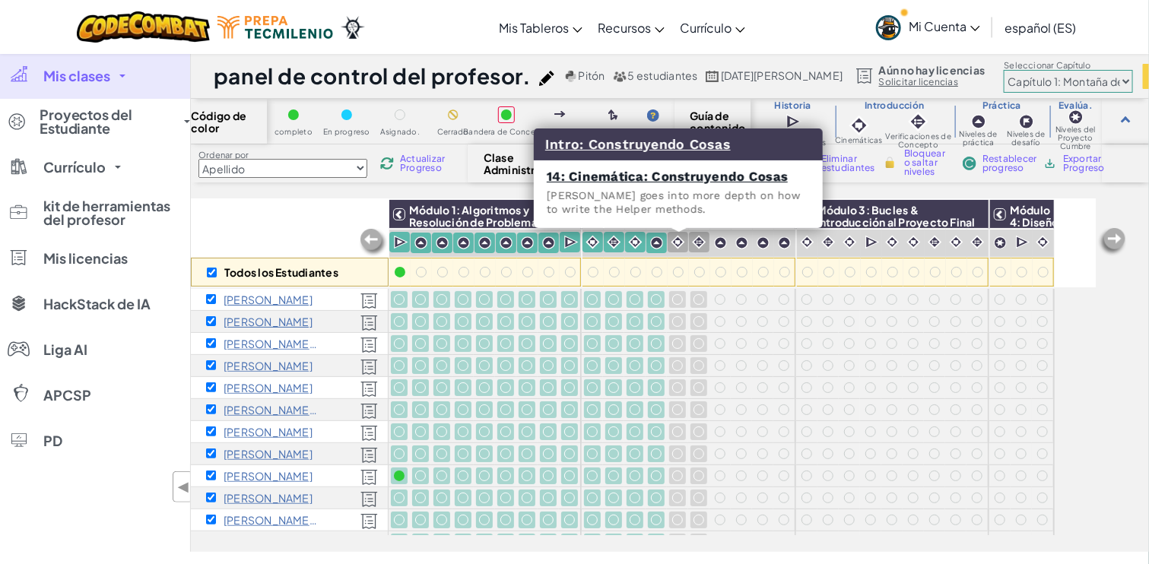
click at [687, 240] on div at bounding box center [677, 242] width 21 height 21
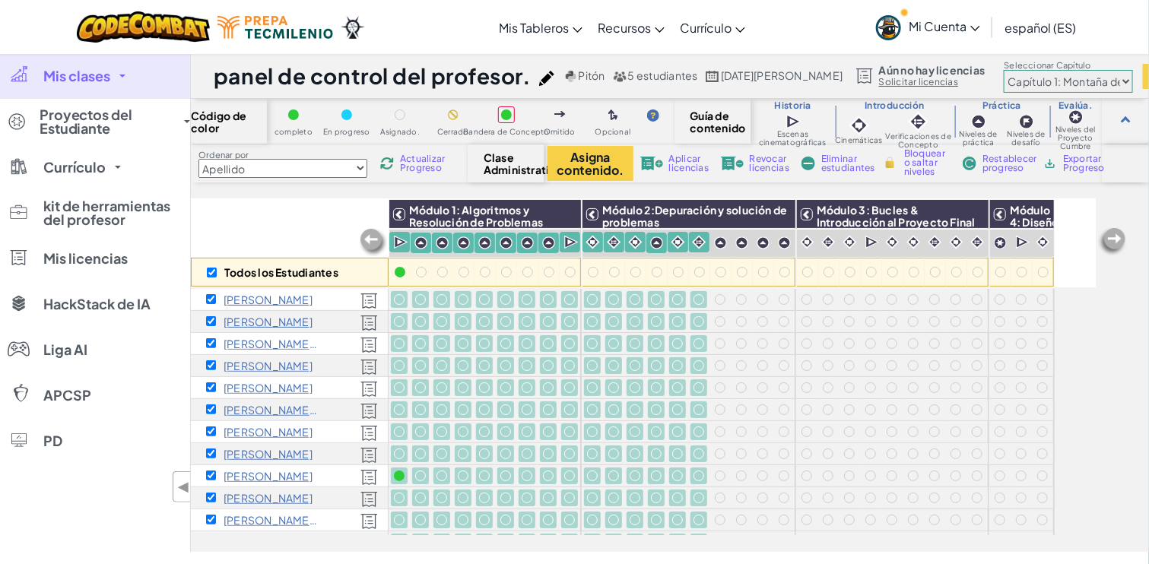
click at [917, 163] on font "Bloquear o saltar niveles" at bounding box center [924, 162] width 41 height 30
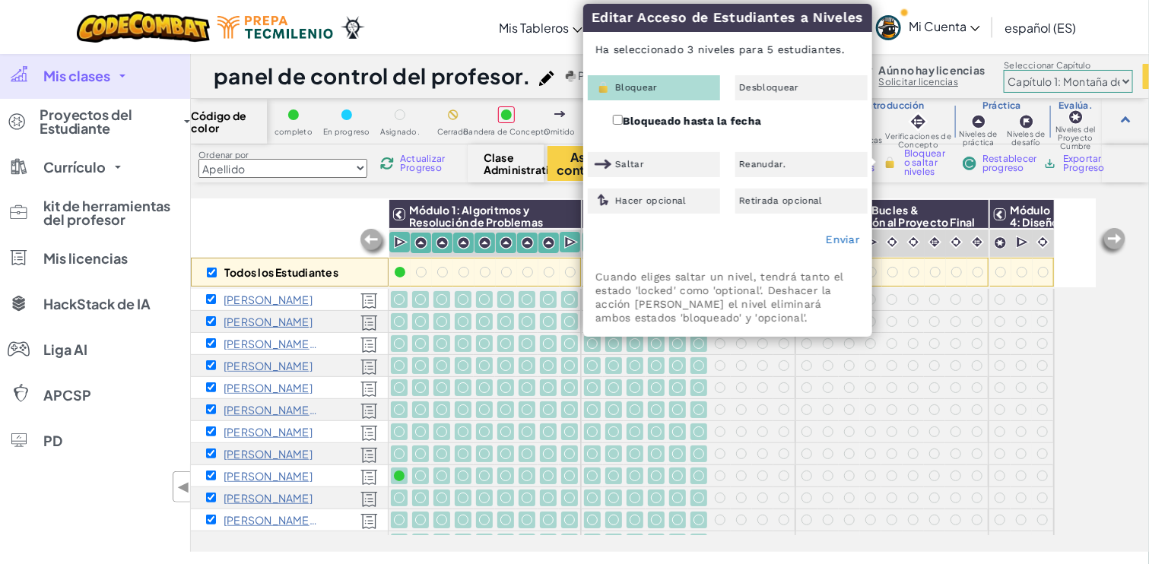
click at [623, 83] on font "Bloquear" at bounding box center [636, 87] width 43 height 11
click at [844, 238] on font "Enviar" at bounding box center [842, 239] width 34 height 12
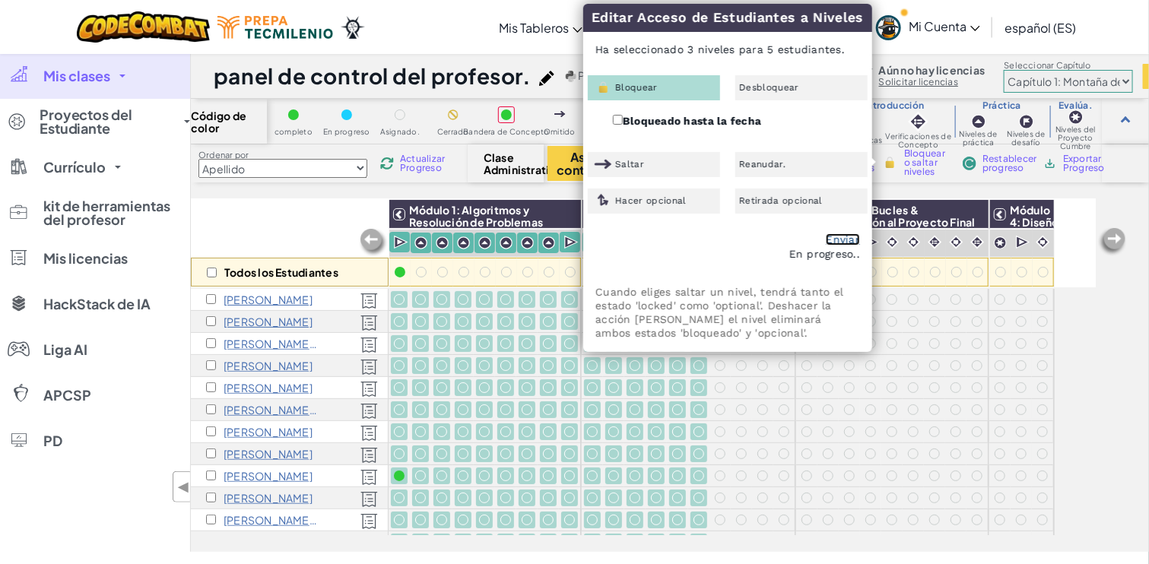
checkbox input "false"
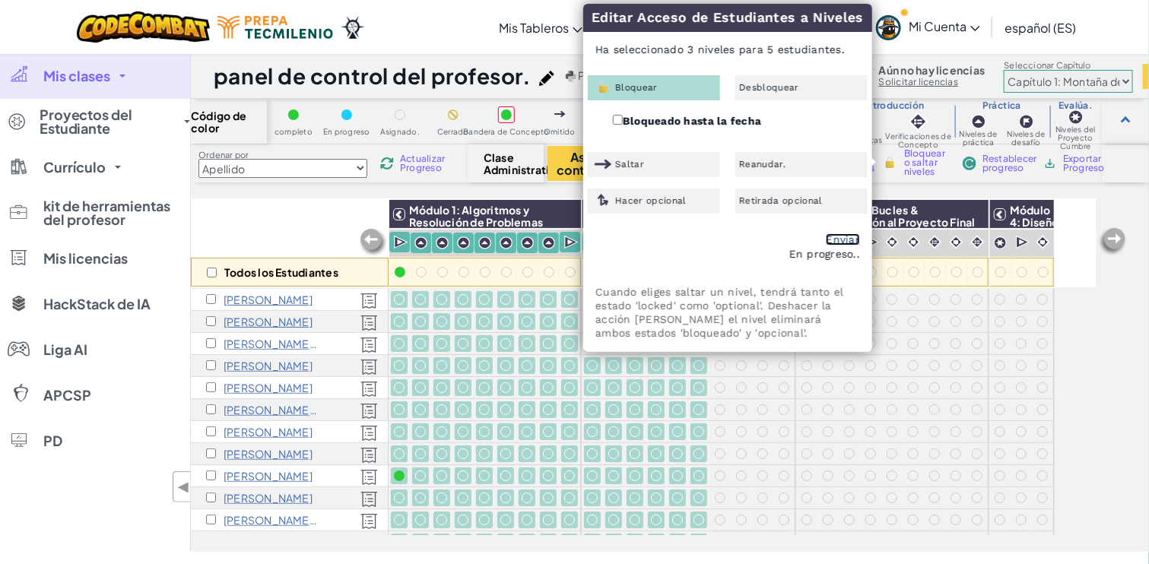
checkbox input "false"
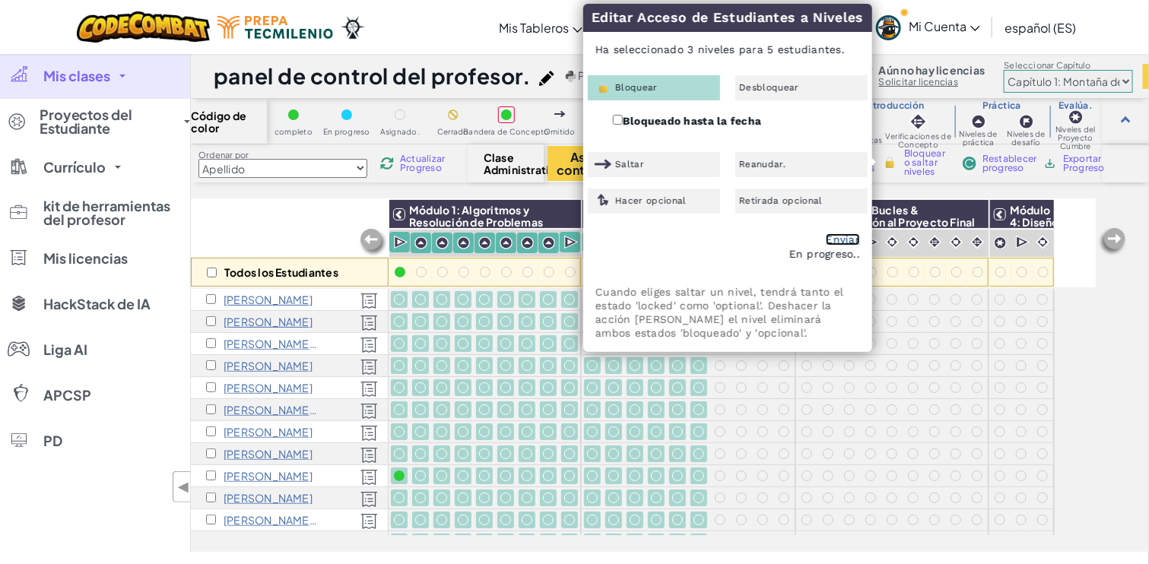
checkbox input "false"
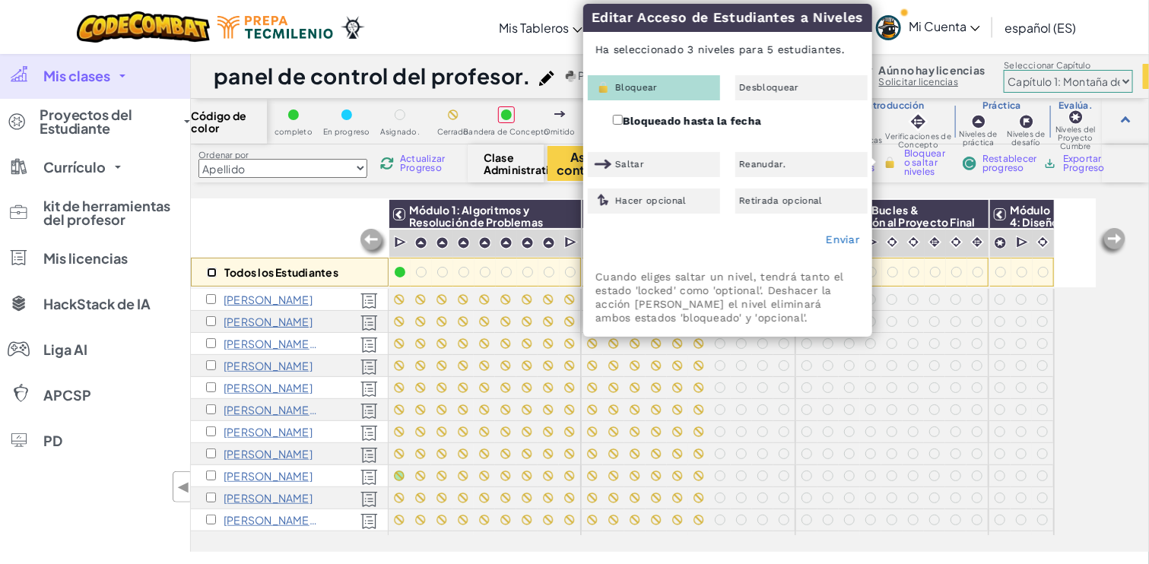
click at [214, 270] on input "checkbox" at bounding box center [212, 273] width 10 height 10
checkbox input "true"
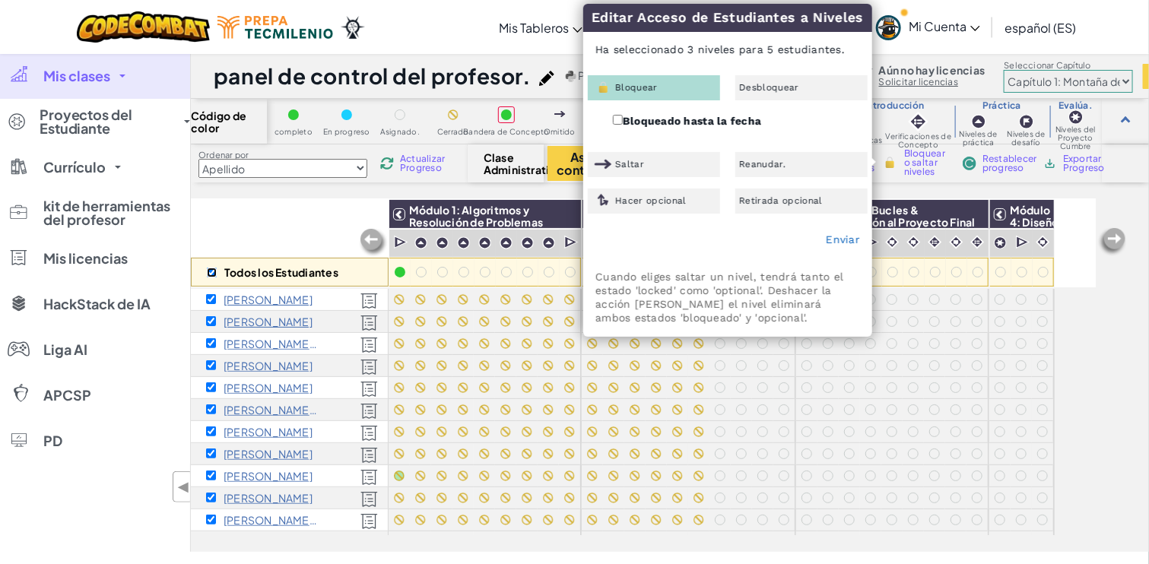
checkbox input "true"
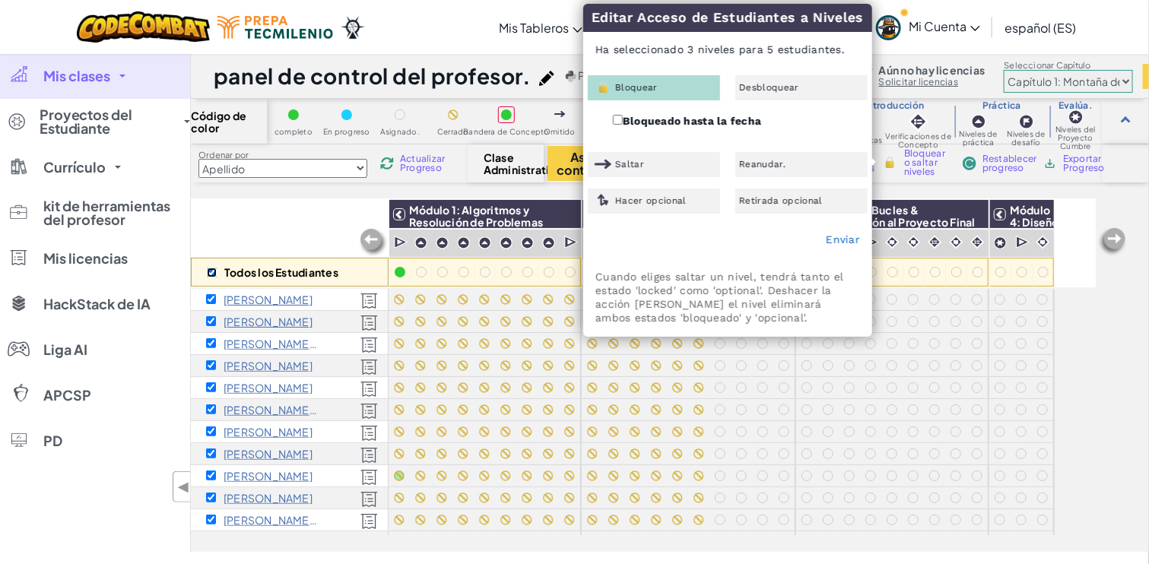
checkbox input "true"
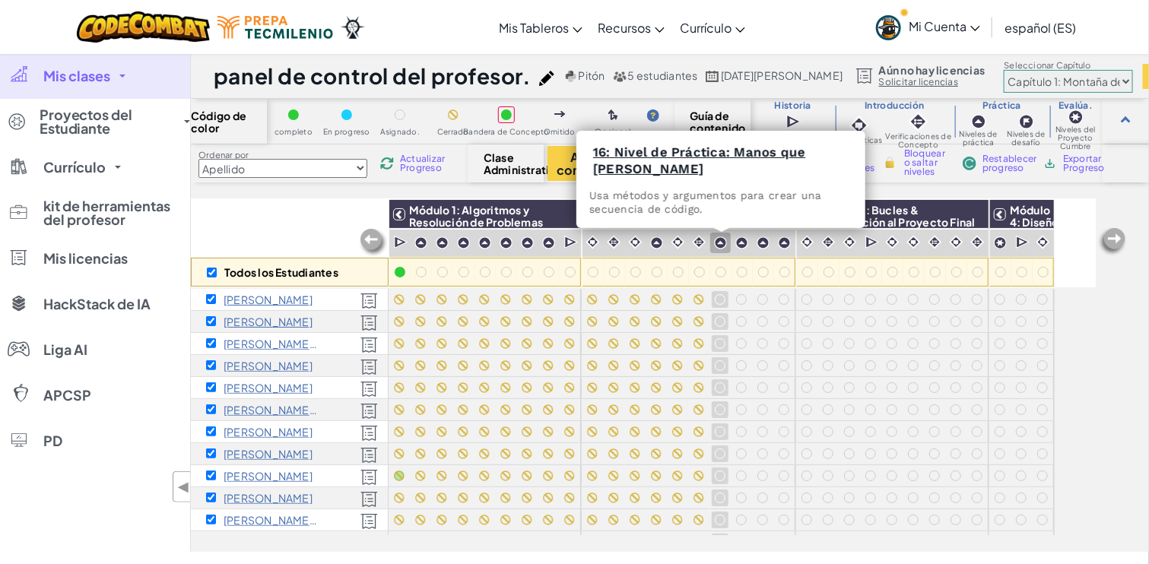
click at [724, 243] on img at bounding box center [720, 242] width 13 height 13
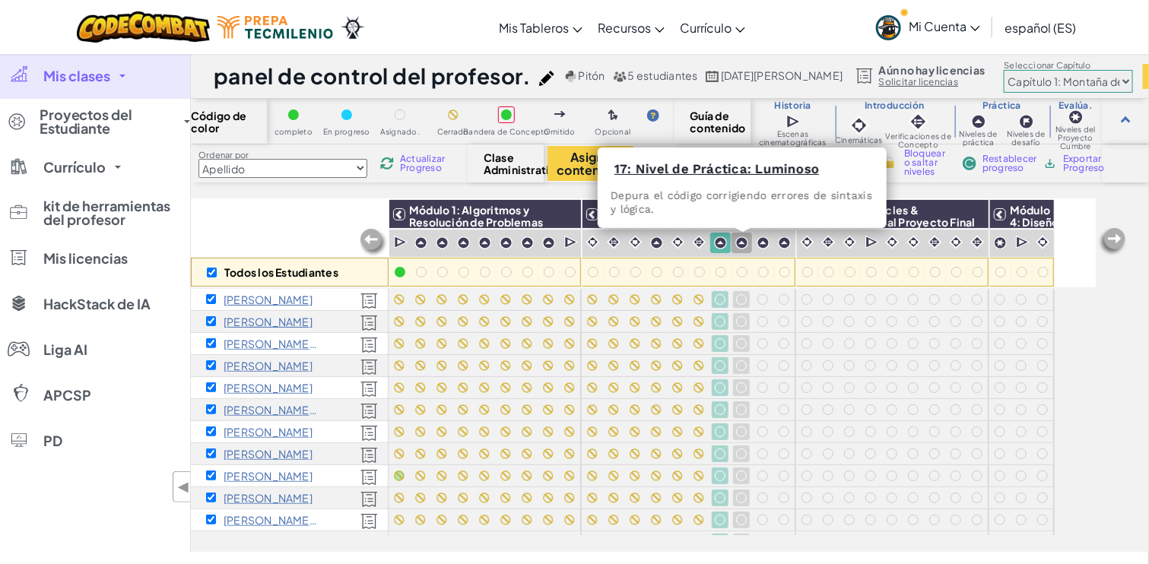
click at [750, 242] on div at bounding box center [741, 243] width 21 height 21
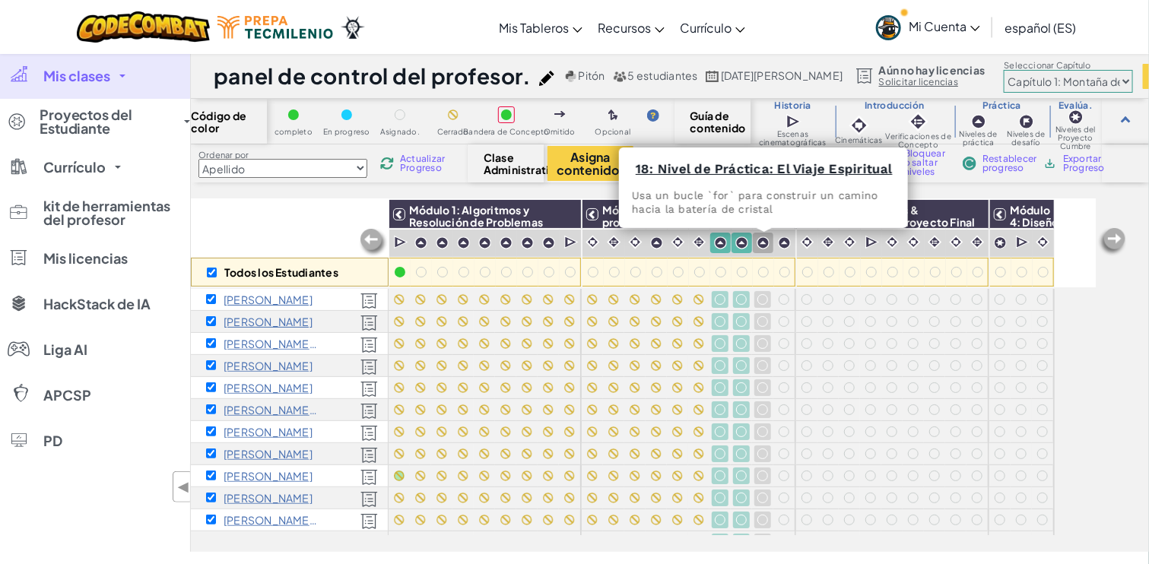
drag, startPoint x: 769, startPoint y: 239, endPoint x: 782, endPoint y: 239, distance: 12.9
click at [772, 239] on div at bounding box center [763, 243] width 21 height 21
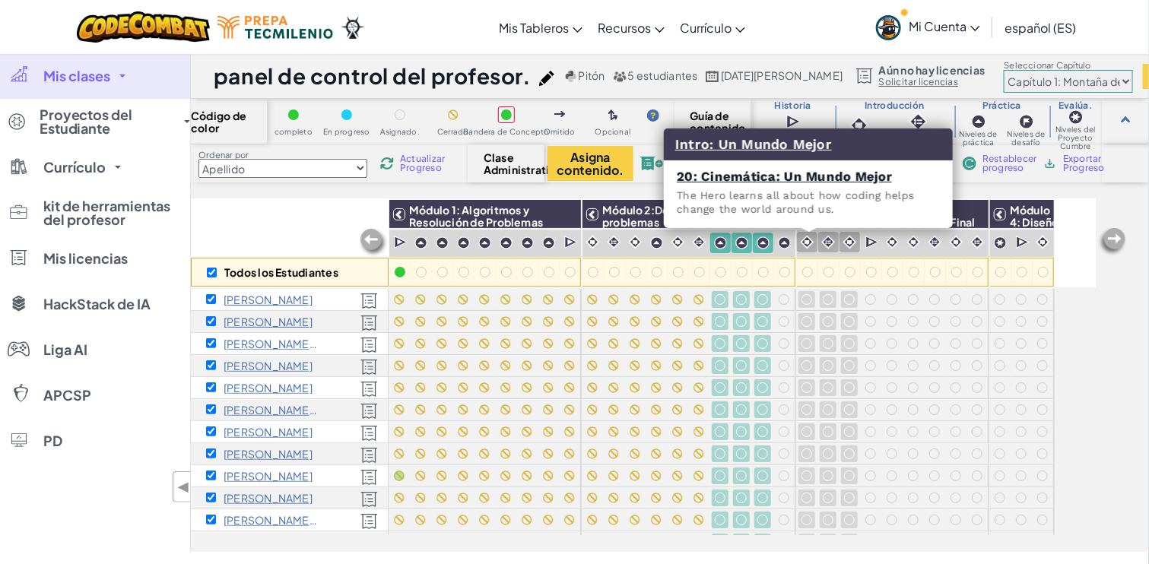
click at [809, 239] on img at bounding box center [807, 242] width 14 height 14
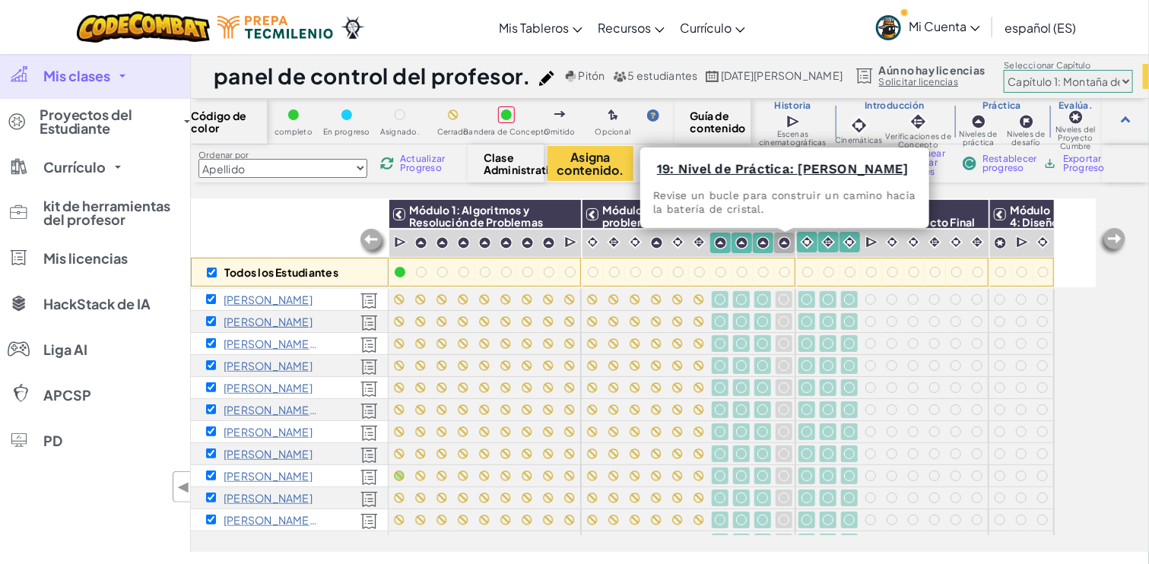
click at [788, 246] on img at bounding box center [784, 242] width 13 height 13
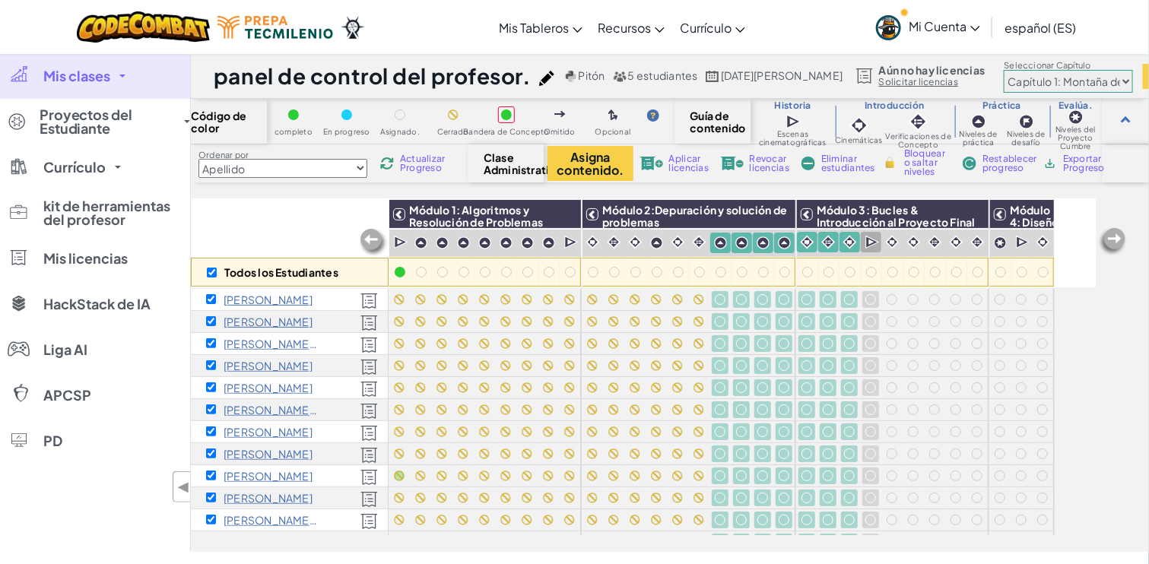
click at [870, 243] on img at bounding box center [872, 242] width 14 height 15
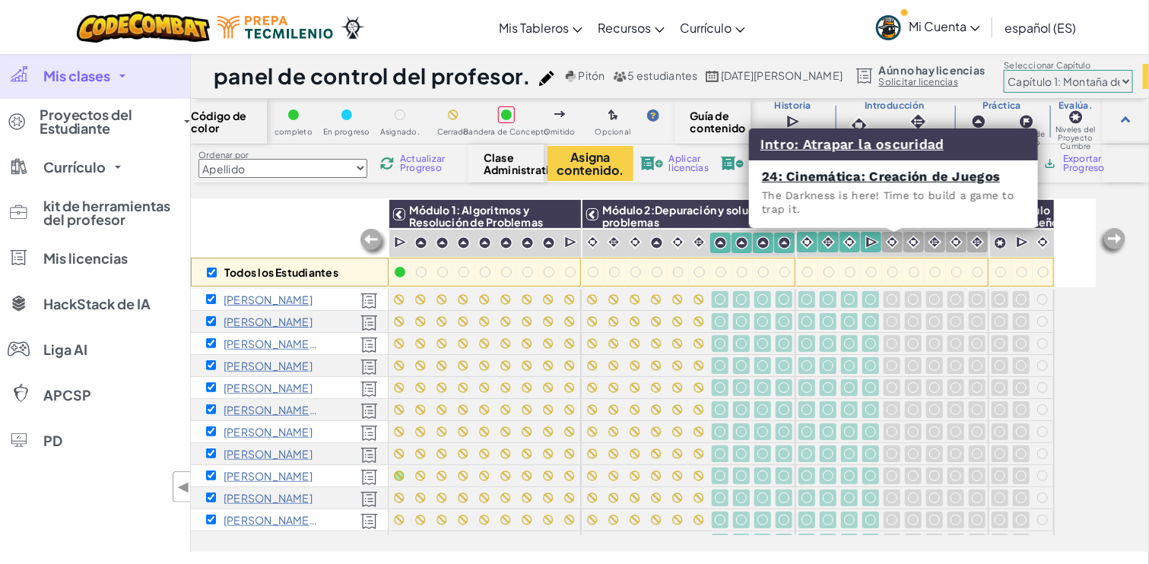
drag, startPoint x: 892, startPoint y: 242, endPoint x: 901, endPoint y: 243, distance: 8.5
click at [893, 242] on img at bounding box center [892, 242] width 14 height 14
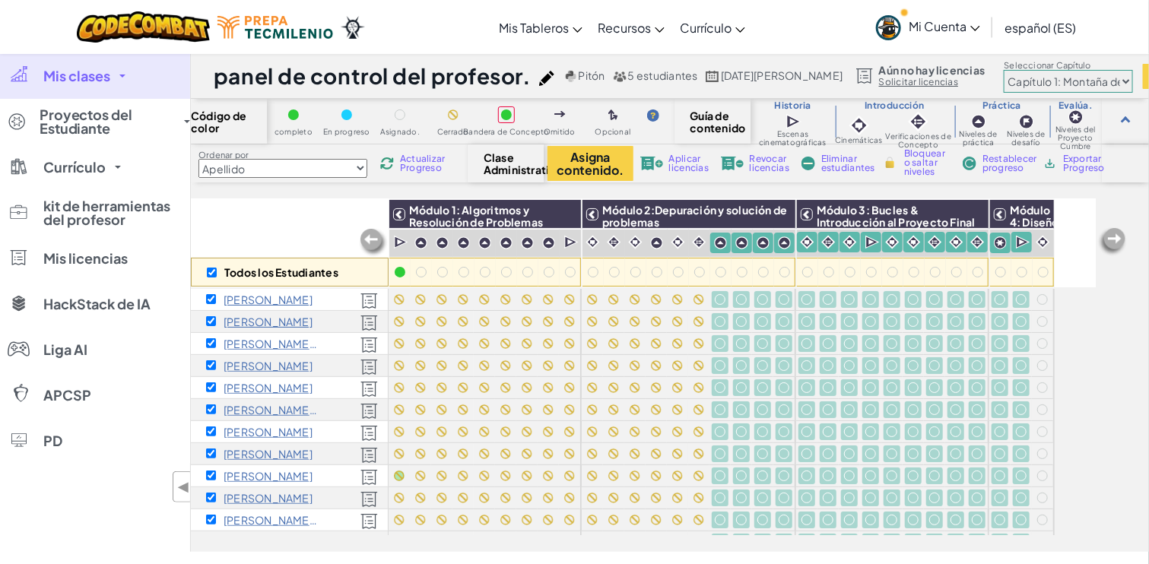
click at [916, 160] on font "Bloquear o saltar niveles" at bounding box center [924, 162] width 41 height 30
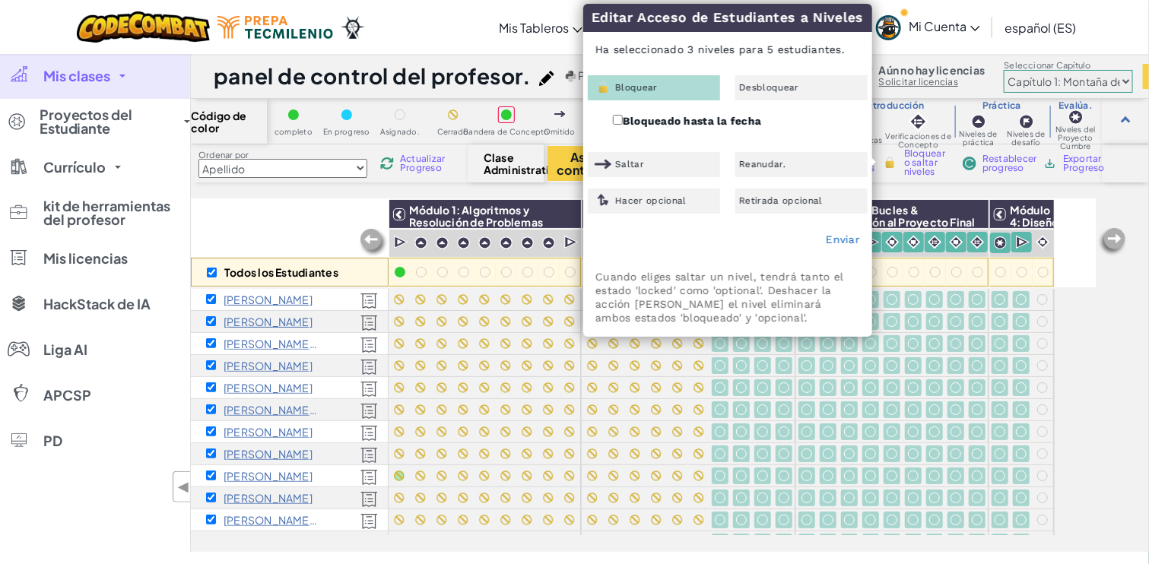
click at [638, 92] on font "Bloquear" at bounding box center [636, 87] width 43 height 11
click at [829, 241] on font "Enviar" at bounding box center [842, 239] width 34 height 12
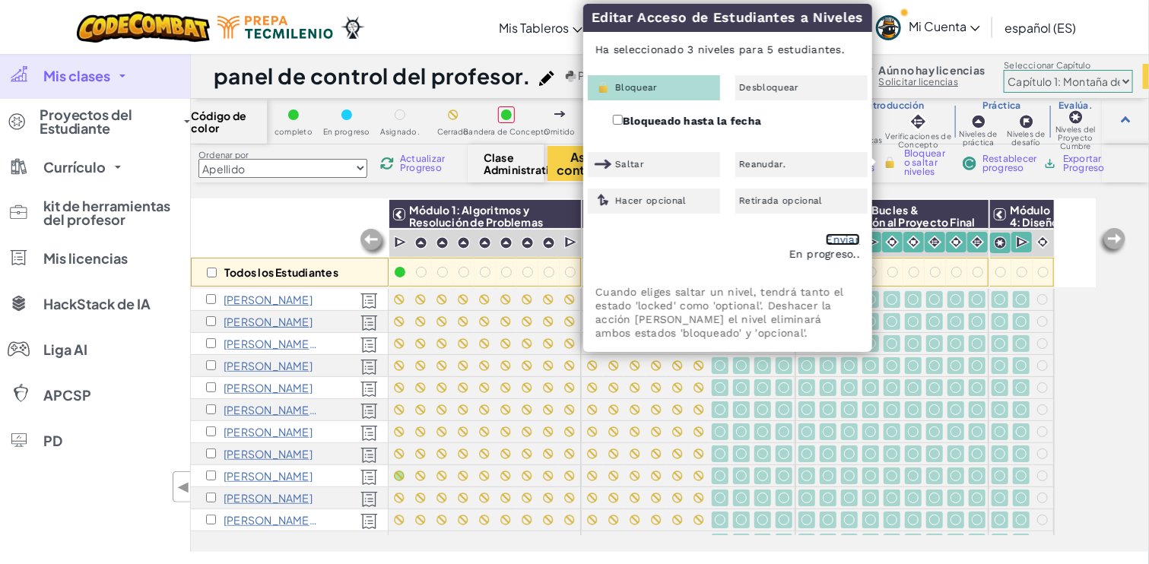
checkbox input "false"
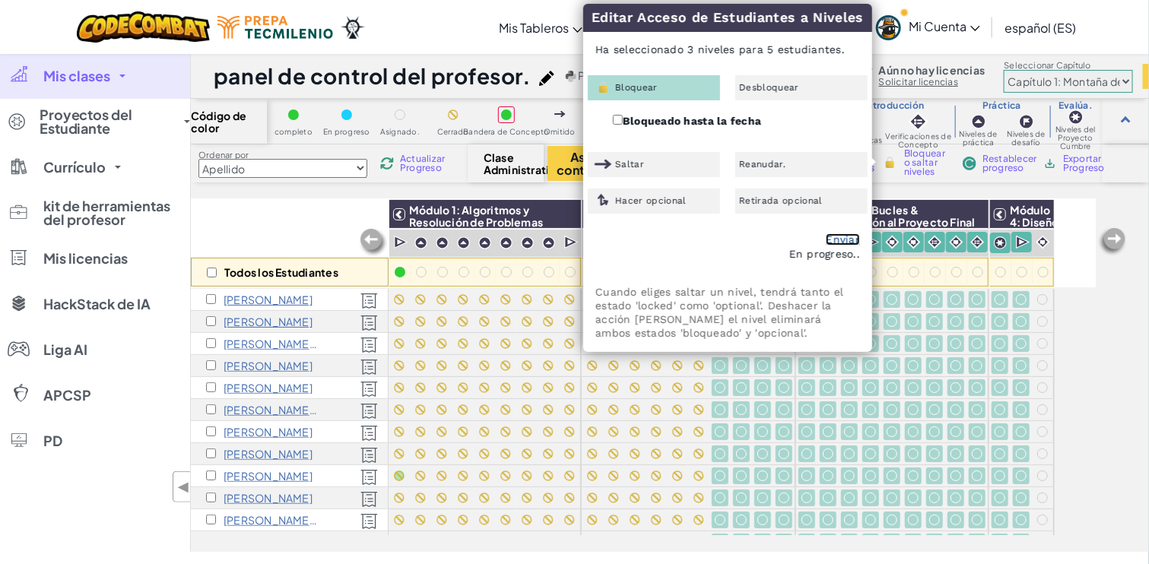
checkbox input "false"
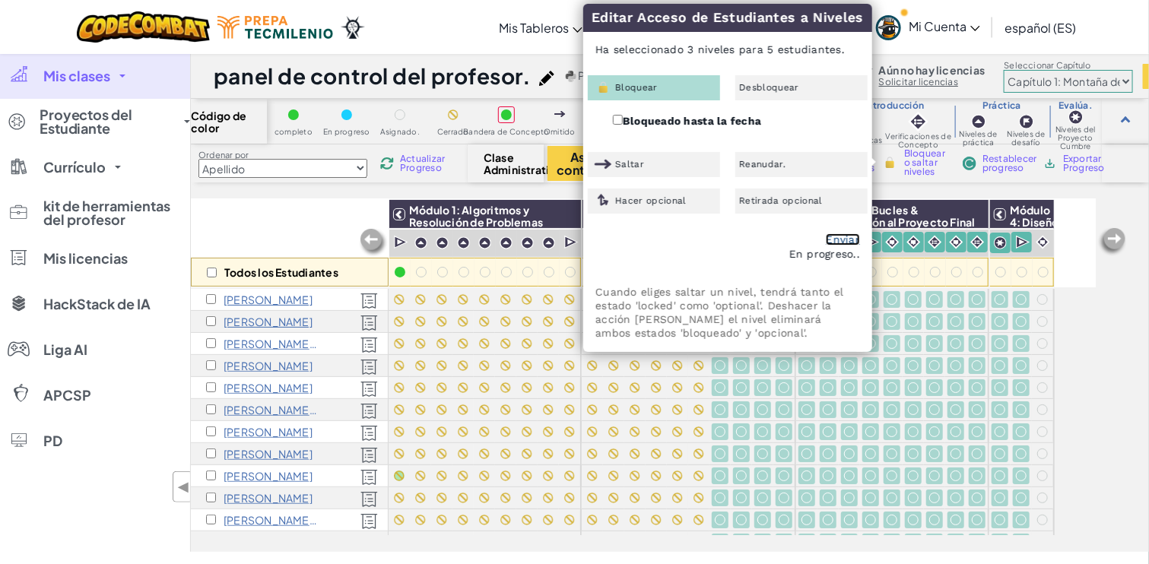
checkbox input "false"
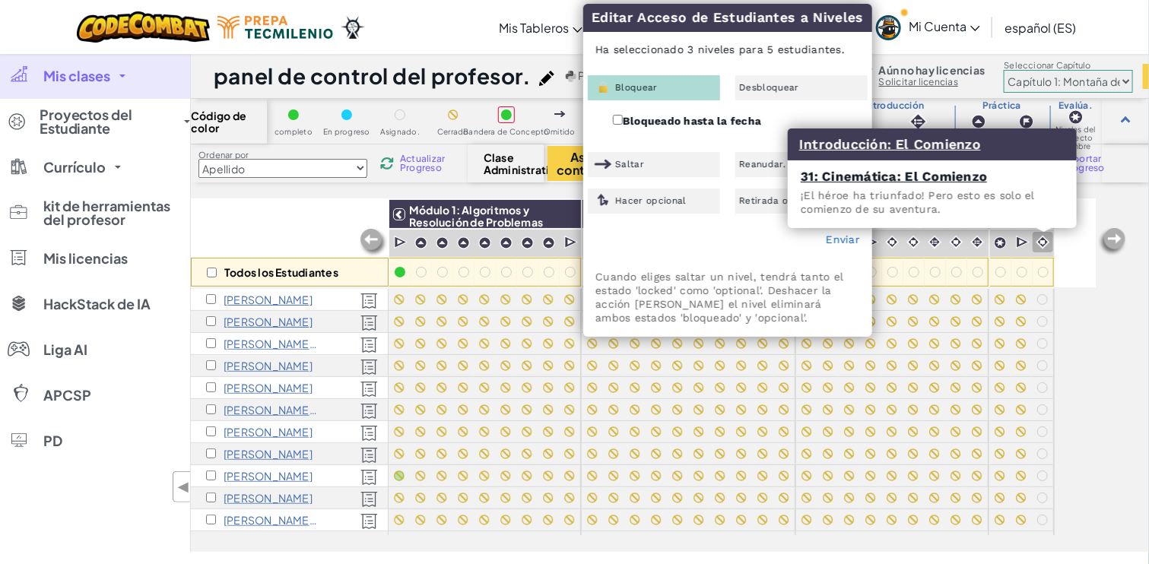
click at [1043, 242] on img at bounding box center [1042, 242] width 14 height 14
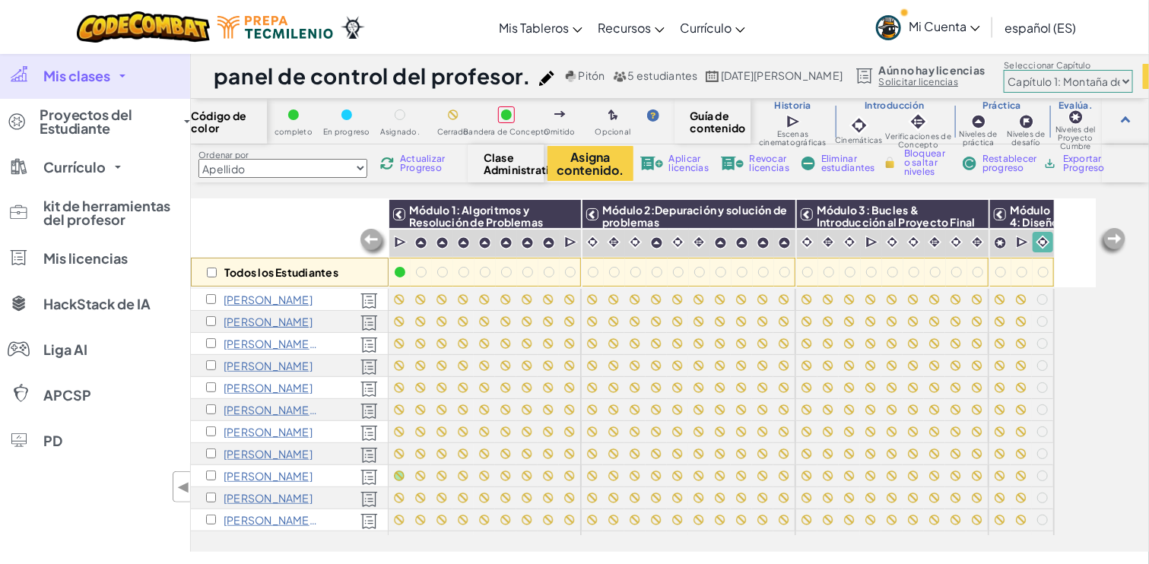
click at [1042, 241] on img at bounding box center [1042, 242] width 14 height 14
click at [1043, 246] on img at bounding box center [1042, 242] width 14 height 14
click at [214, 277] on input "checkbox" at bounding box center [212, 273] width 10 height 10
checkbox input "true"
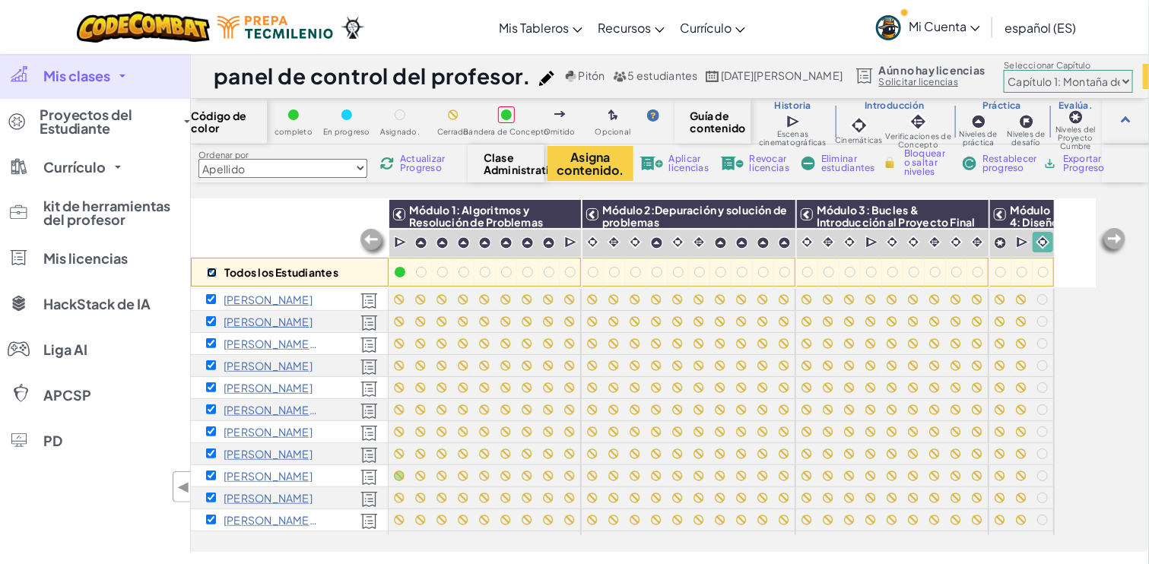
checkbox input "true"
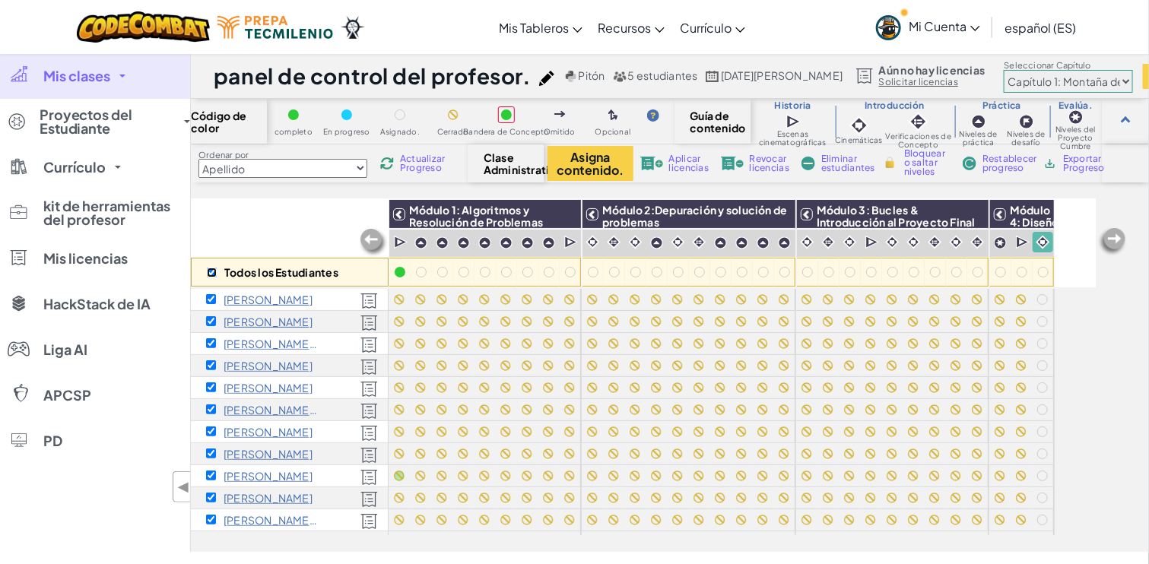
checkbox input "true"
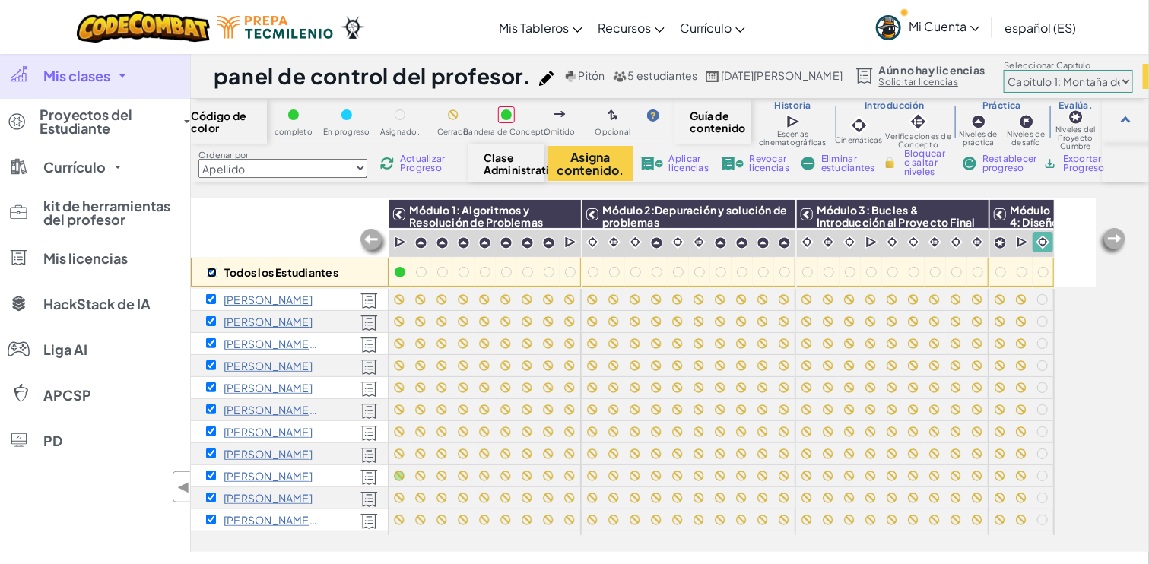
checkbox input "true"
click at [915, 154] on font "Bloquear o saltar niveles" at bounding box center [924, 162] width 41 height 30
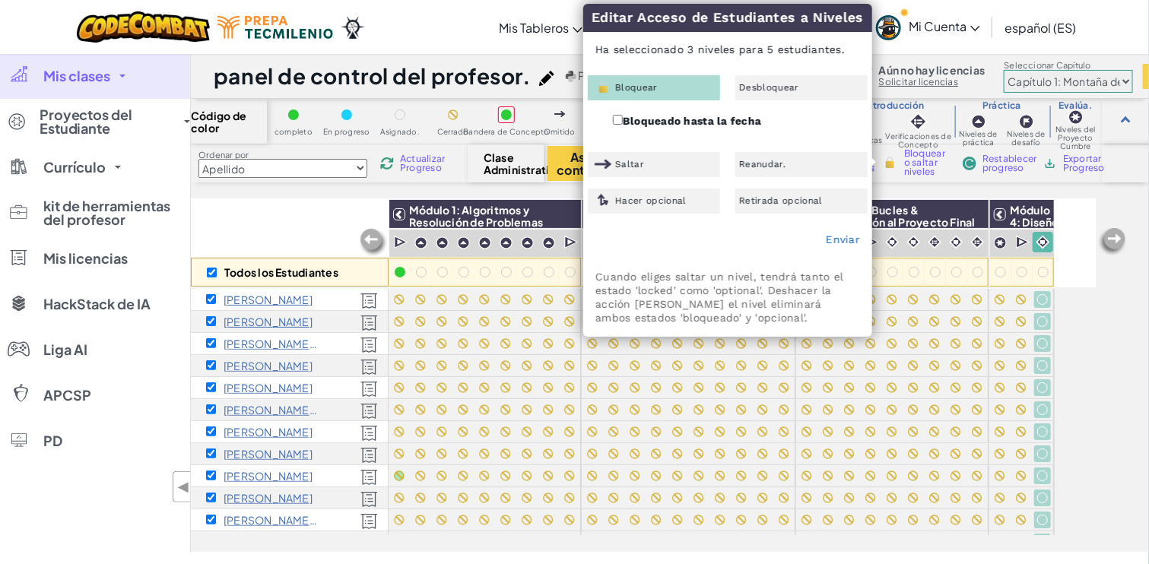
click at [639, 87] on font "Bloquear" at bounding box center [636, 87] width 43 height 11
drag, startPoint x: 718, startPoint y: 539, endPoint x: 931, endPoint y: 539, distance: 213.6
click at [931, 539] on div "Todos los Estudiantes Módulo 1: Algoritmos y Resolución de Problemas Módulo 2:D…" at bounding box center [670, 375] width 958 height 353
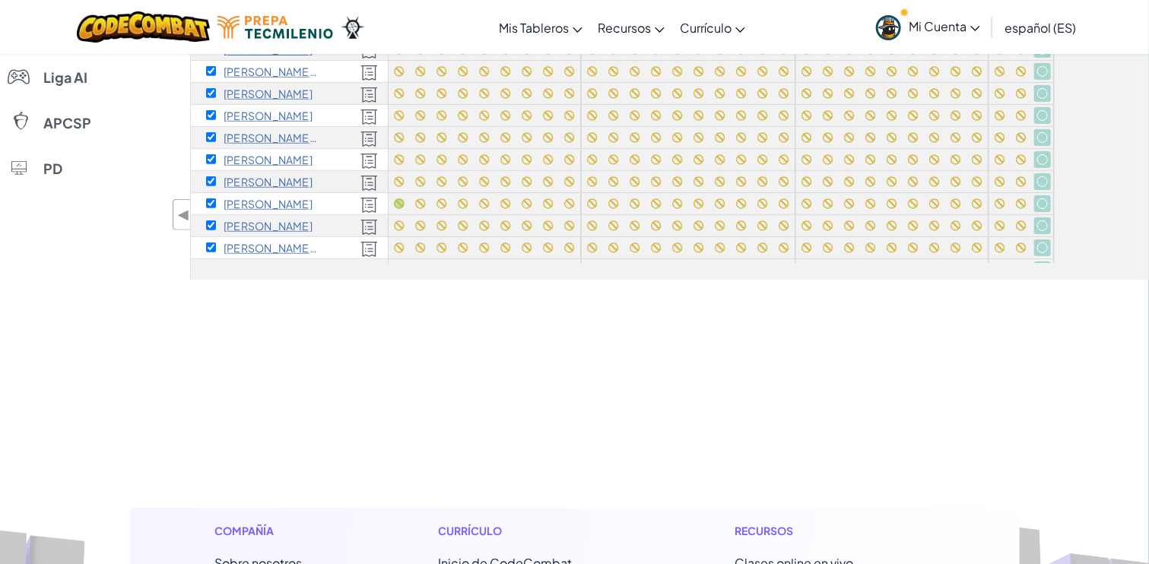
scroll to position [201, 0]
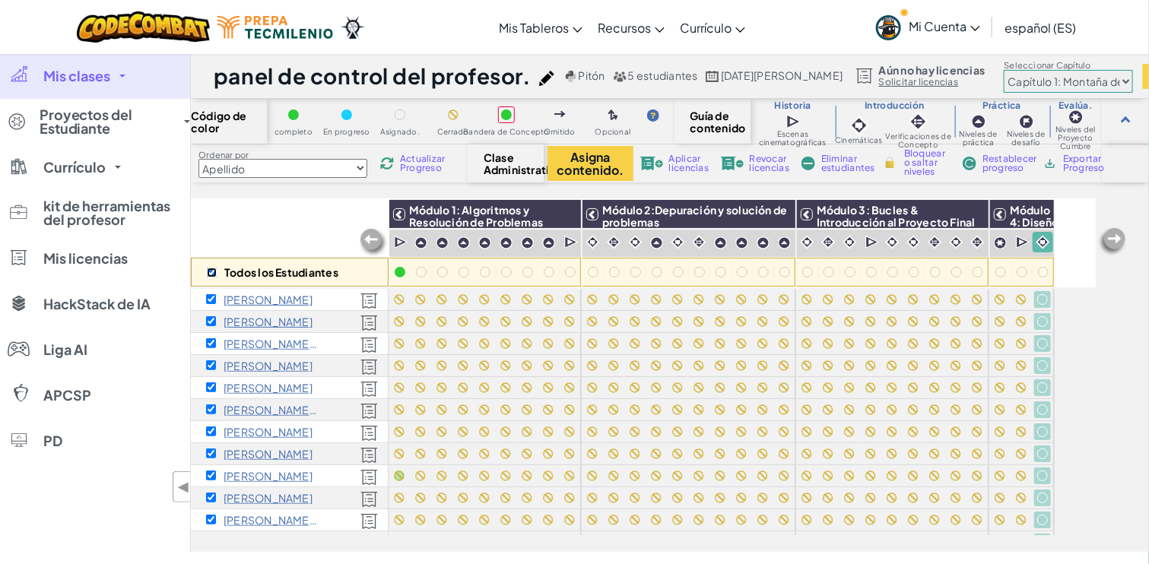
click at [211, 270] on input "checkbox" at bounding box center [212, 273] width 10 height 10
checkbox input "false"
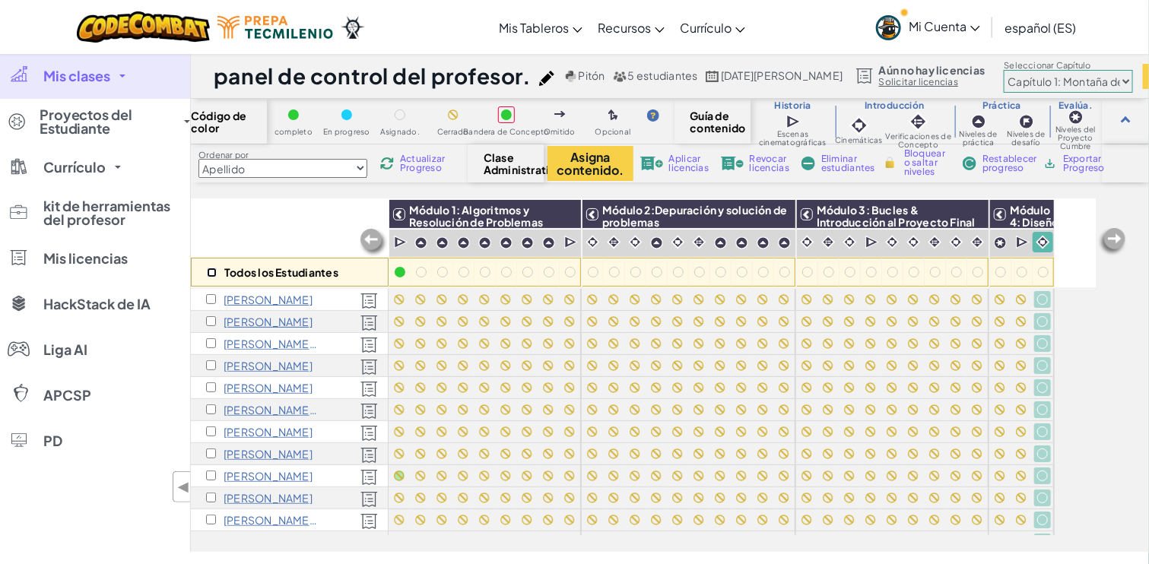
checkbox input "false"
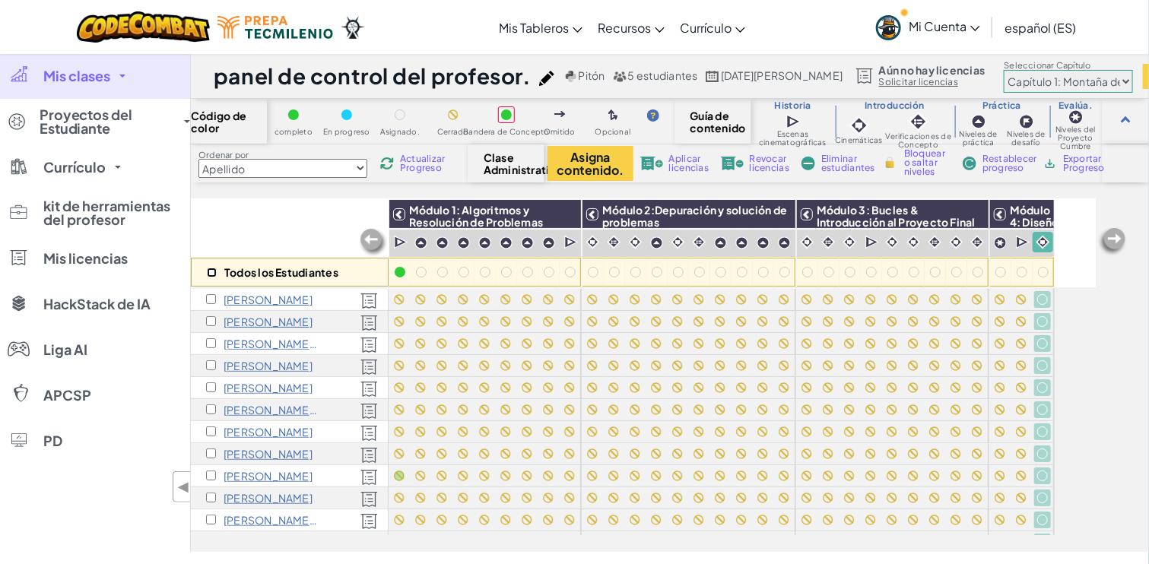
checkbox input "false"
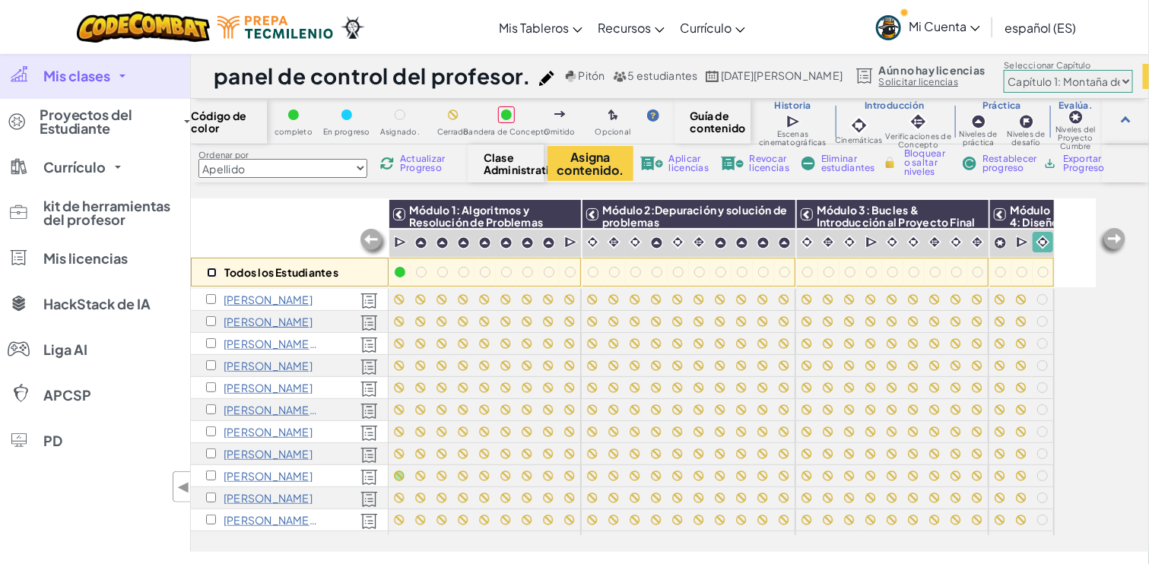
click at [213, 275] on input "checkbox" at bounding box center [212, 273] width 10 height 10
checkbox input "true"
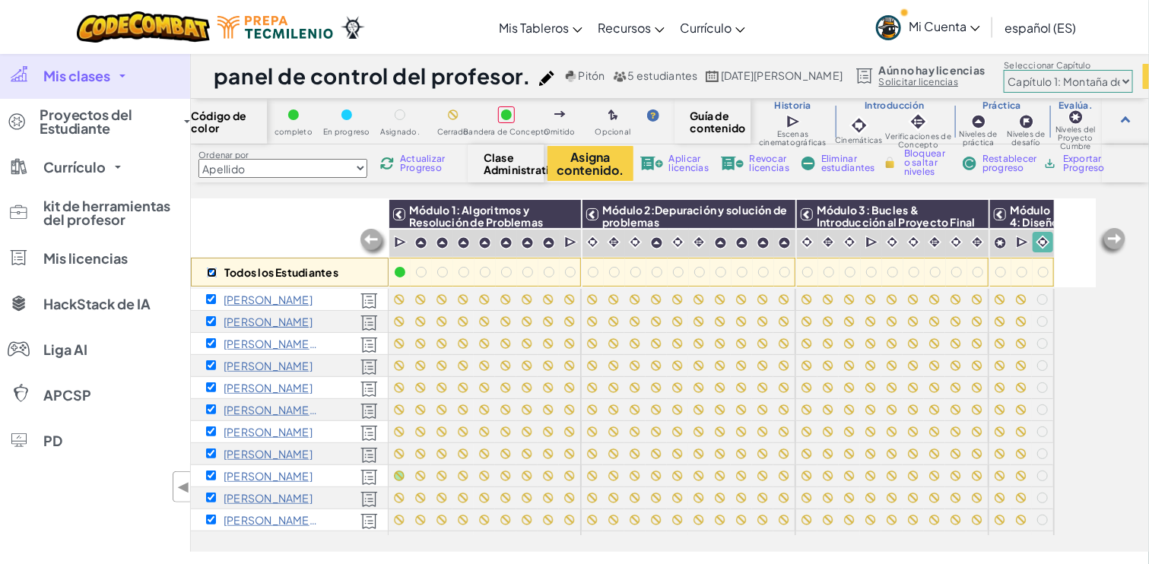
checkbox input "true"
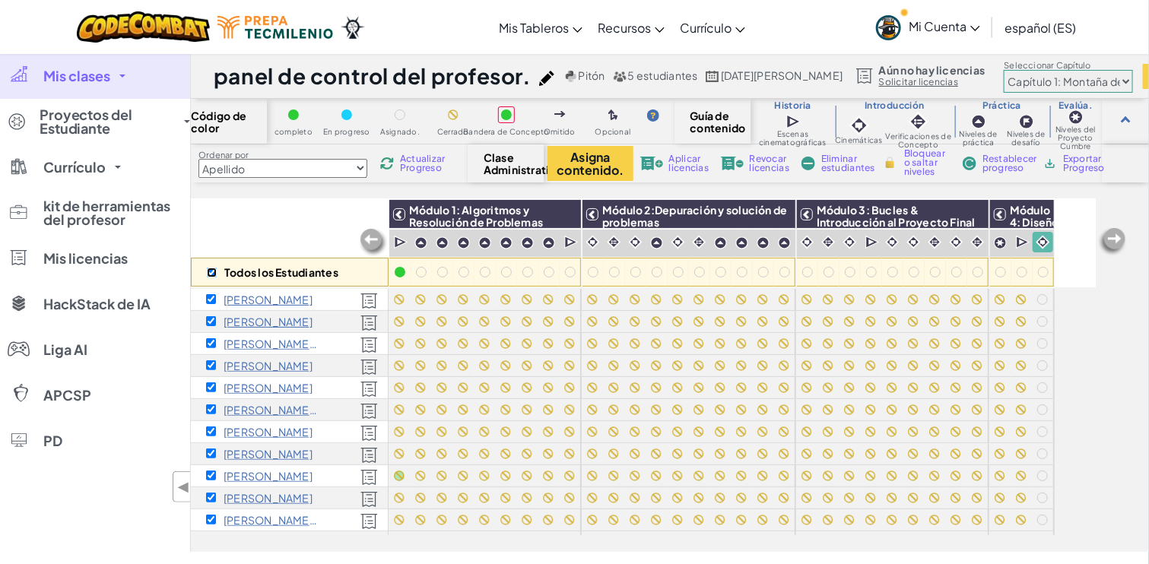
checkbox input "true"
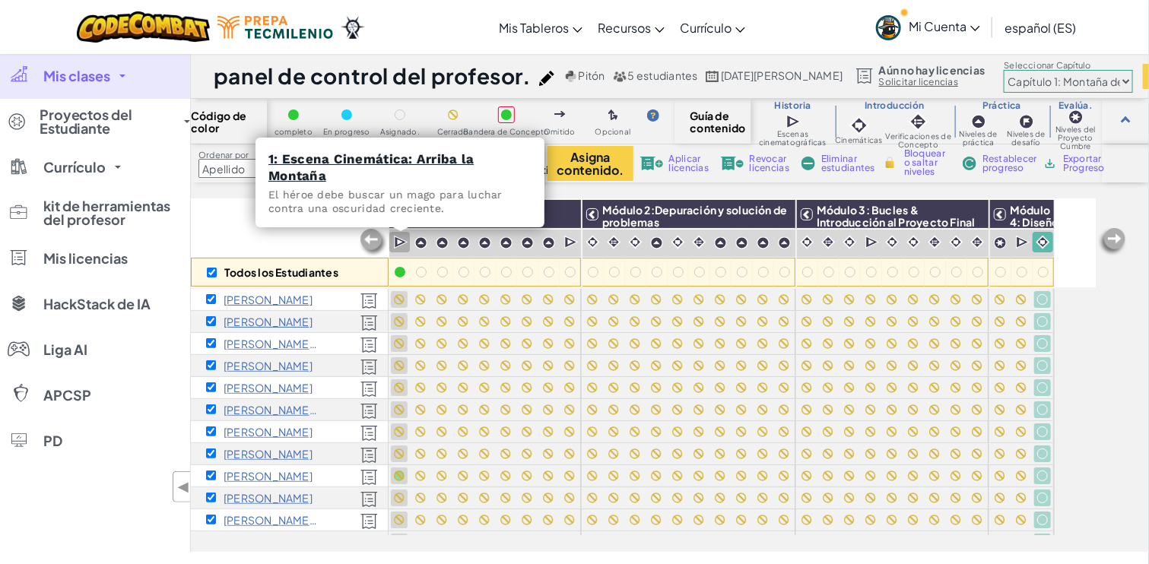
click at [396, 245] on img at bounding box center [401, 242] width 14 height 15
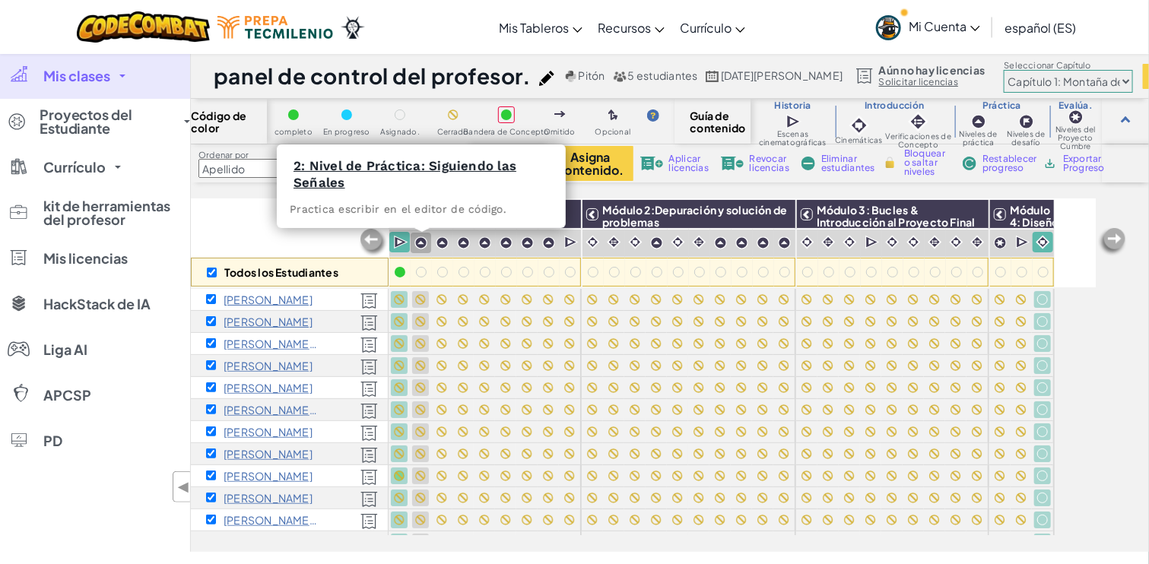
click at [418, 243] on img at bounding box center [420, 242] width 13 height 13
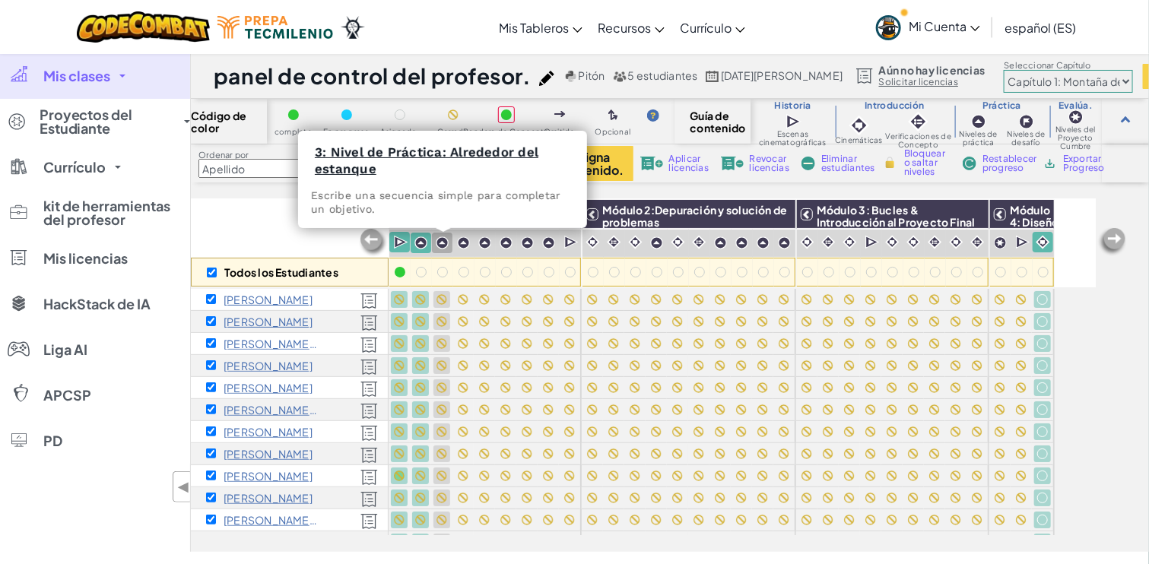
click at [439, 245] on img at bounding box center [442, 242] width 13 height 13
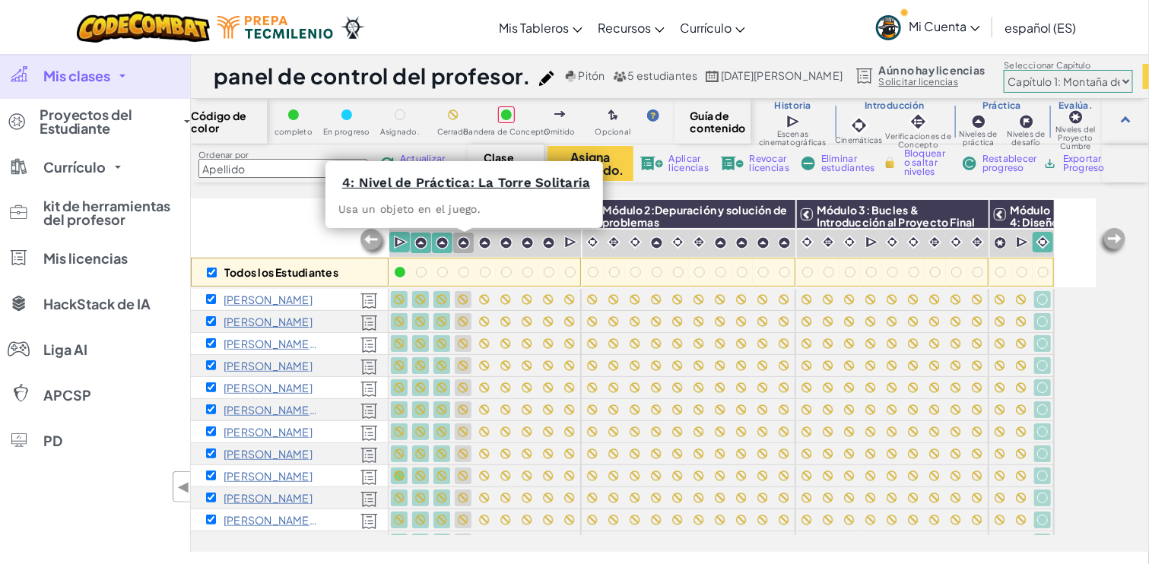
click at [461, 246] on img at bounding box center [463, 242] width 13 height 13
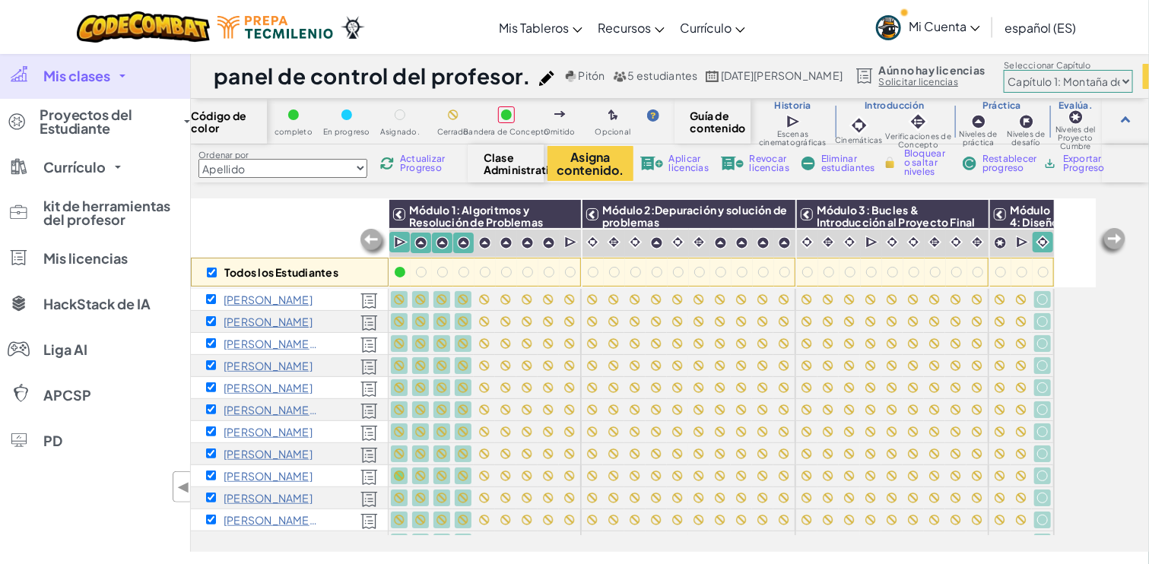
click at [905, 158] on font "Bloquear o saltar niveles" at bounding box center [924, 162] width 41 height 30
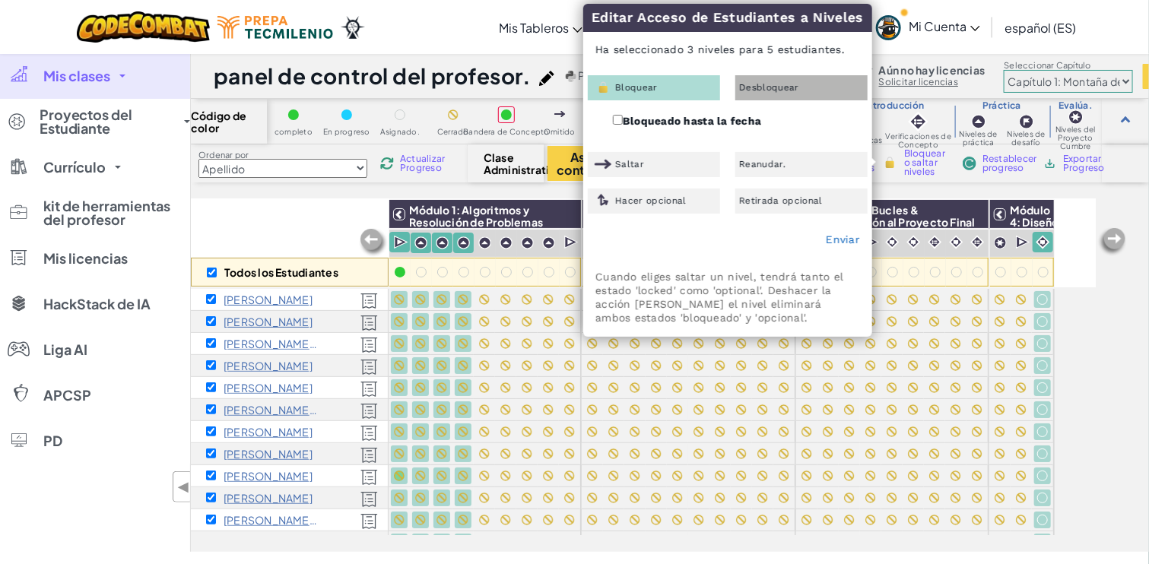
click at [809, 83] on div "Desbloquear" at bounding box center [801, 87] width 132 height 25
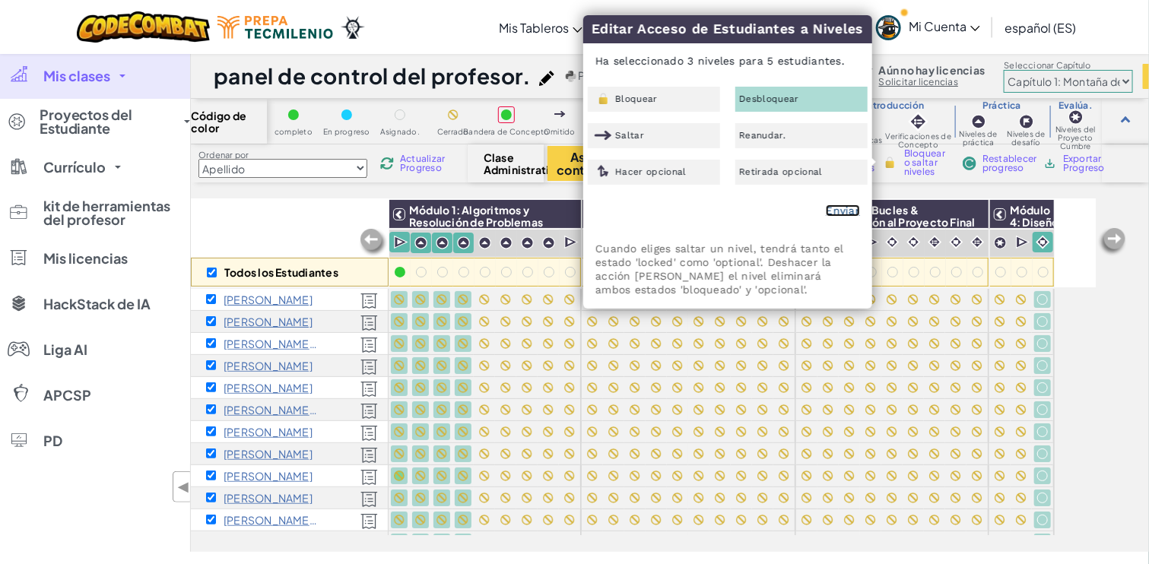
click at [841, 214] on font "Enviar" at bounding box center [842, 210] width 34 height 12
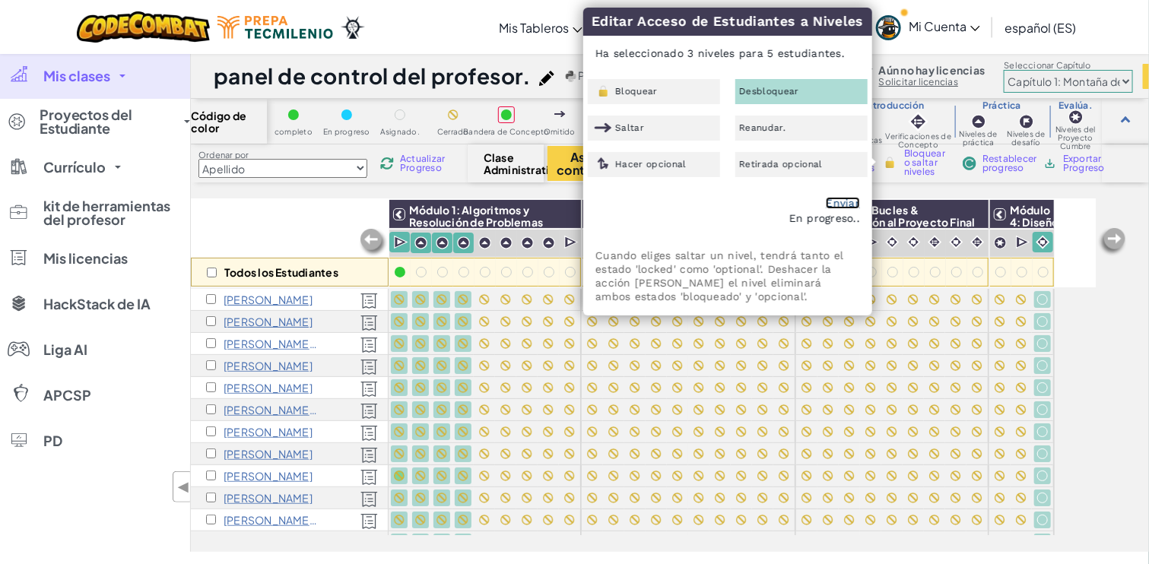
checkbox input "false"
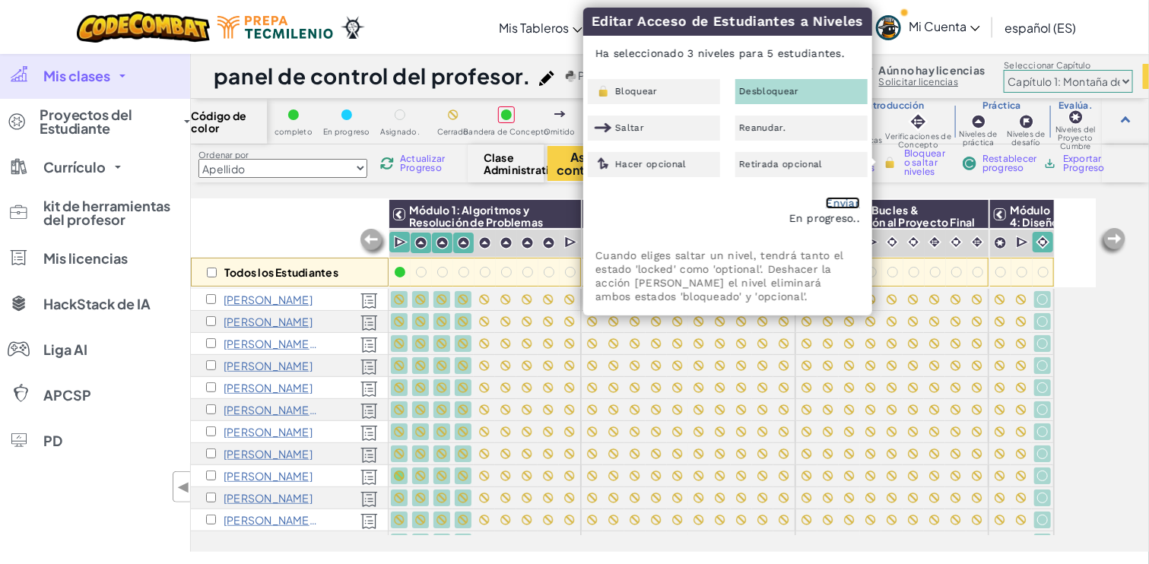
checkbox input "false"
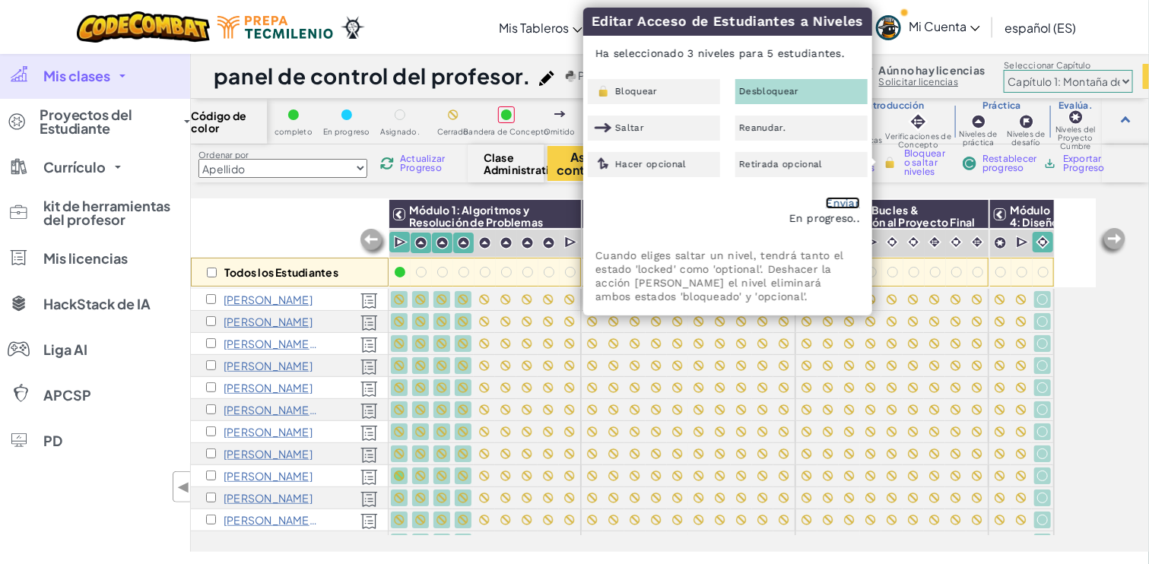
checkbox input "false"
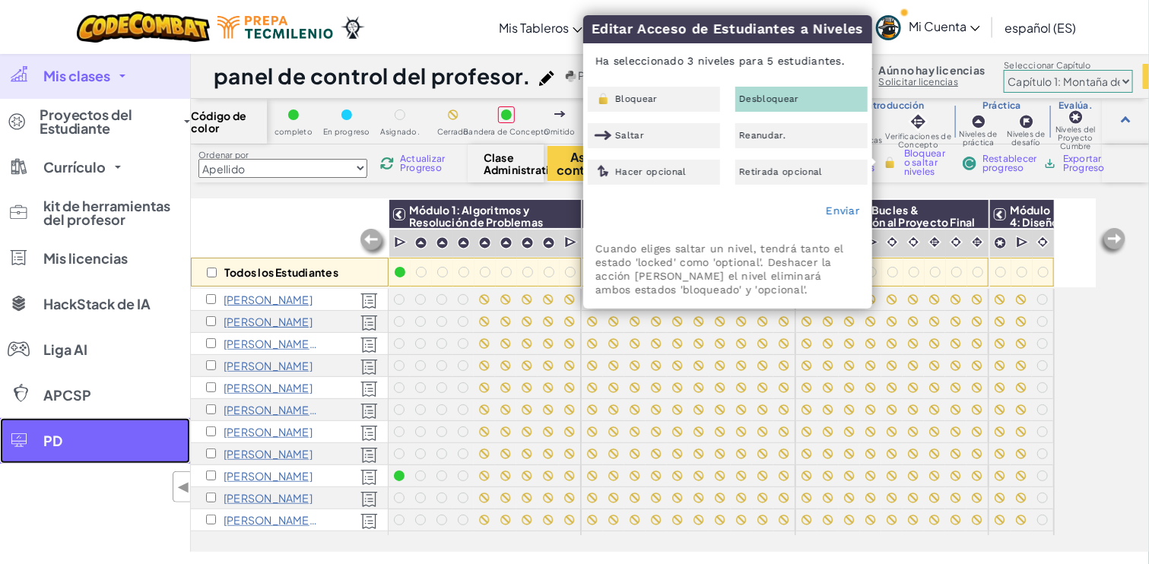
click at [109, 455] on link "PD" at bounding box center [95, 441] width 190 height 46
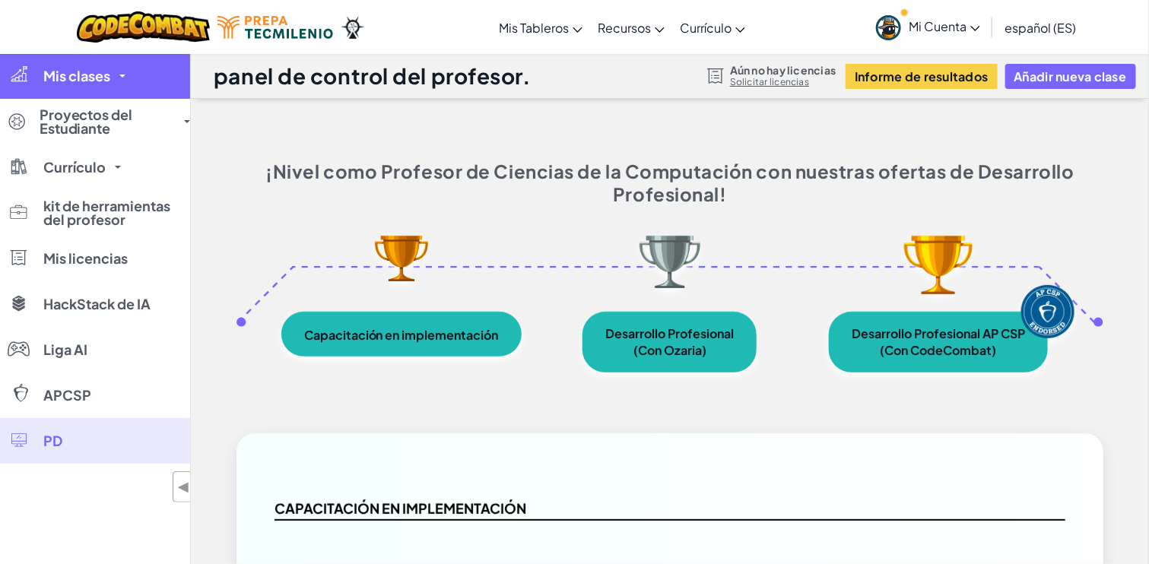
click at [59, 81] on font "Mis clases" at bounding box center [76, 75] width 67 height 17
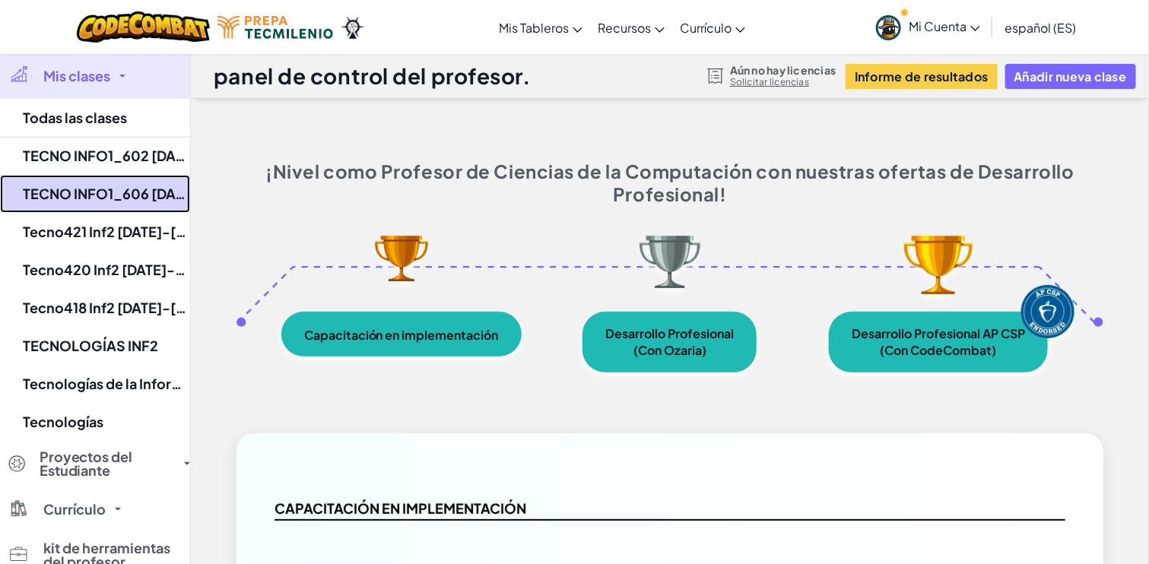
click at [101, 193] on font "TECNO INFO1_606 [DATE]-[DATE]" at bounding box center [136, 193] width 227 height 17
